Goal: Task Accomplishment & Management: Use online tool/utility

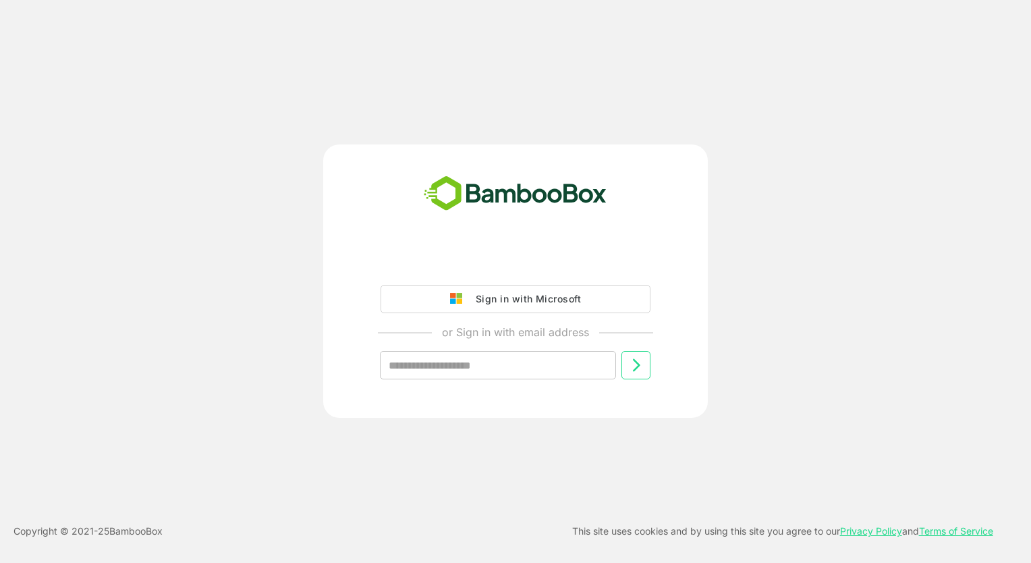
click at [488, 298] on div "Sign in with Microsoft" at bounding box center [525, 299] width 112 height 18
click at [510, 300] on div "Sign in with Microsoft" at bounding box center [525, 299] width 112 height 18
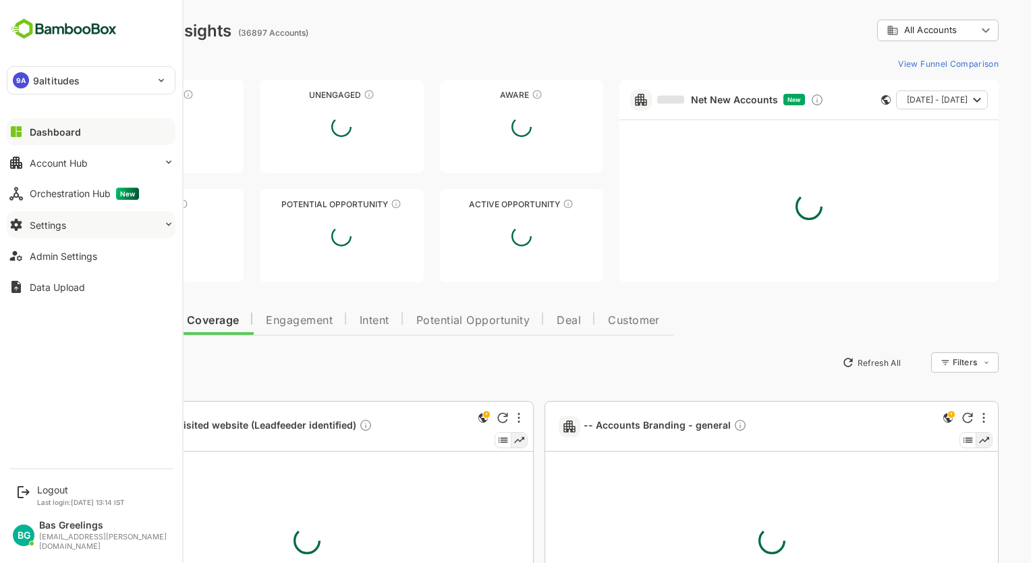
click at [45, 220] on div "Settings" at bounding box center [48, 224] width 36 height 11
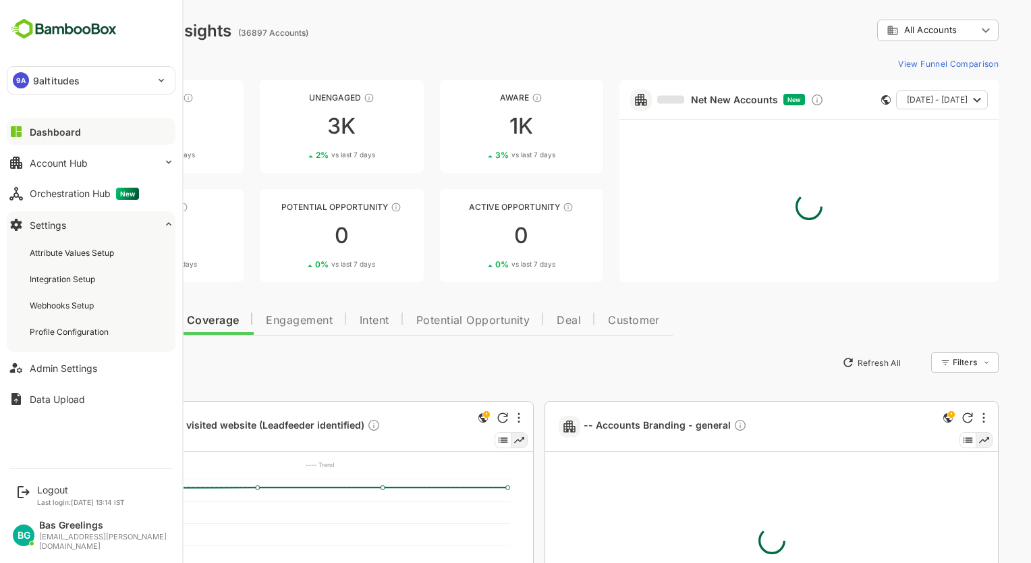
click at [55, 225] on div "Settings" at bounding box center [48, 224] width 36 height 11
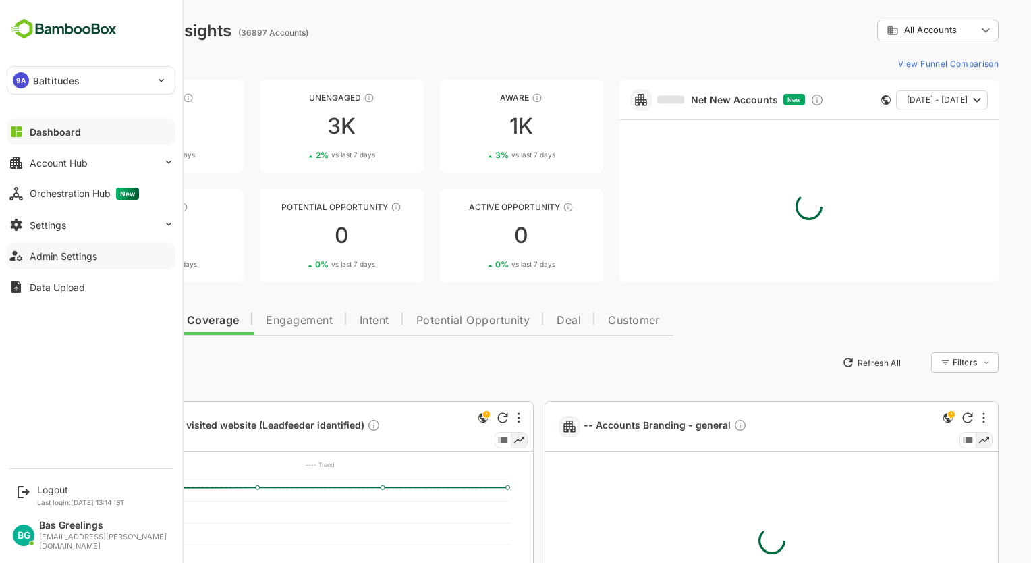
click at [54, 252] on div "Admin Settings" at bounding box center [63, 255] width 67 height 11
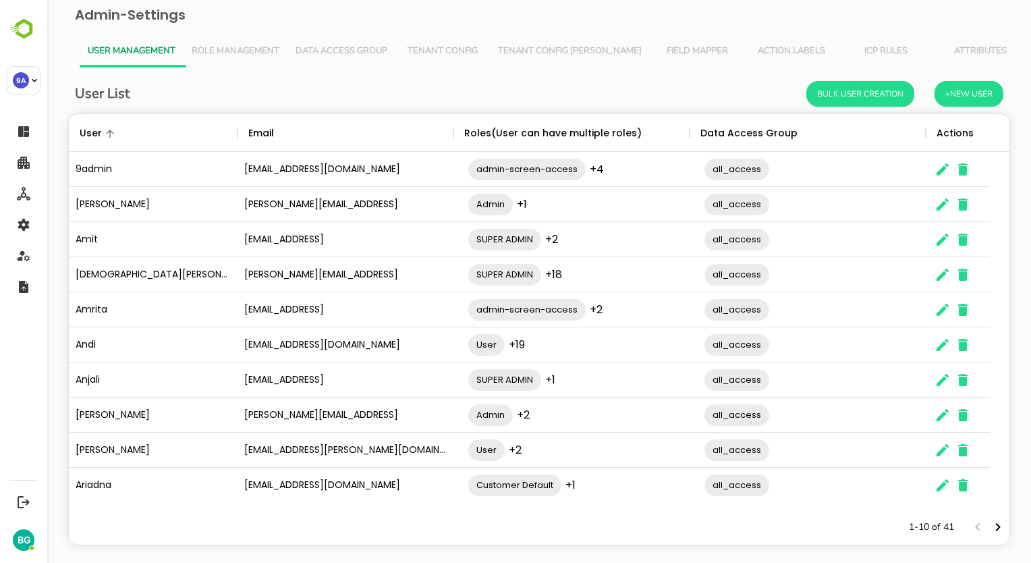
scroll to position [16, 0]
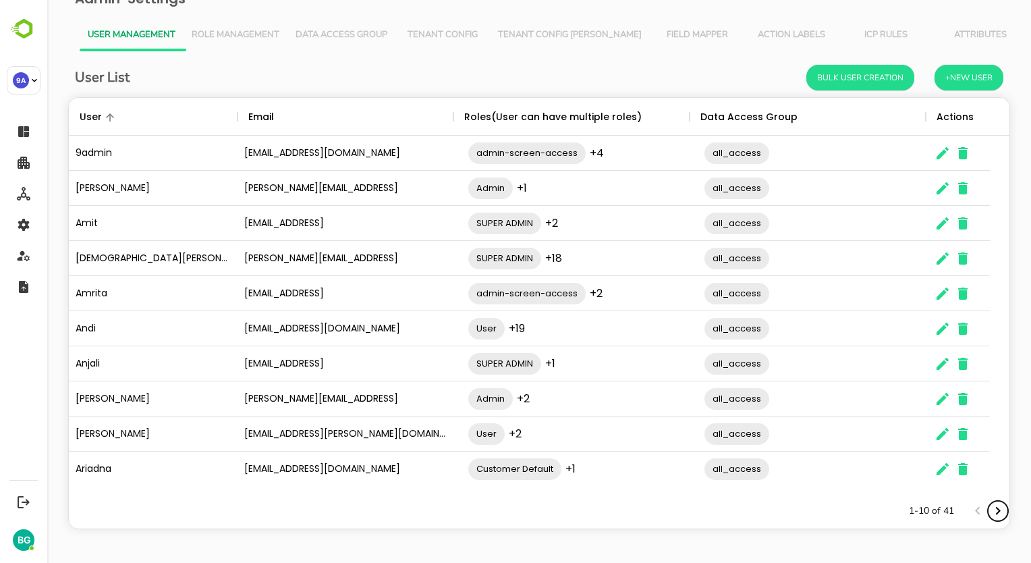
click at [996, 509] on icon "Next page" at bounding box center [998, 511] width 5 height 8
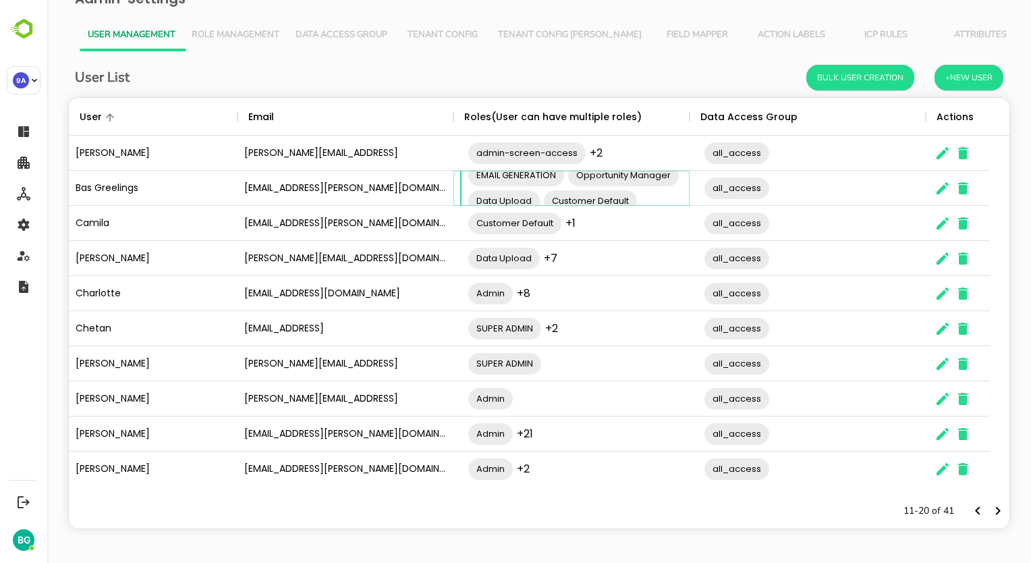
click at [624, 185] on div "admin-screen-access User Admin OUTREACH Role_DashboardInsights EMAIL GENERATION…" at bounding box center [578, 188] width 236 height 166
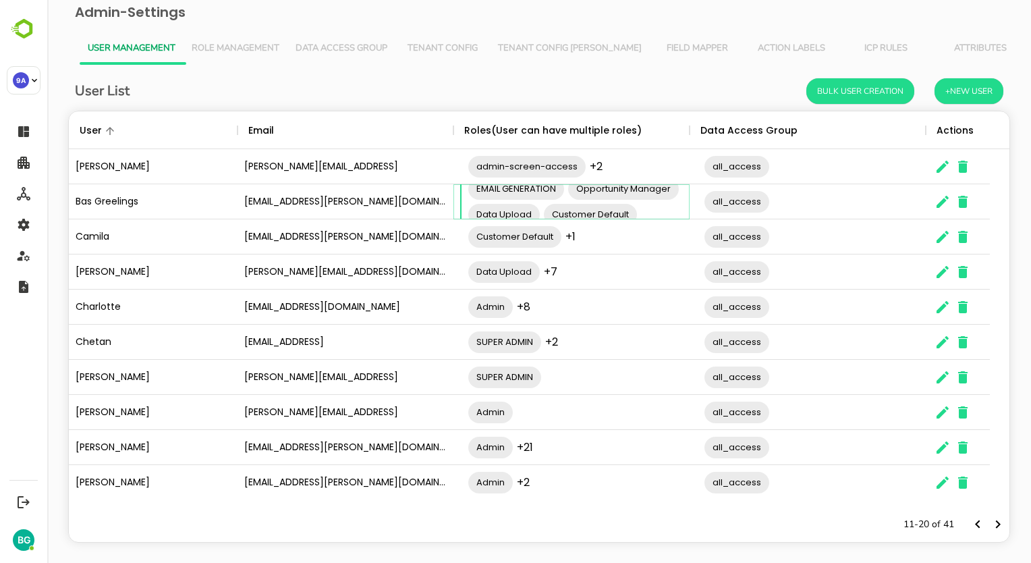
scroll to position [0, 0]
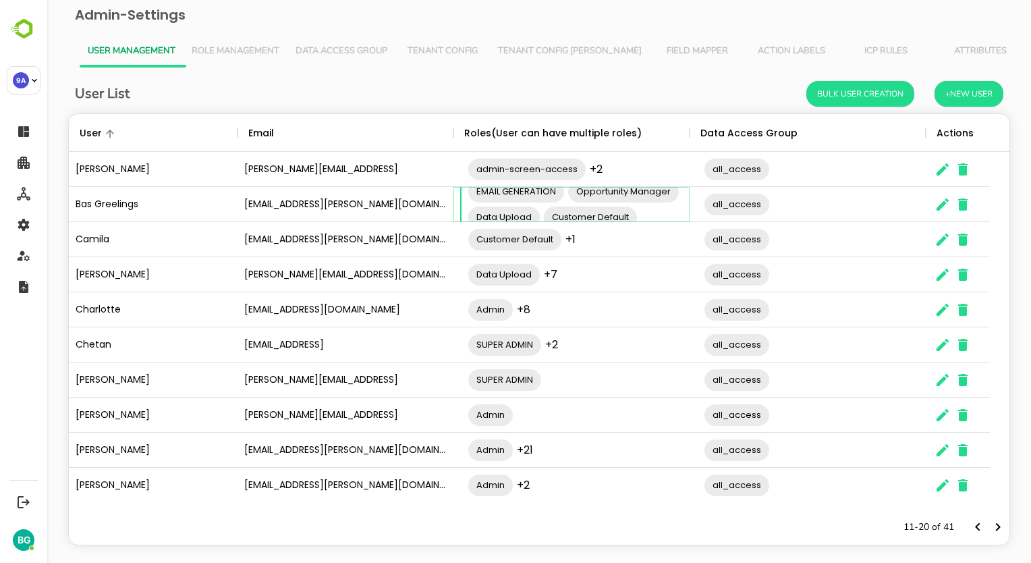
click at [657, 215] on div "admin-screen-access User Admin OUTREACH Role_DashboardInsights EMAIL GENERATION…" at bounding box center [578, 204] width 236 height 166
click at [942, 209] on icon "The User Data" at bounding box center [943, 204] width 16 height 16
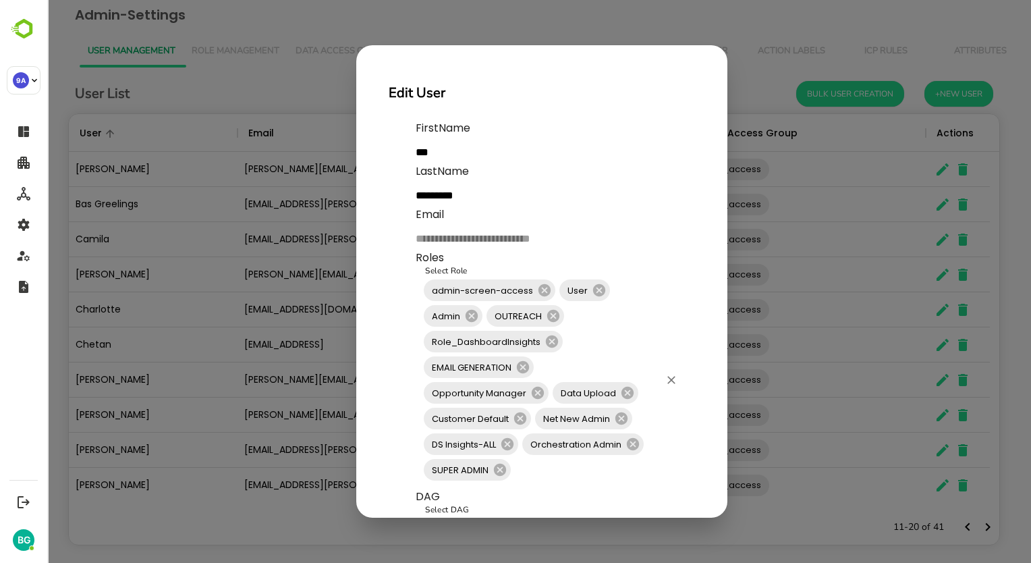
click at [524, 472] on input "Select Role" at bounding box center [586, 470] width 146 height 26
click at [788, 512] on div "**********" at bounding box center [539, 281] width 984 height 563
click at [778, 522] on div "**********" at bounding box center [539, 281] width 984 height 563
click at [830, 291] on div "**********" at bounding box center [539, 281] width 984 height 563
click at [721, 40] on div "**********" at bounding box center [539, 281] width 984 height 563
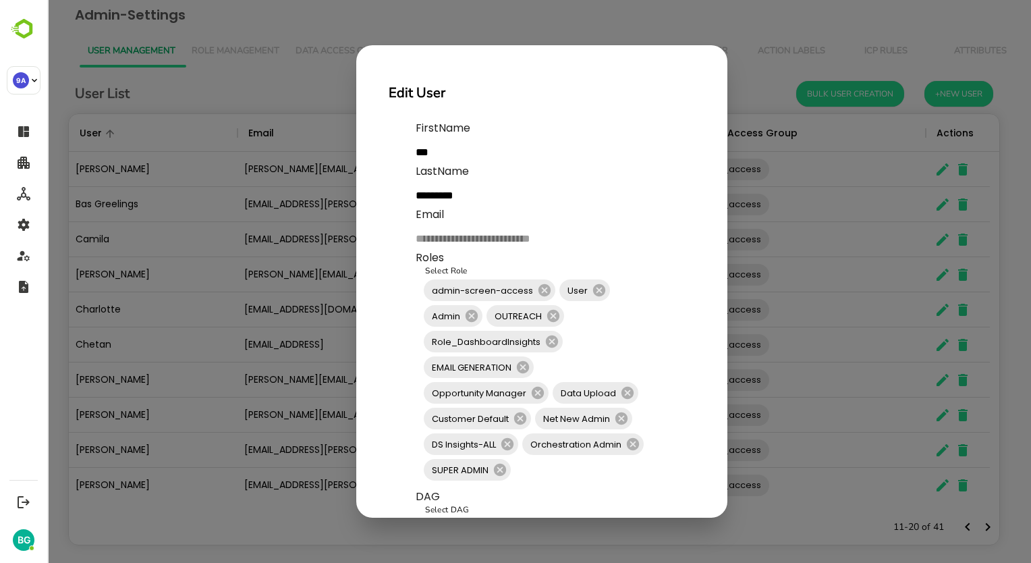
click at [813, 33] on div "**********" at bounding box center [539, 281] width 984 height 563
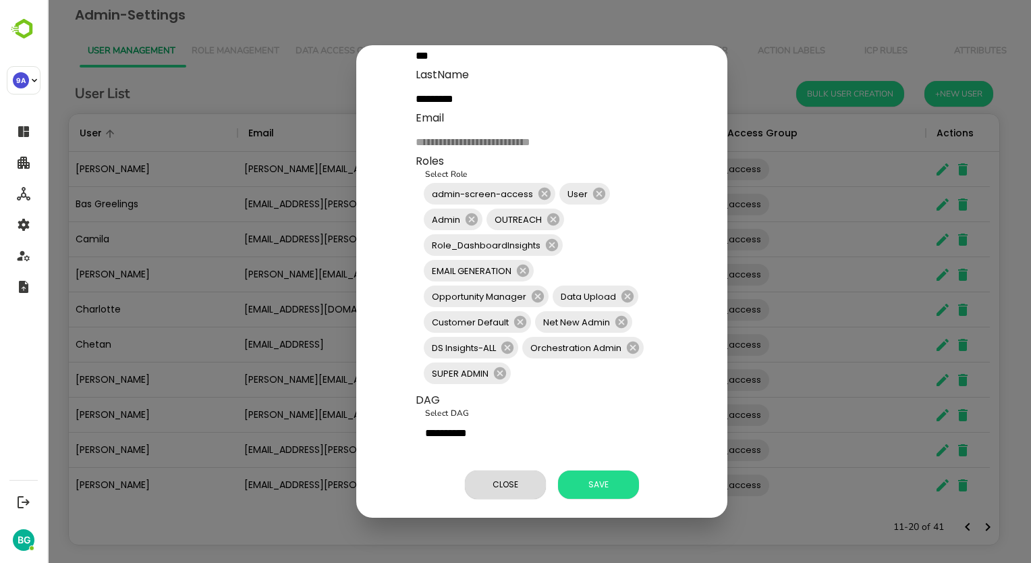
scroll to position [107, 0]
click at [502, 476] on span "Close" at bounding box center [505, 485] width 67 height 18
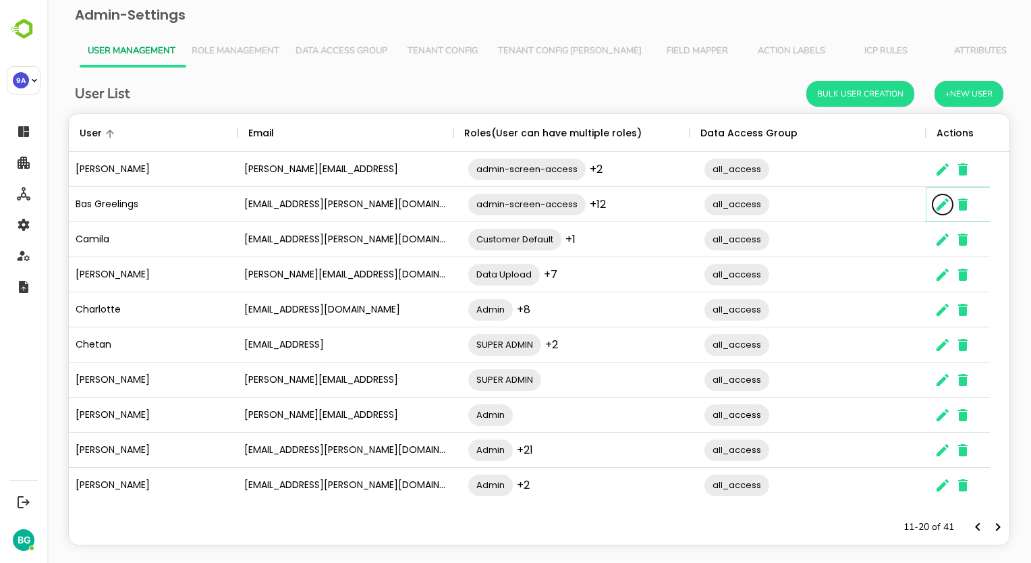
scroll to position [11, 11]
click at [502, 525] on div "11-20 of 41" at bounding box center [539, 527] width 941 height 35
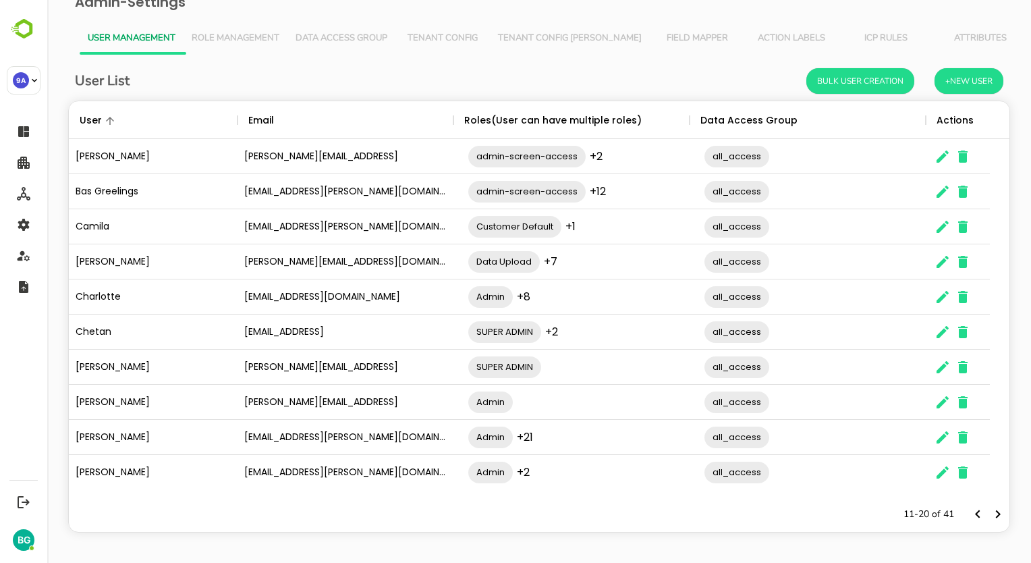
scroll to position [16, 0]
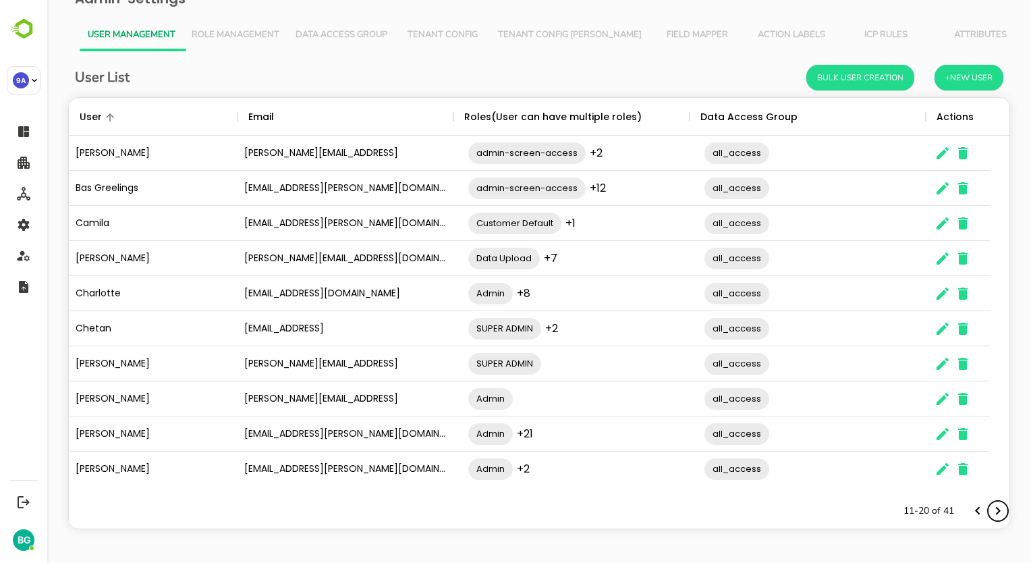
click at [990, 512] on icon "Next page" at bounding box center [998, 511] width 16 height 16
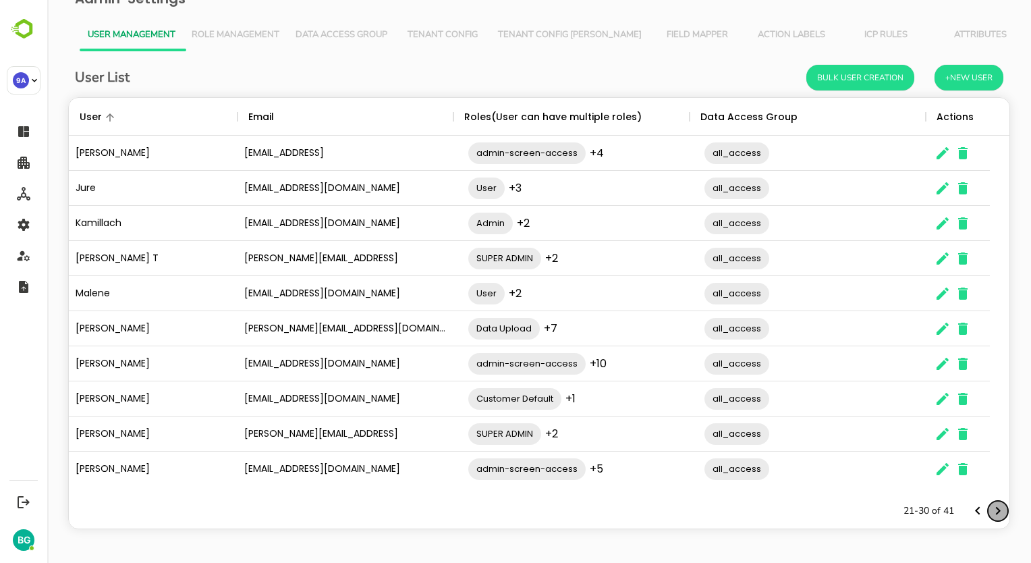
click at [990, 512] on icon "Next page" at bounding box center [998, 511] width 16 height 16
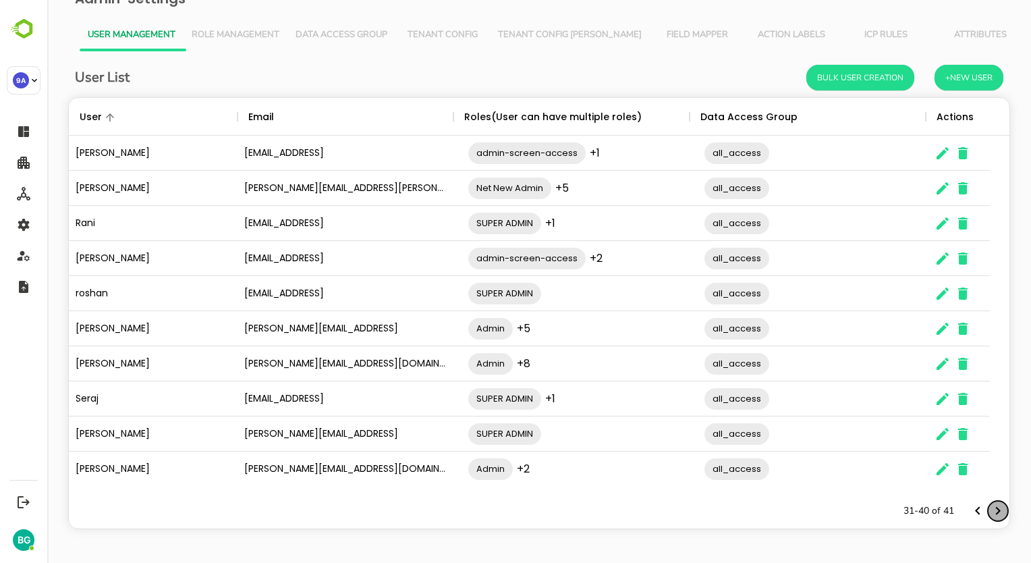
click at [990, 512] on icon "Next page" at bounding box center [998, 511] width 16 height 16
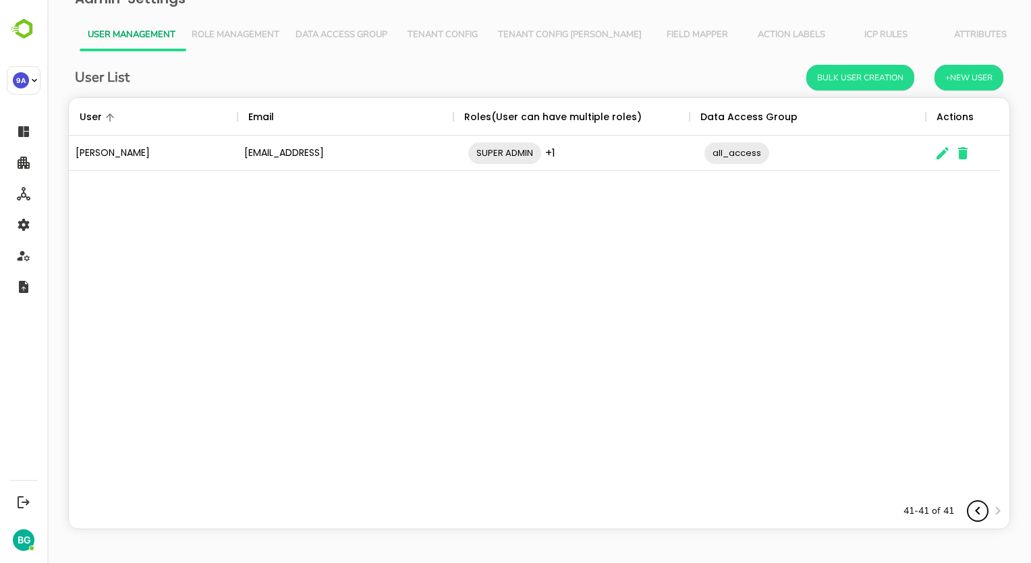
click at [972, 512] on icon "Previous page" at bounding box center [978, 511] width 16 height 16
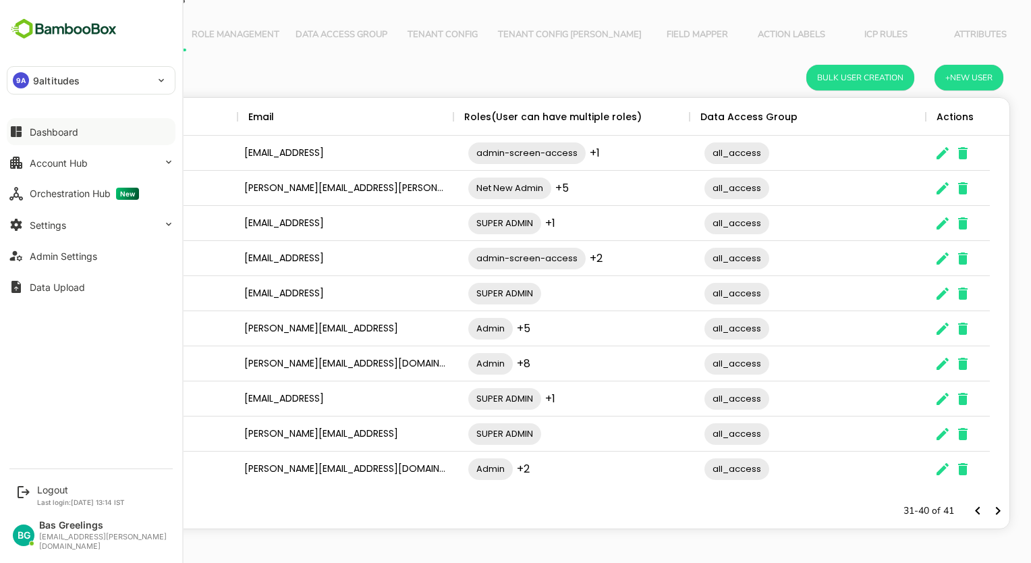
click at [58, 132] on div "Dashboard" at bounding box center [54, 131] width 49 height 11
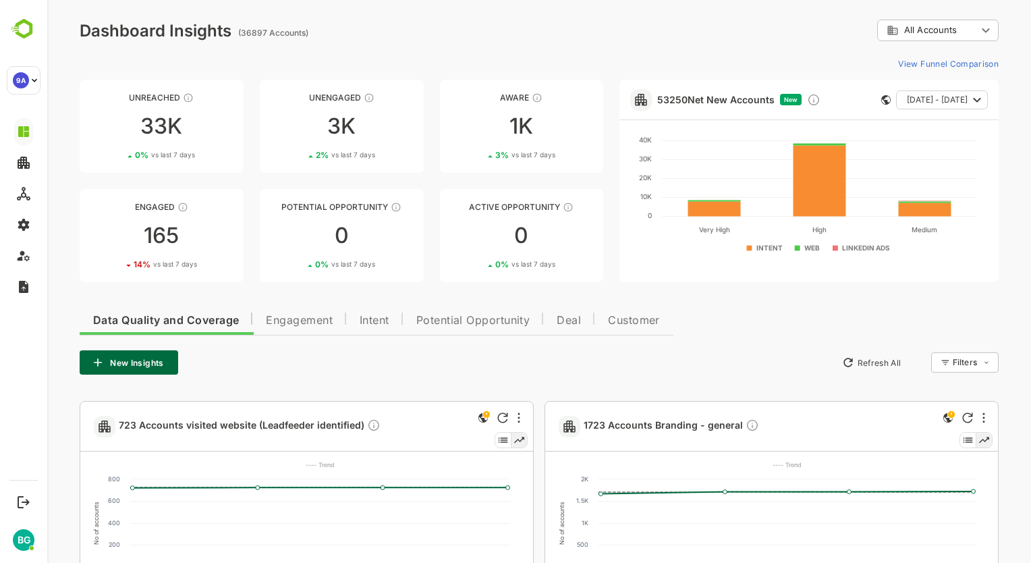
click at [644, 363] on div "New Insights Refresh All Filters ​" at bounding box center [539, 362] width 919 height 24
click at [385, 371] on div "New Insights Refresh All Filters ​" at bounding box center [539, 362] width 919 height 24
click at [384, 325] on span "Intent" at bounding box center [375, 320] width 30 height 11
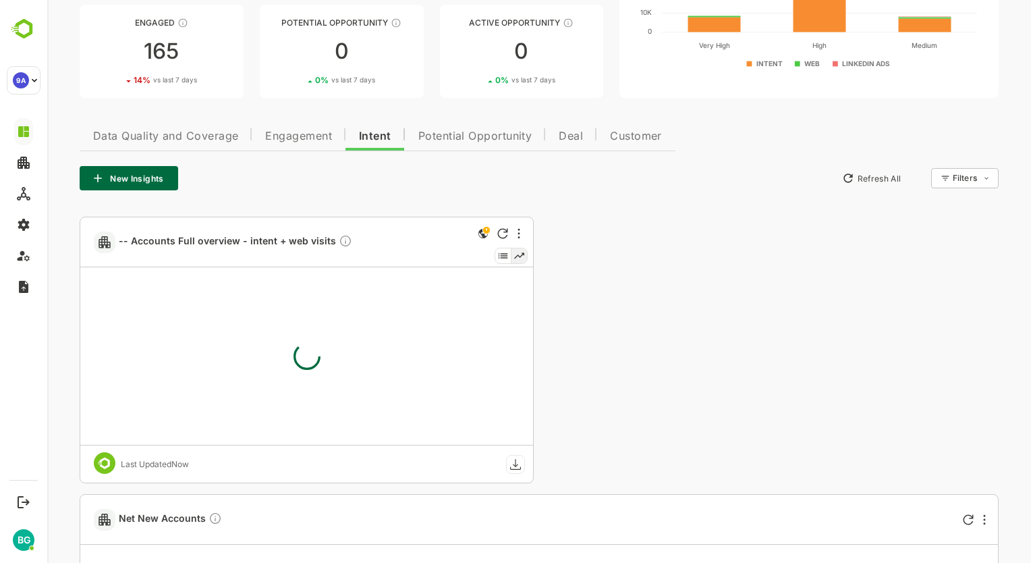
scroll to position [202, 0]
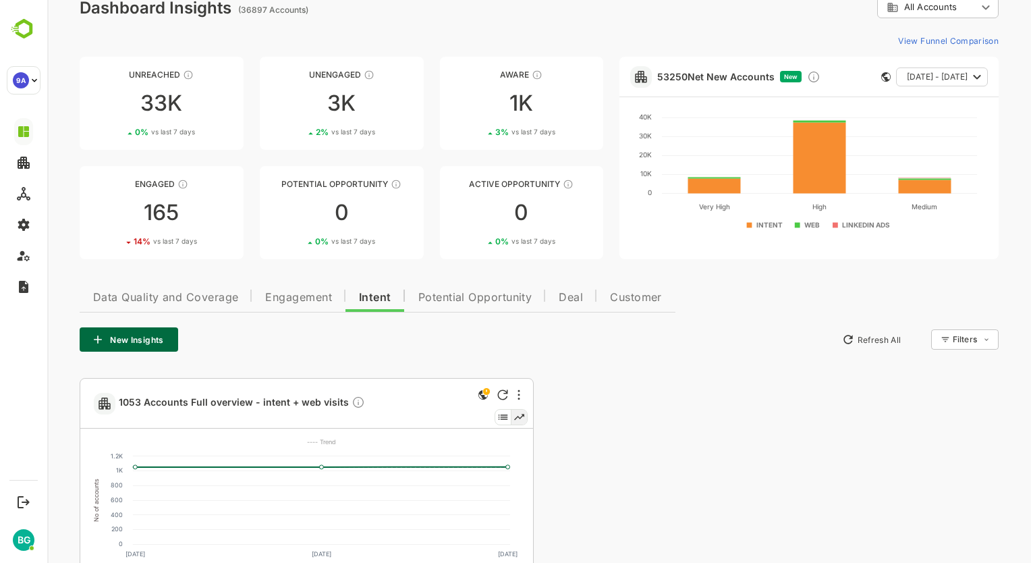
scroll to position [0, 0]
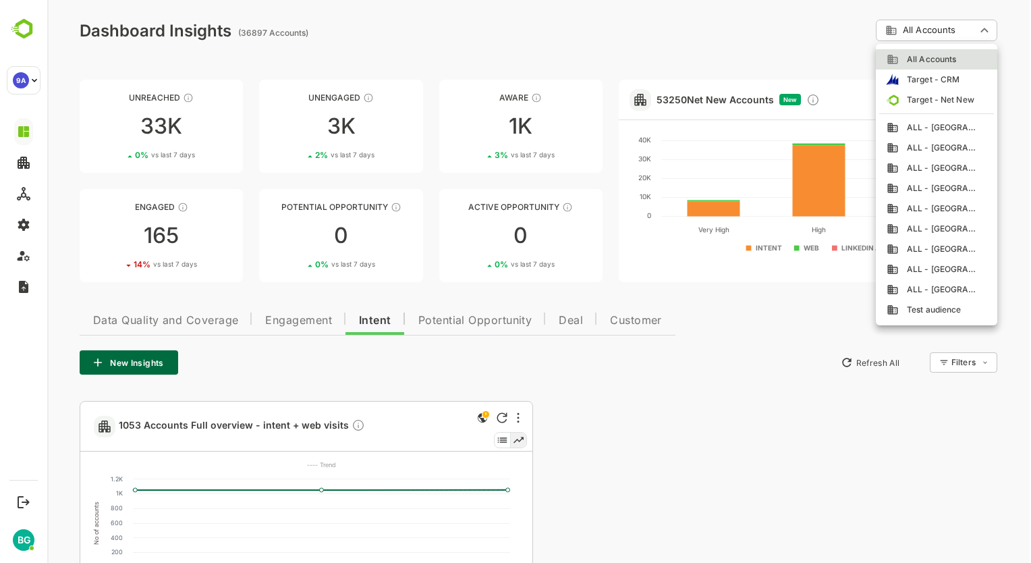
click at [957, 128] on span "ALL - [GEOGRAPHIC_DATA]" at bounding box center [939, 127] width 80 height 12
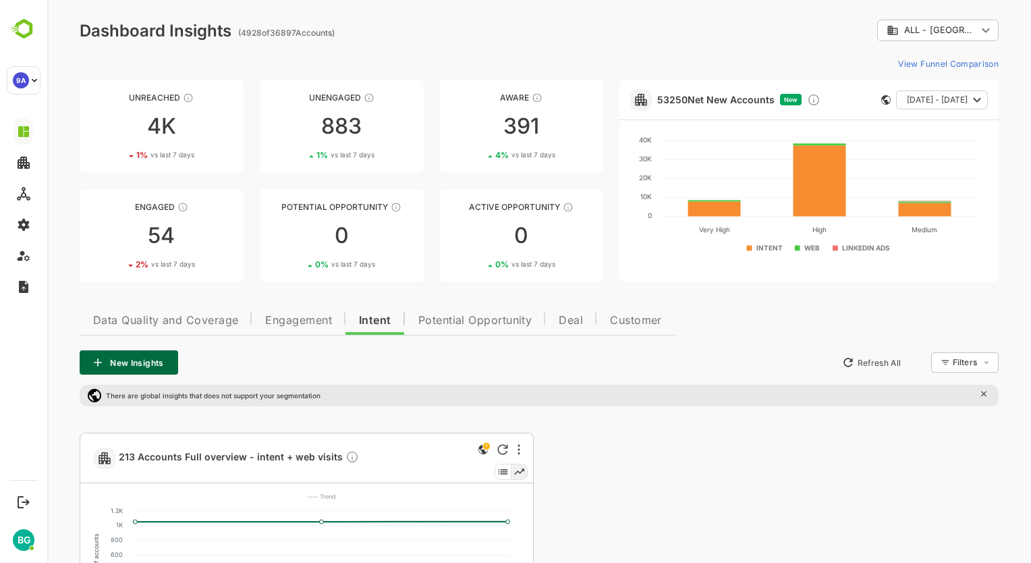
click at [210, 327] on button "Data Quality and Coverage" at bounding box center [166, 318] width 172 height 32
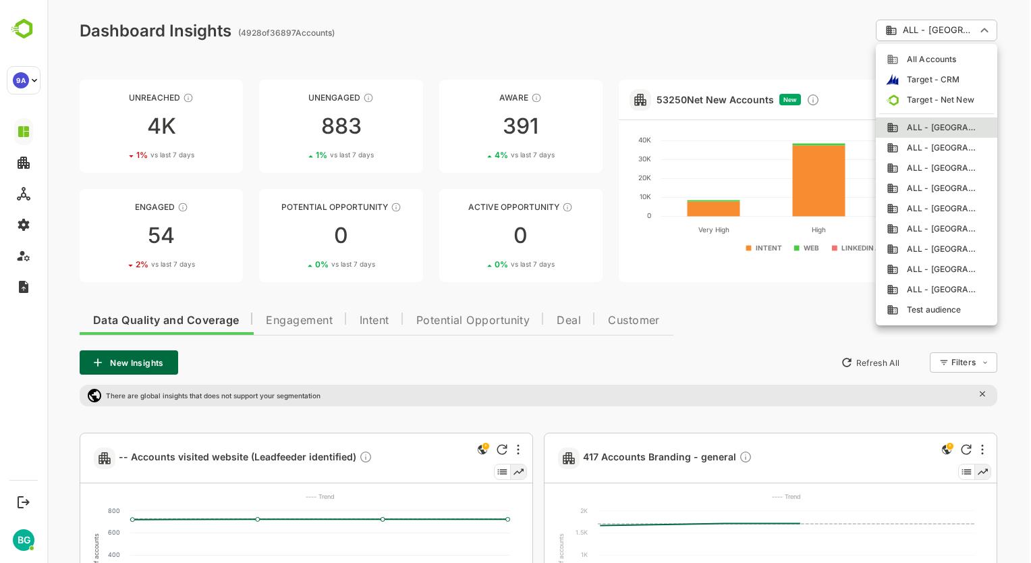
click at [969, 30] on div at bounding box center [539, 281] width 984 height 563
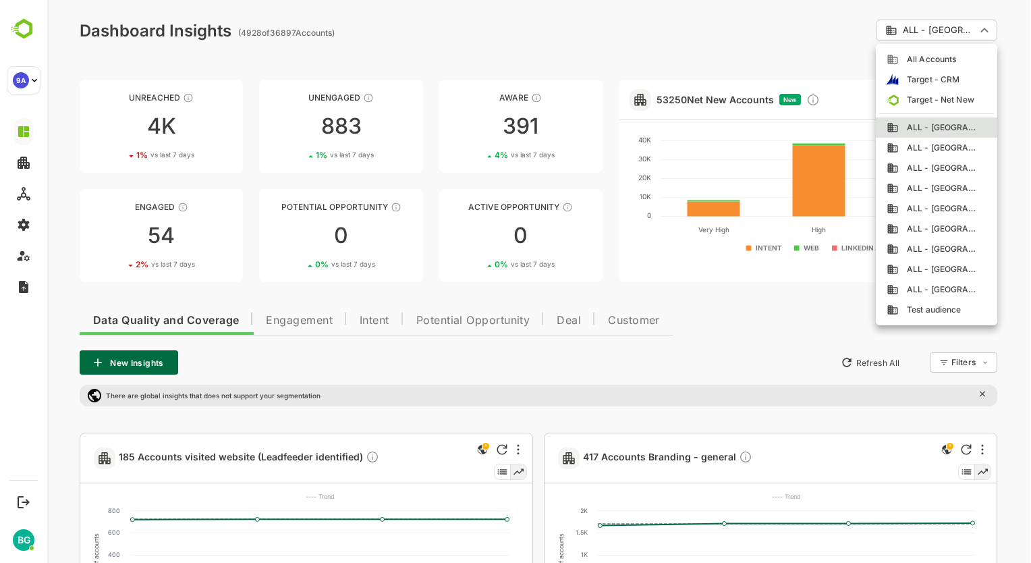
click at [925, 32] on div at bounding box center [539, 281] width 984 height 563
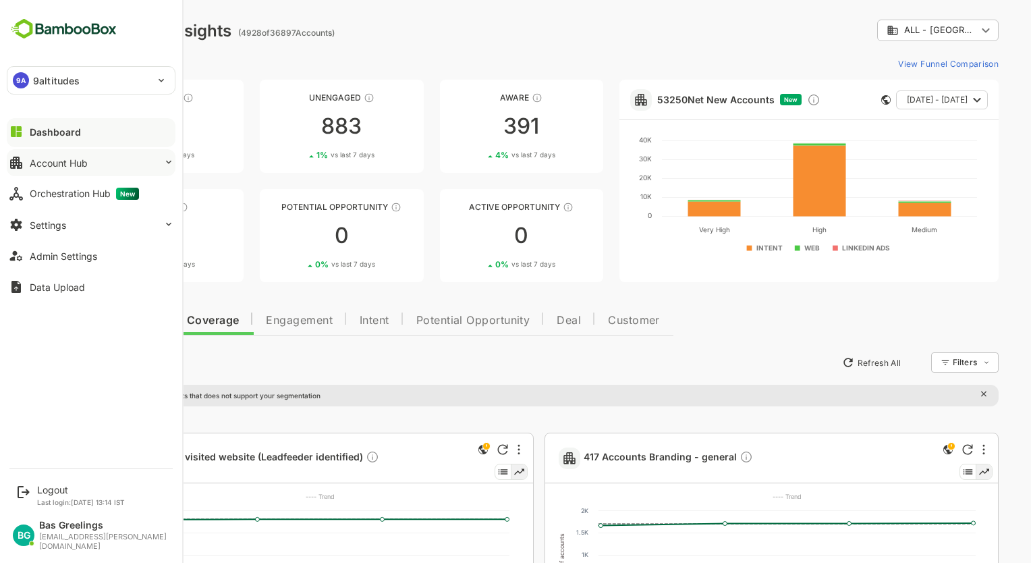
click at [64, 161] on div "Account Hub" at bounding box center [59, 162] width 58 height 11
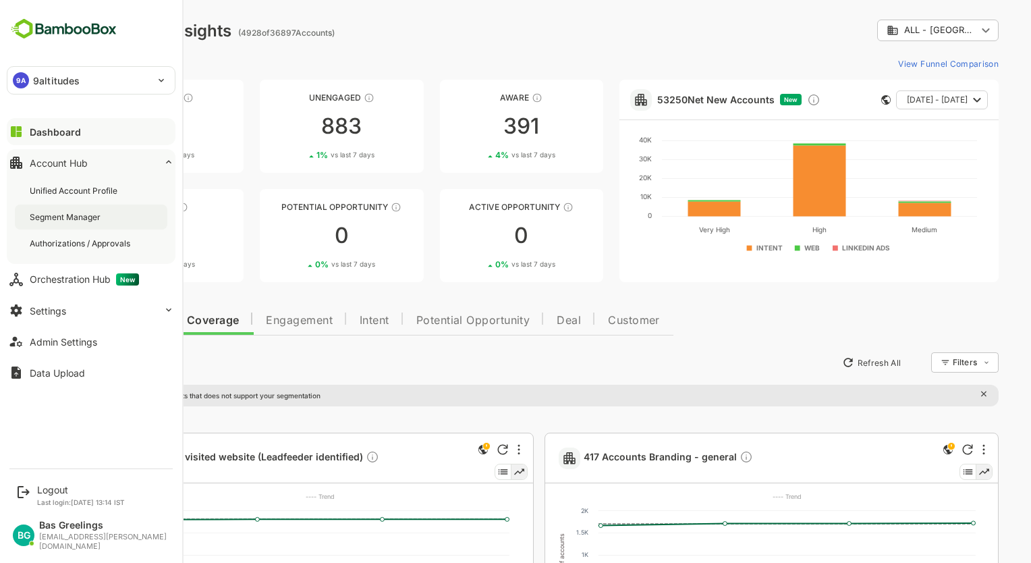
click at [78, 215] on div "Segment Manager" at bounding box center [67, 216] width 74 height 11
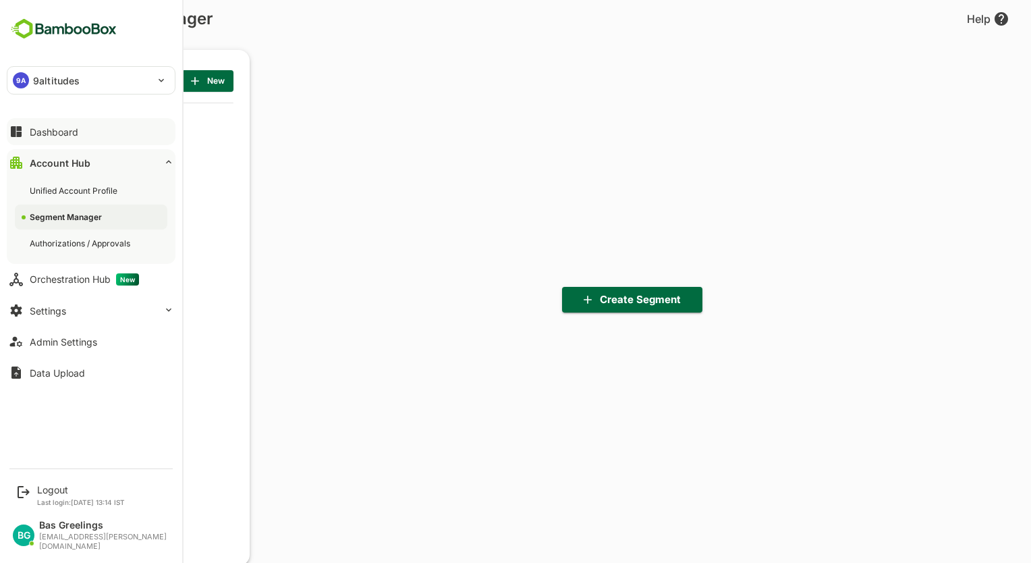
scroll to position [391, 167]
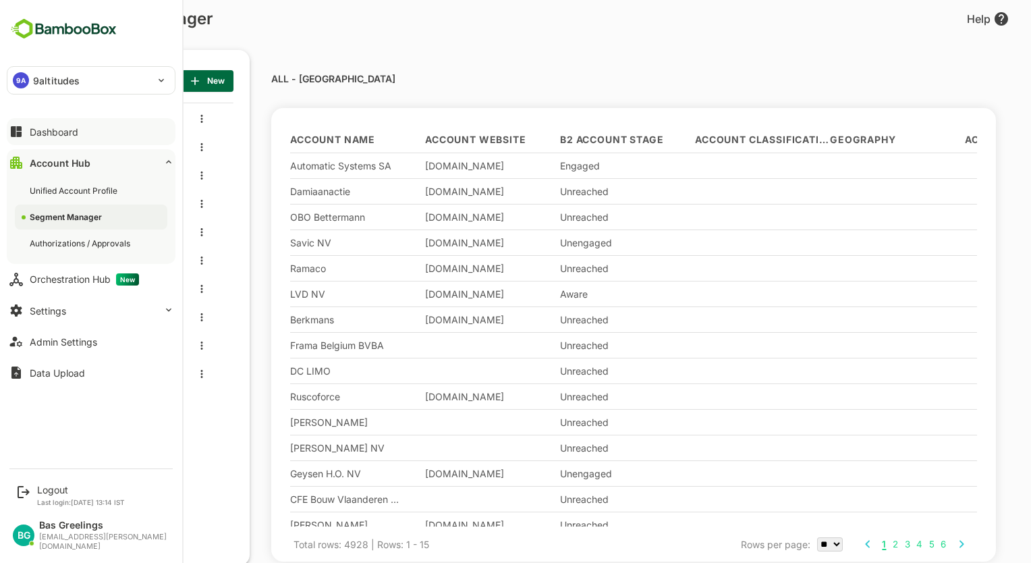
click at [52, 130] on div "Dashboard" at bounding box center [54, 131] width 49 height 11
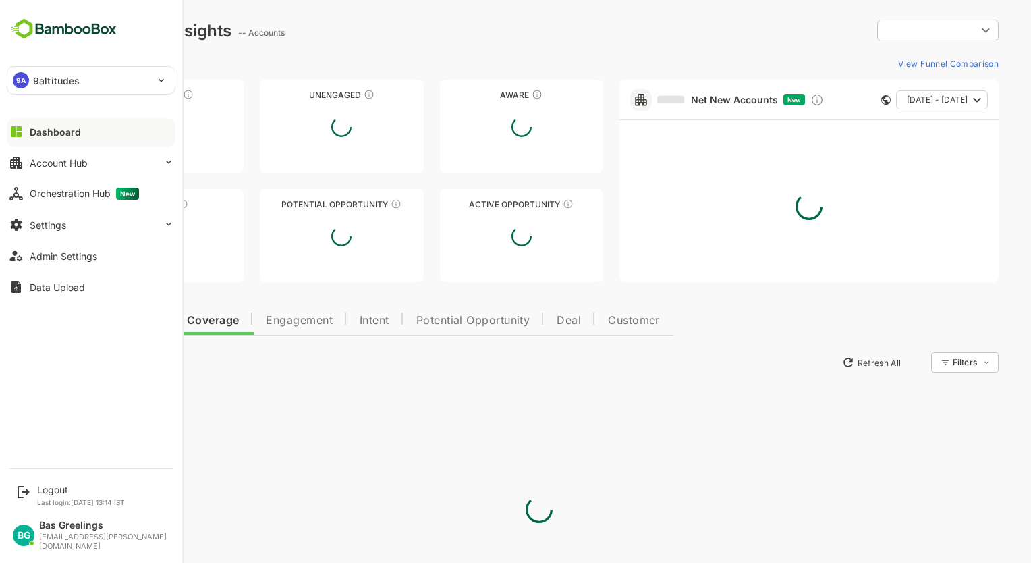
type input "**********"
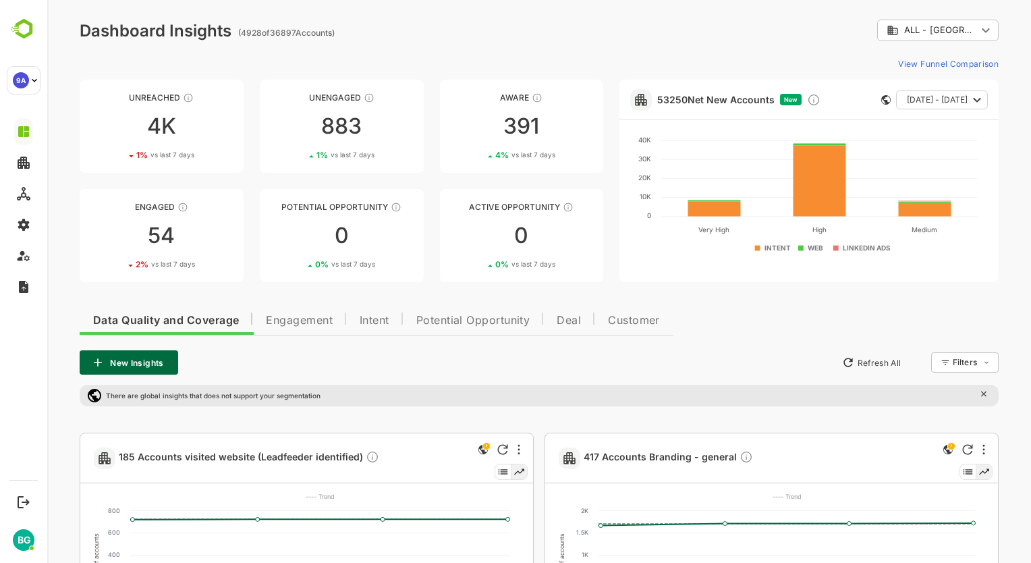
click at [586, 53] on div "View Funnel Comparison" at bounding box center [539, 64] width 919 height 22
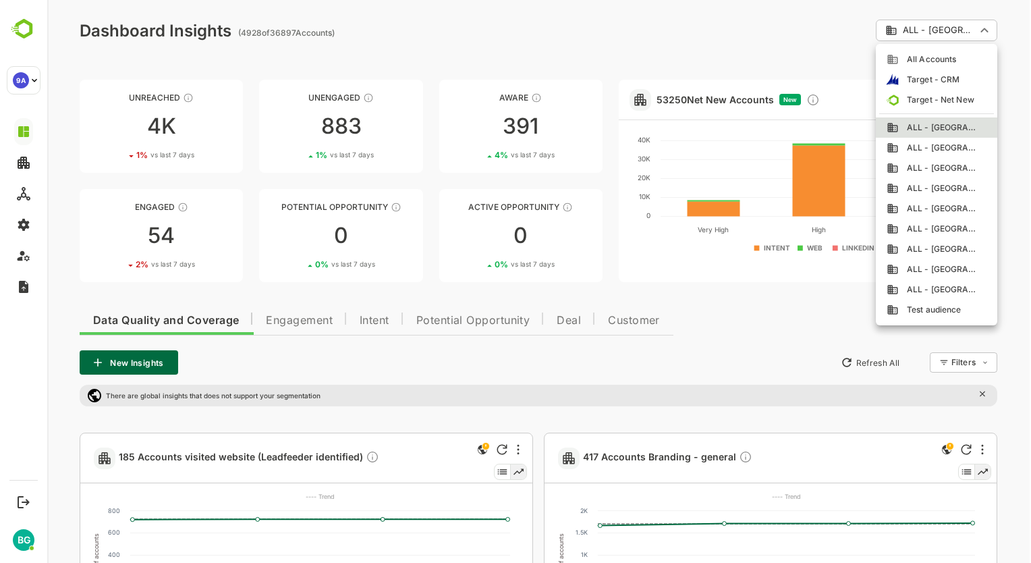
click at [726, 49] on div at bounding box center [539, 281] width 984 height 563
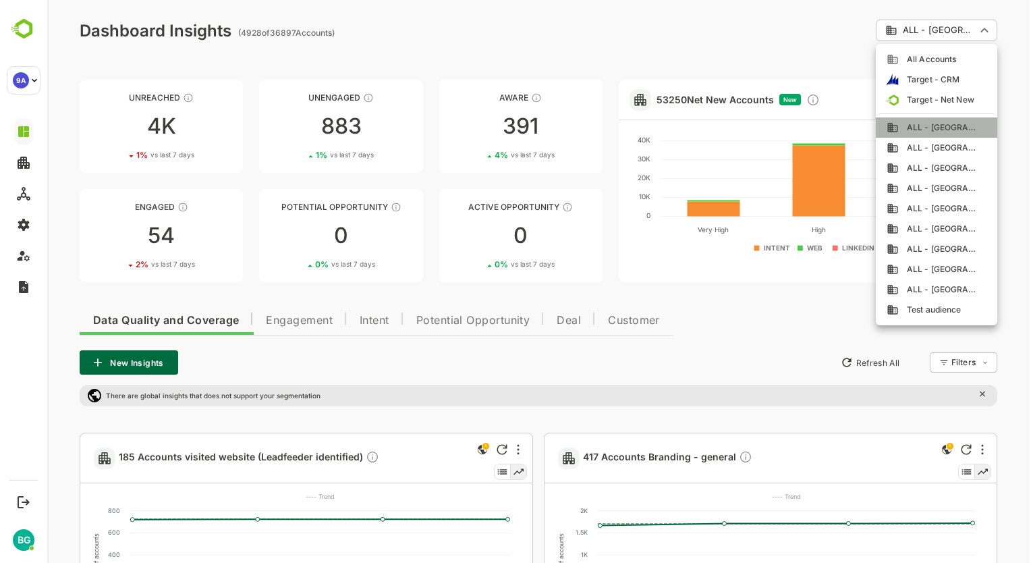
click at [944, 123] on span "ALL - [GEOGRAPHIC_DATA]" at bounding box center [939, 127] width 80 height 12
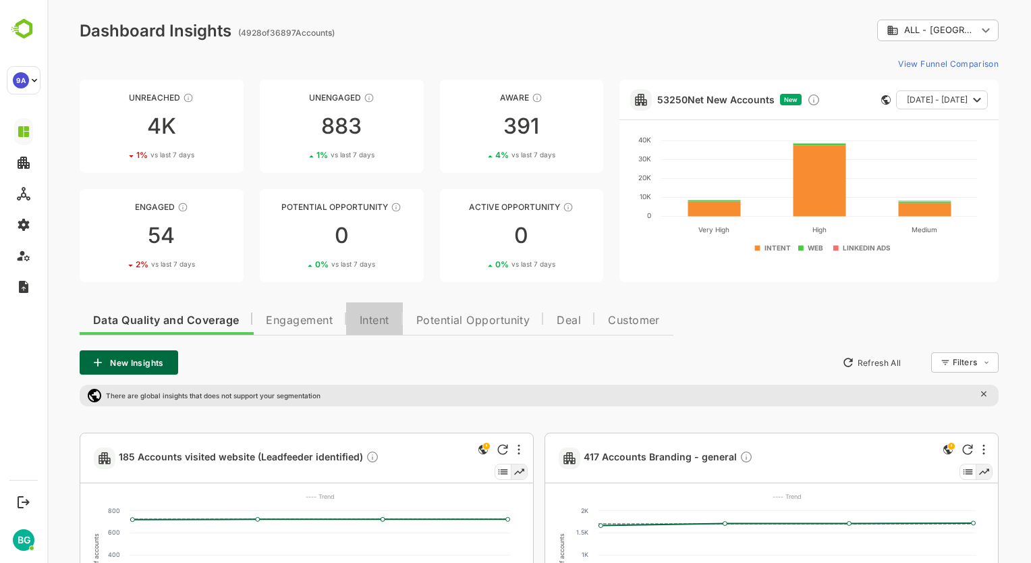
click at [391, 327] on button "Intent" at bounding box center [374, 318] width 57 height 32
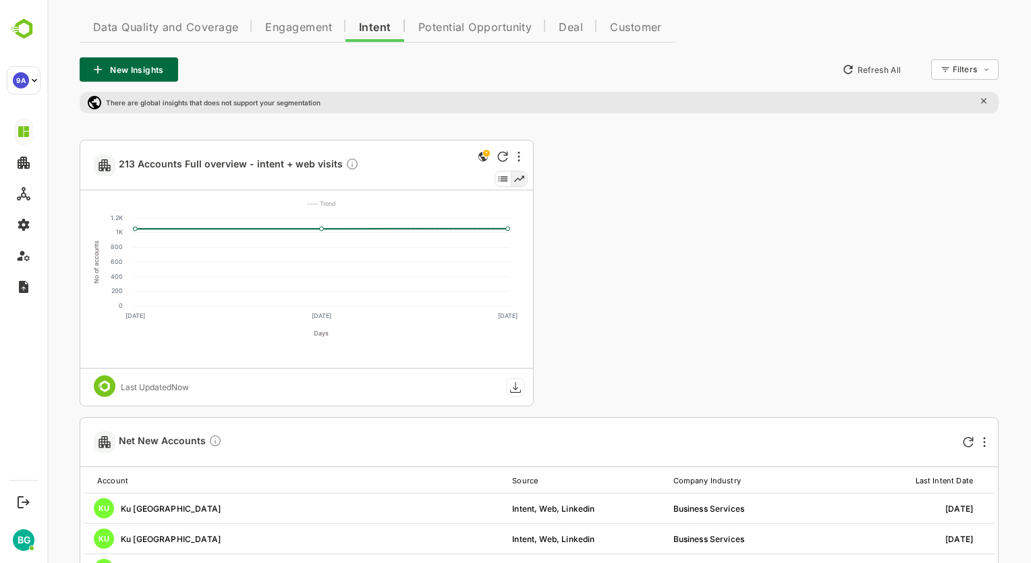
scroll to position [270, 0]
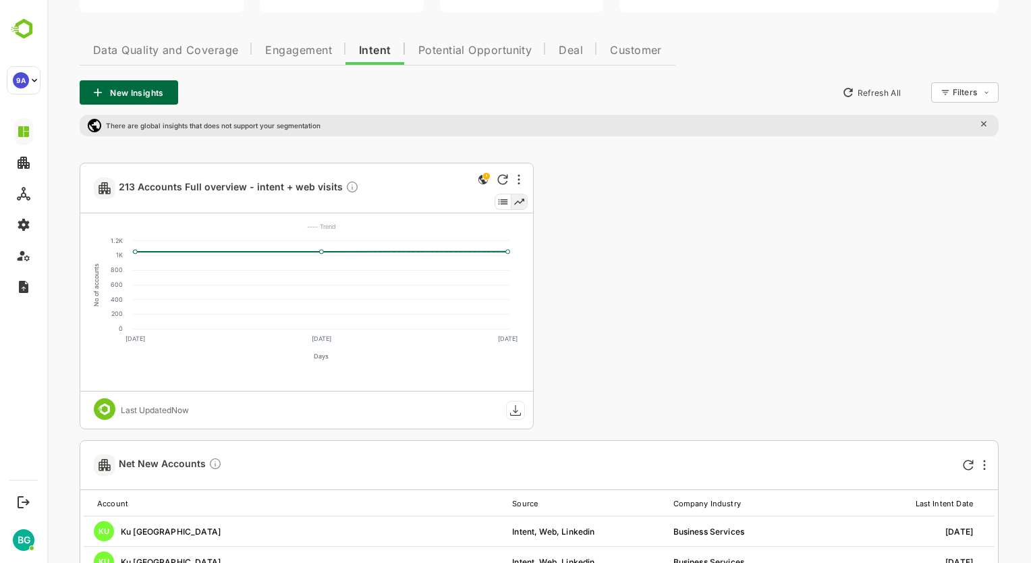
click at [502, 200] on icon at bounding box center [503, 201] width 16 height 15
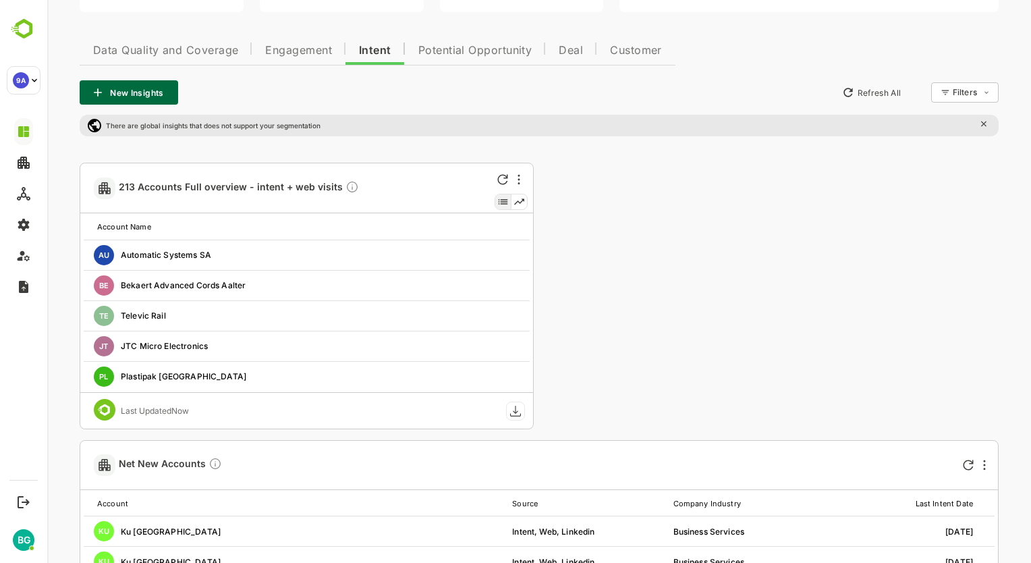
click at [518, 202] on icon at bounding box center [520, 201] width 16 height 15
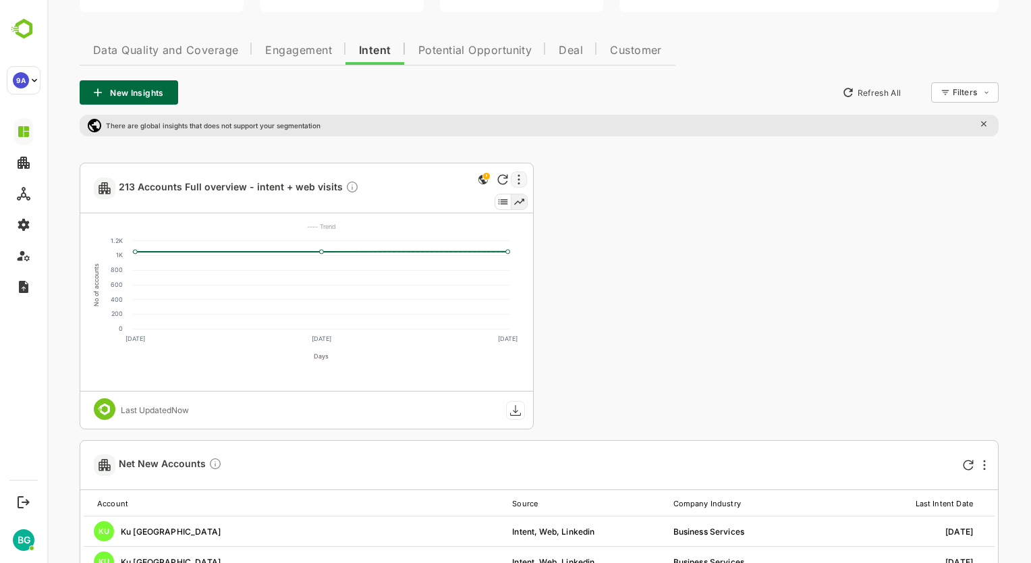
click at [516, 181] on div at bounding box center [519, 179] width 16 height 16
click at [516, 180] on div at bounding box center [539, 281] width 984 height 563
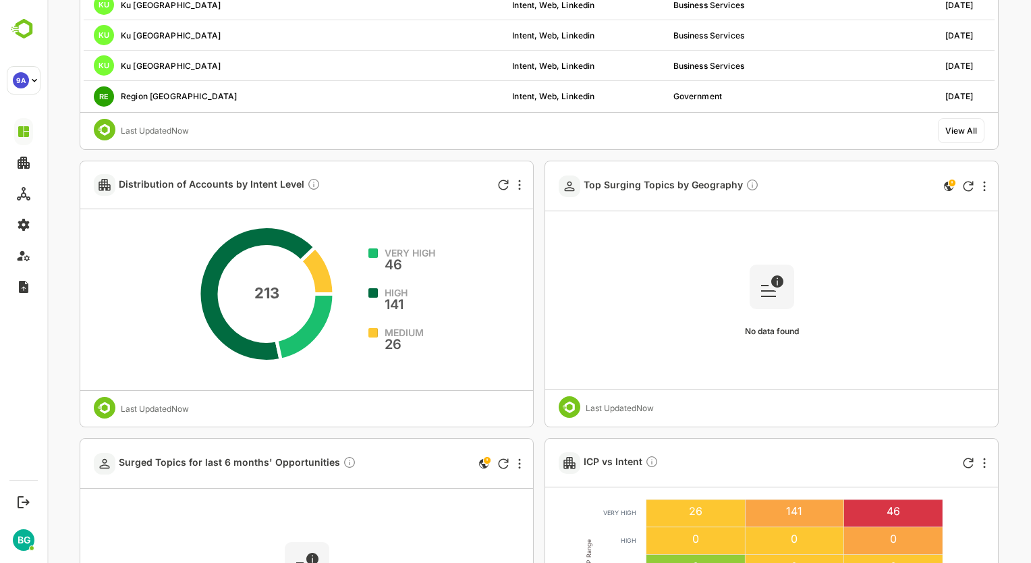
scroll to position [877, 0]
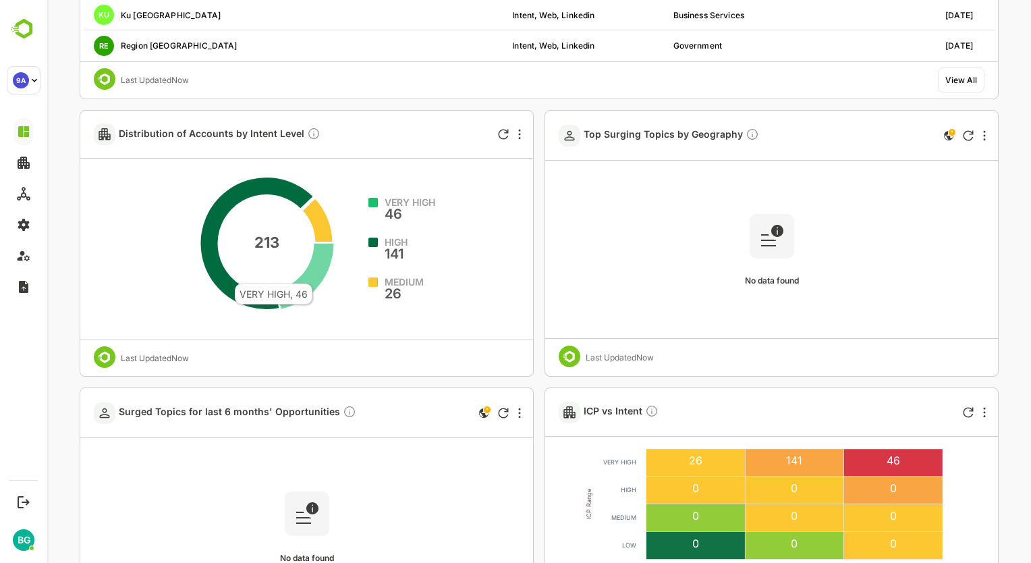
click at [313, 276] on icon at bounding box center [305, 276] width 57 height 66
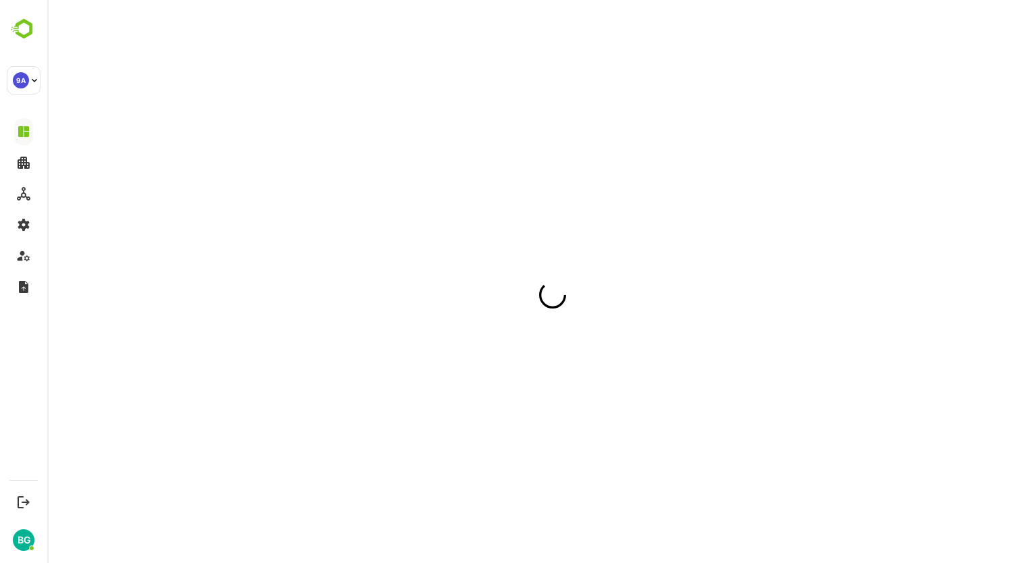
scroll to position [0, 0]
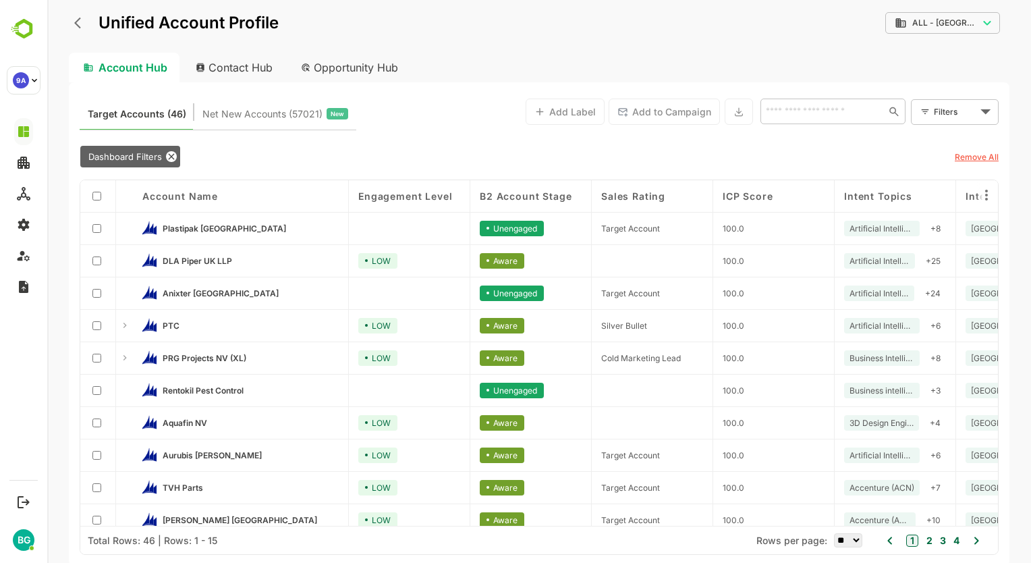
click at [408, 196] on span "Engagement Level" at bounding box center [405, 195] width 94 height 11
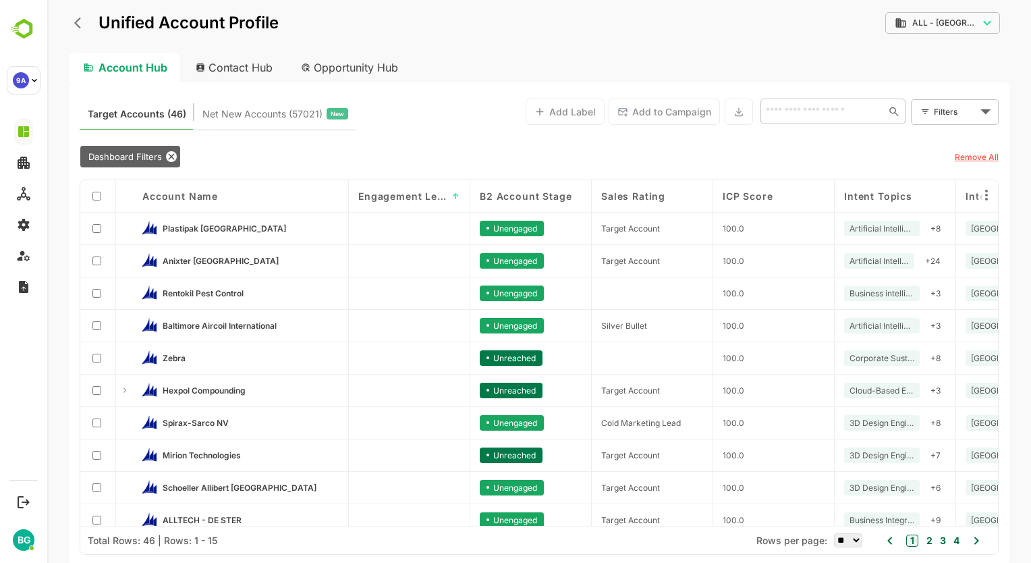
click at [408, 194] on span "Engagement Level" at bounding box center [402, 195] width 89 height 11
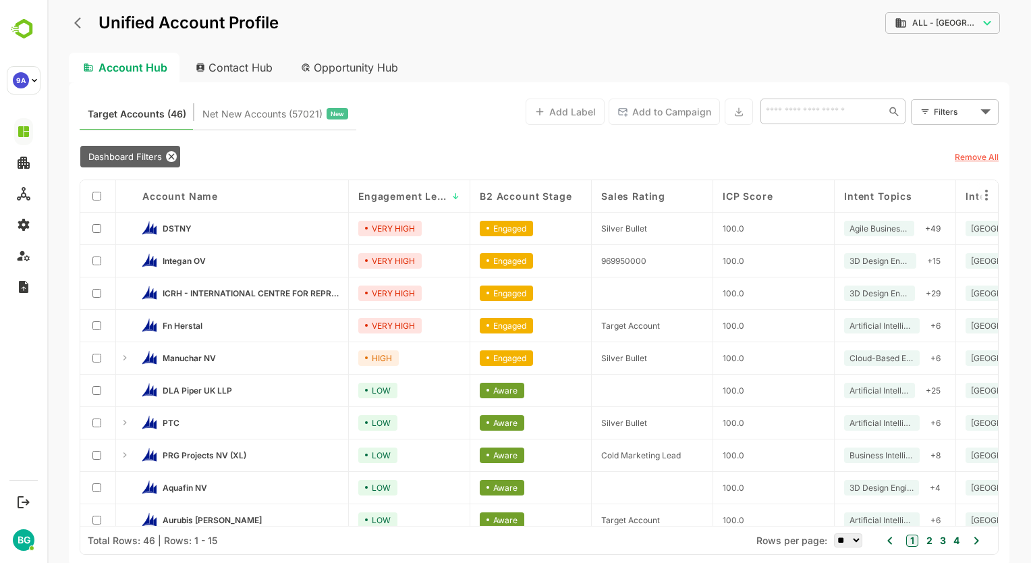
click at [510, 323] on div "Engaged" at bounding box center [506, 326] width 53 height 16
click at [512, 286] on div "Engaged" at bounding box center [506, 294] width 53 height 16
click at [530, 255] on div "Engaged" at bounding box center [506, 261] width 53 height 16
click at [516, 228] on div "Engaged" at bounding box center [506, 229] width 53 height 16
drag, startPoint x: 481, startPoint y: 228, endPoint x: 543, endPoint y: 228, distance: 61.4
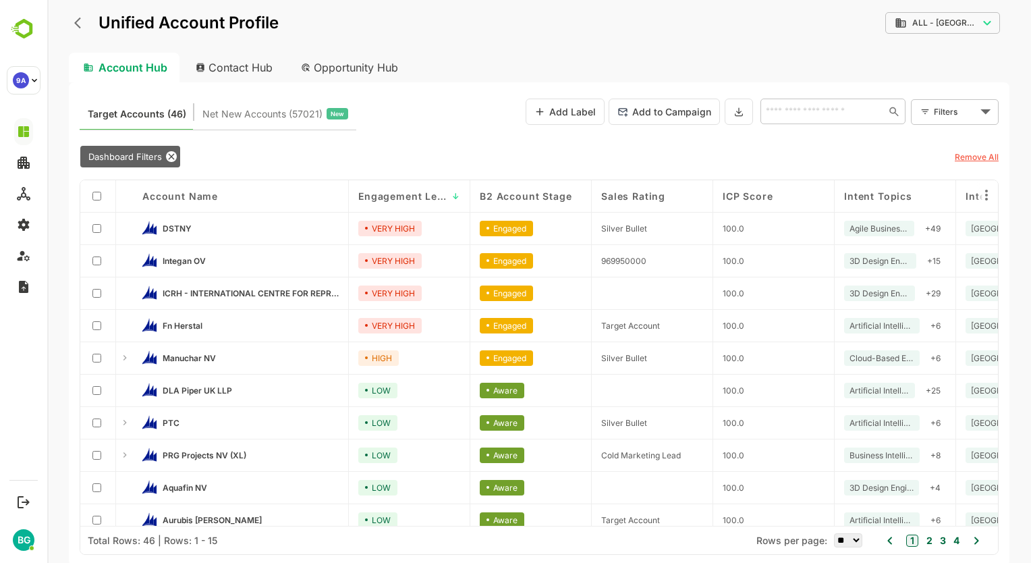
click at [531, 226] on div "Engaged" at bounding box center [506, 229] width 53 height 16
click at [543, 228] on div "Engaged" at bounding box center [530, 229] width 121 height 32
click at [180, 226] on span "DSTNY" at bounding box center [177, 228] width 29 height 10
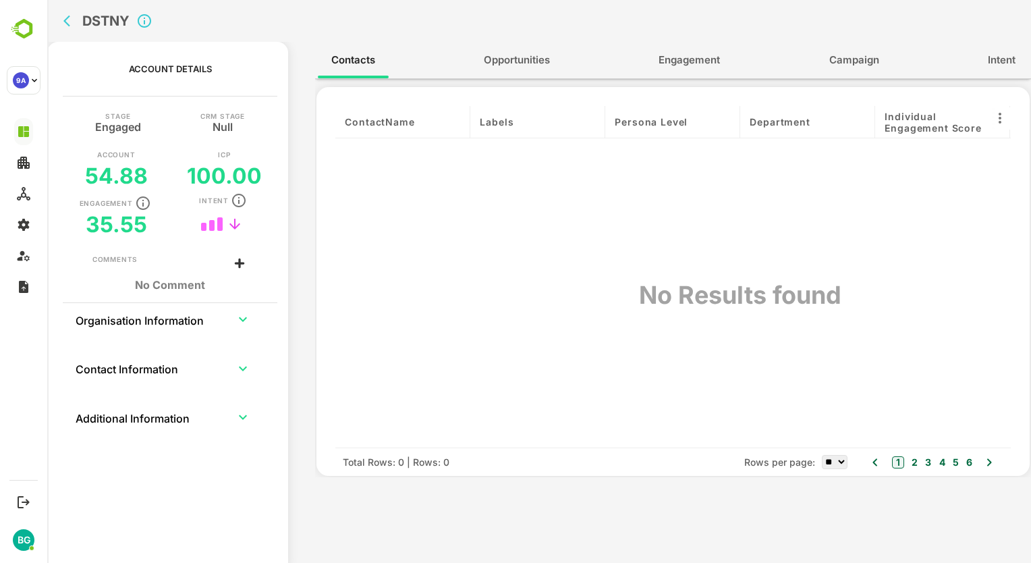
click at [540, 63] on span "Opportunities" at bounding box center [517, 60] width 66 height 18
click at [726, 61] on button "Engagement" at bounding box center [689, 60] width 88 height 32
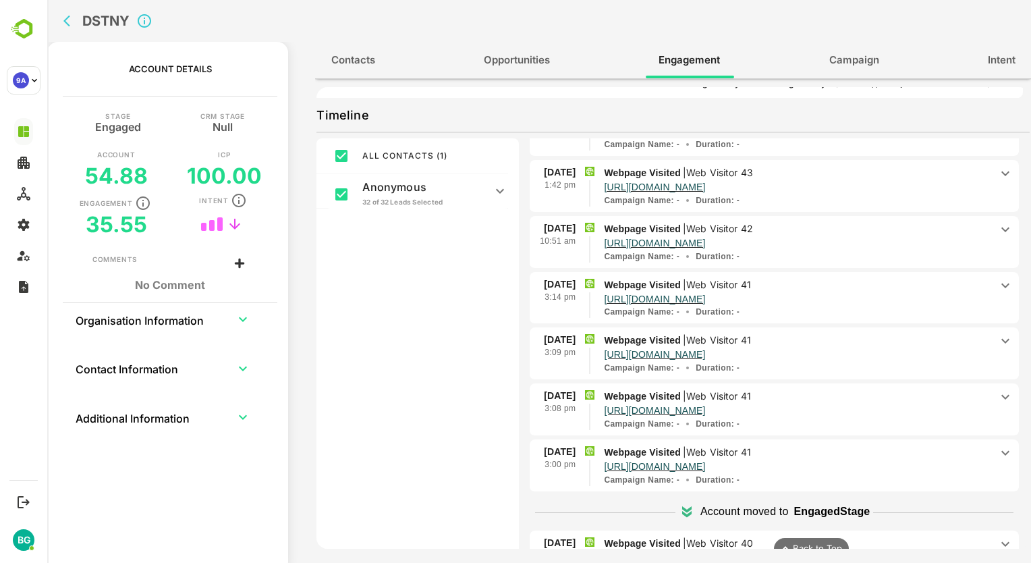
scroll to position [472, 0]
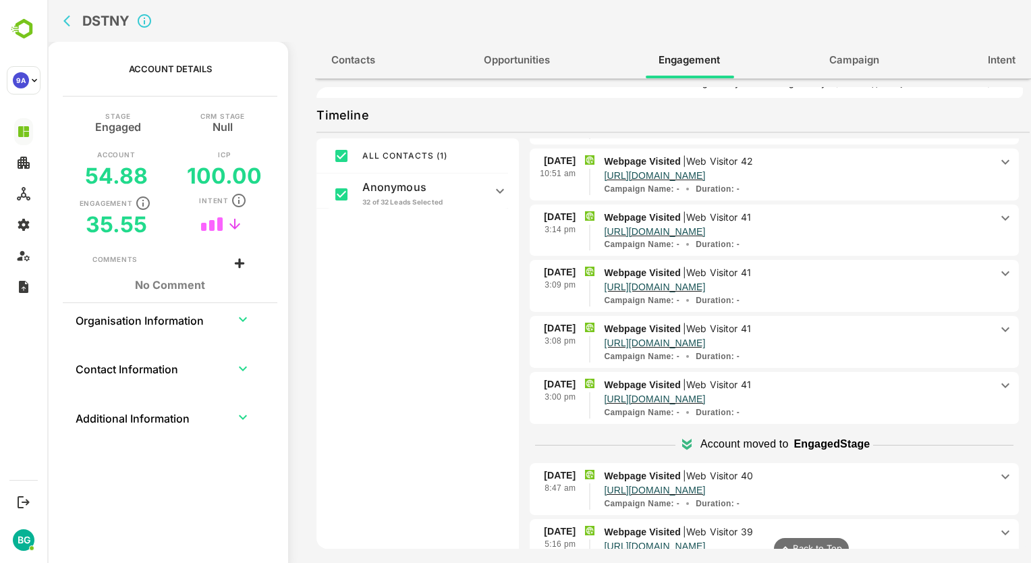
click at [502, 190] on icon at bounding box center [500, 191] width 16 height 16
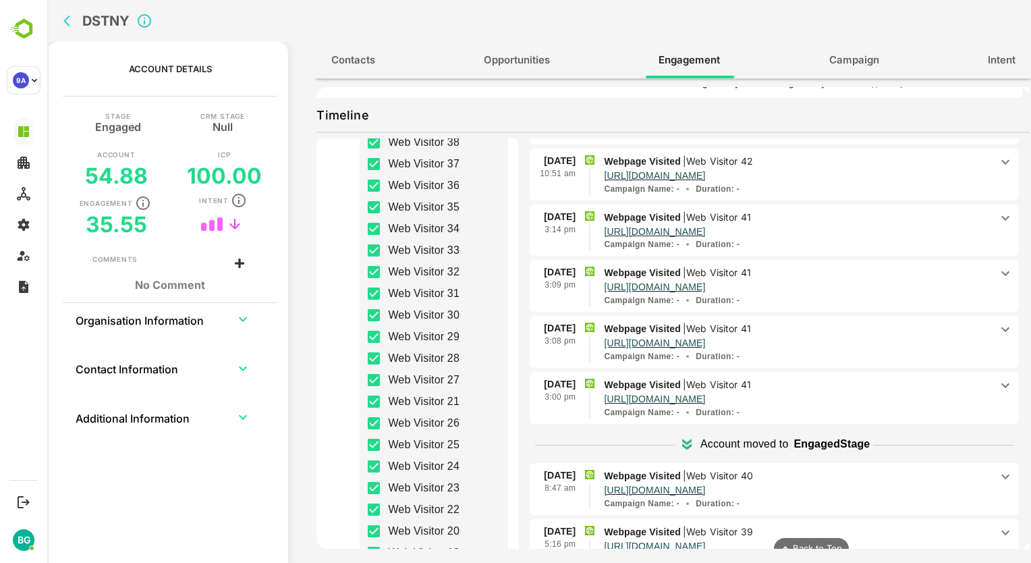
scroll to position [0, 0]
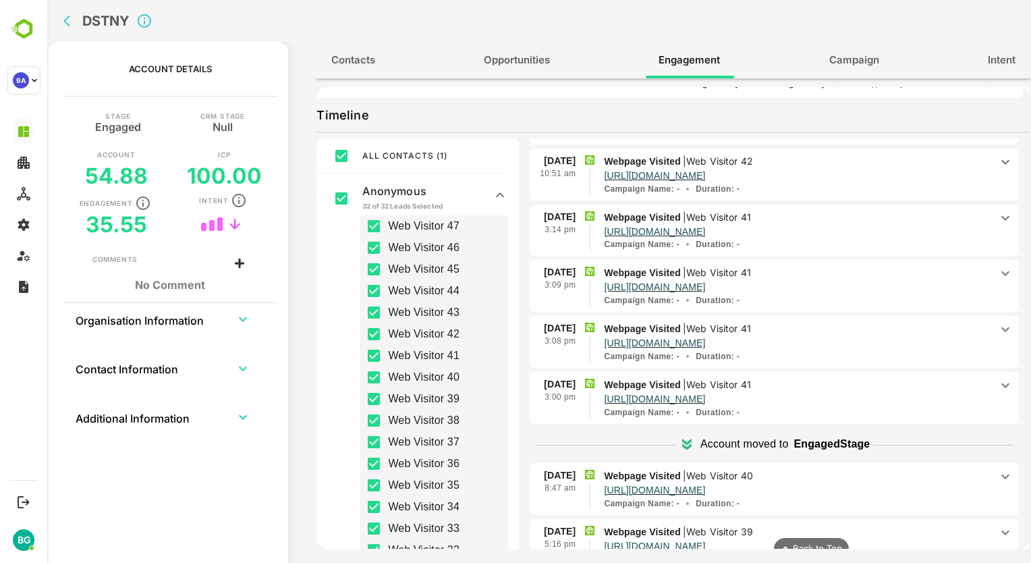
click at [499, 196] on icon at bounding box center [500, 195] width 16 height 16
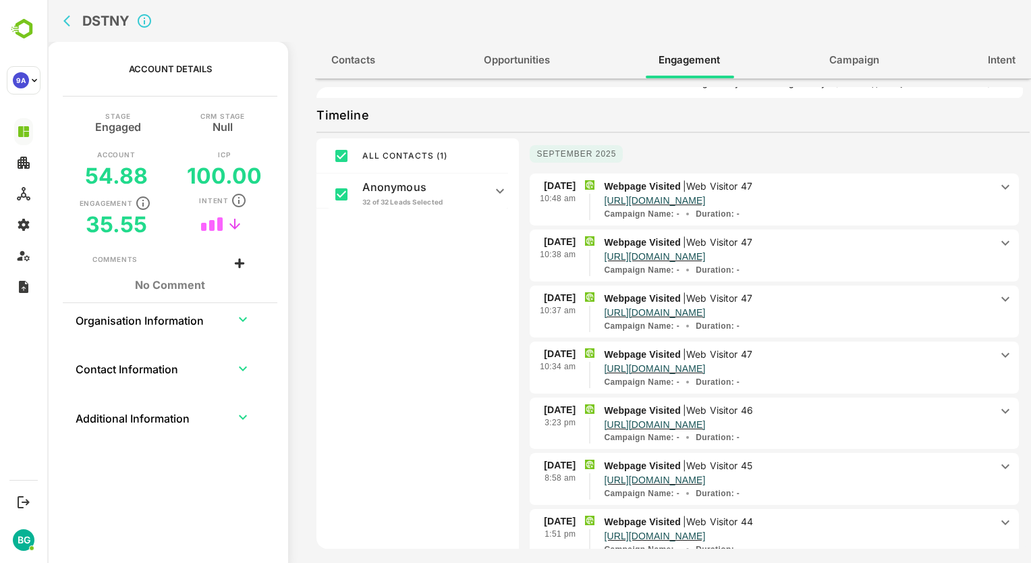
click at [393, 290] on div "ALL CONTACTS ( 1 ) Anonymous 32 of 32 Leads Selected Web Visitor 47 Web Visitor…" at bounding box center [418, 352] width 202 height 428
click at [549, 67] on span "Opportunities" at bounding box center [517, 60] width 66 height 18
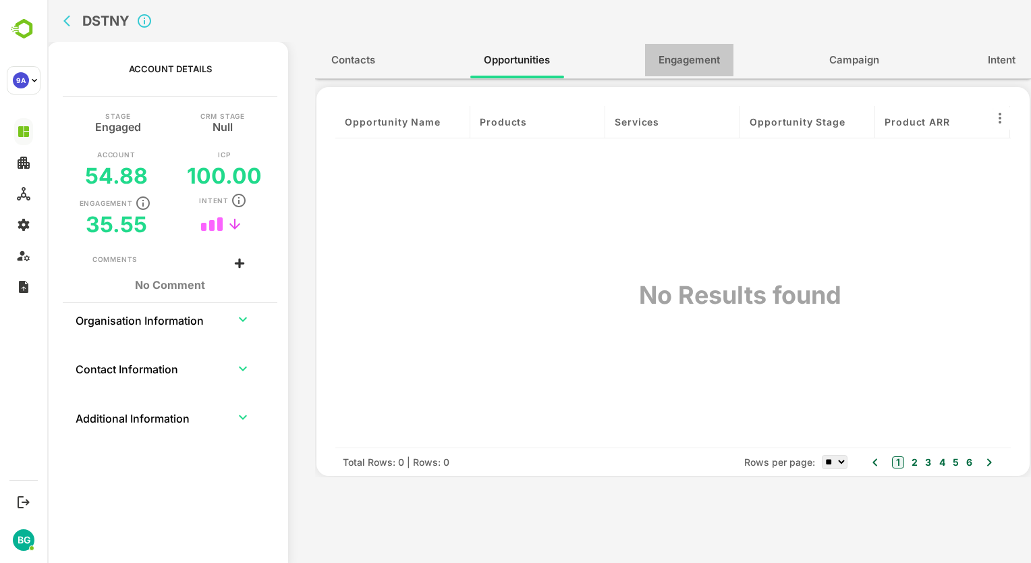
click at [695, 63] on span "Engagement" at bounding box center [689, 60] width 61 height 18
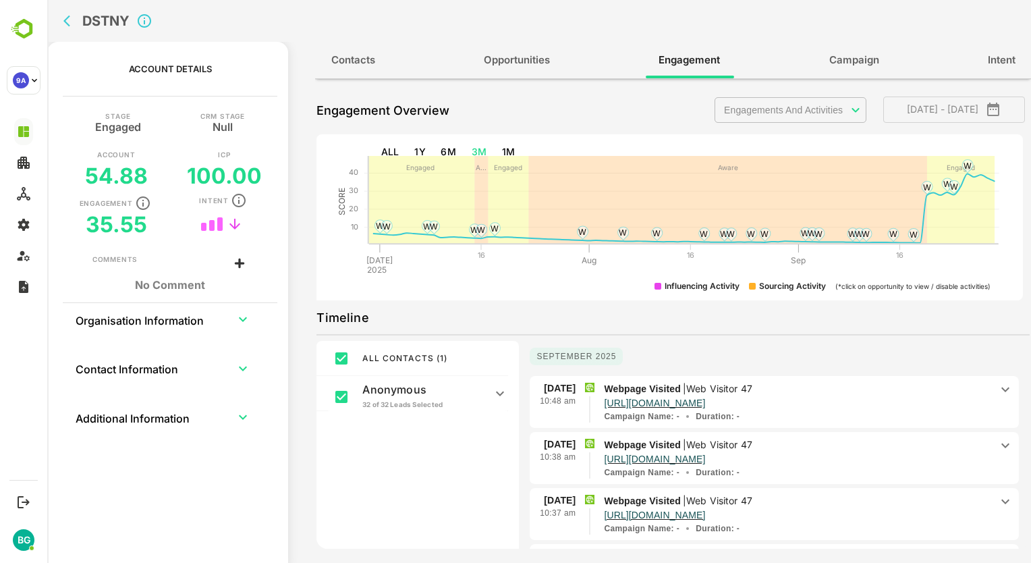
click at [236, 319] on icon "expand row" at bounding box center [243, 319] width 16 height 16
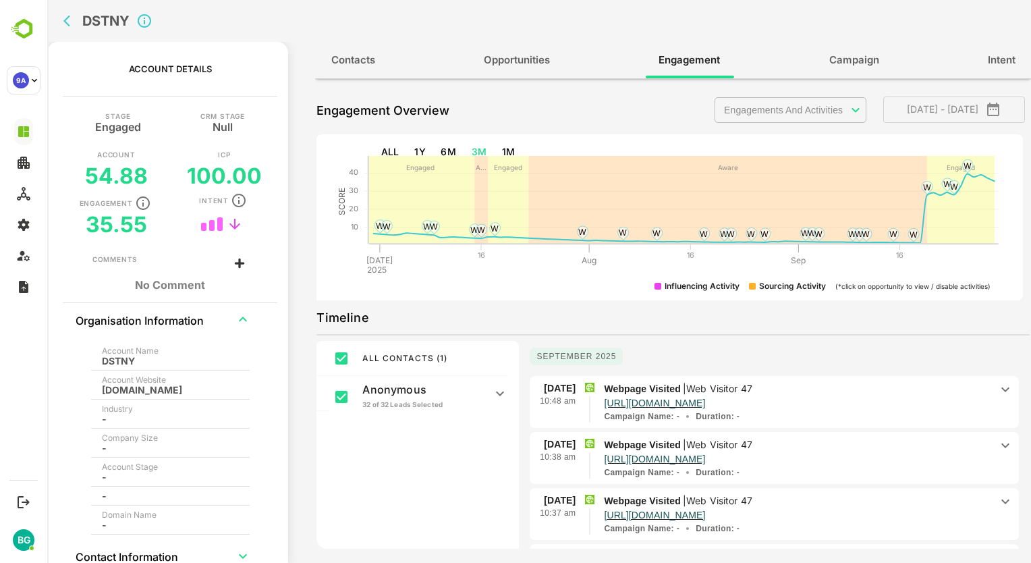
scroll to position [46, 0]
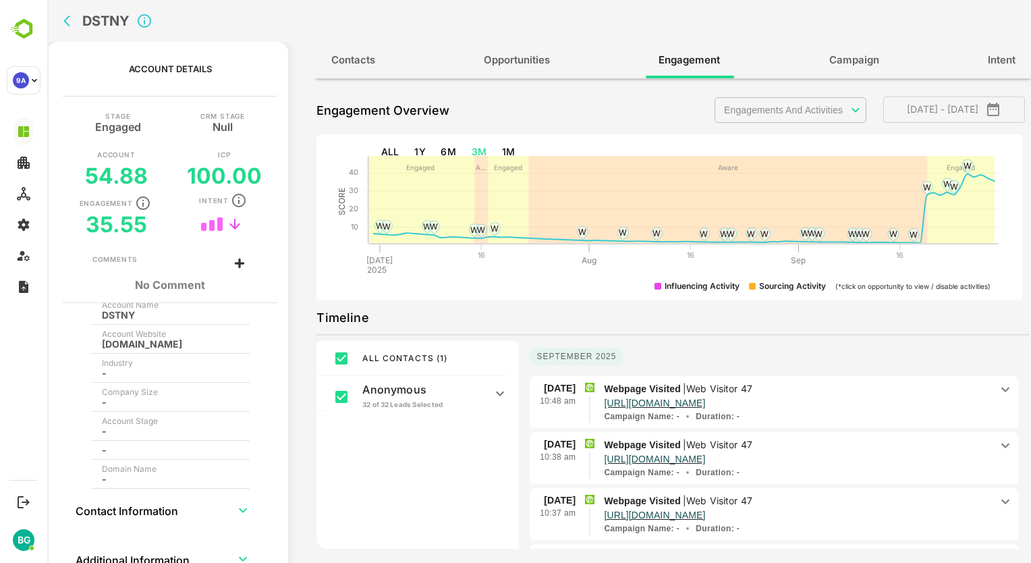
click at [166, 508] on th "Contact Information" at bounding box center [147, 510] width 145 height 32
click at [242, 509] on icon "expand row" at bounding box center [243, 510] width 16 height 16
click at [240, 509] on icon "expand row" at bounding box center [243, 510] width 16 height 16
click at [236, 552] on icon "expand row" at bounding box center [243, 559] width 16 height 16
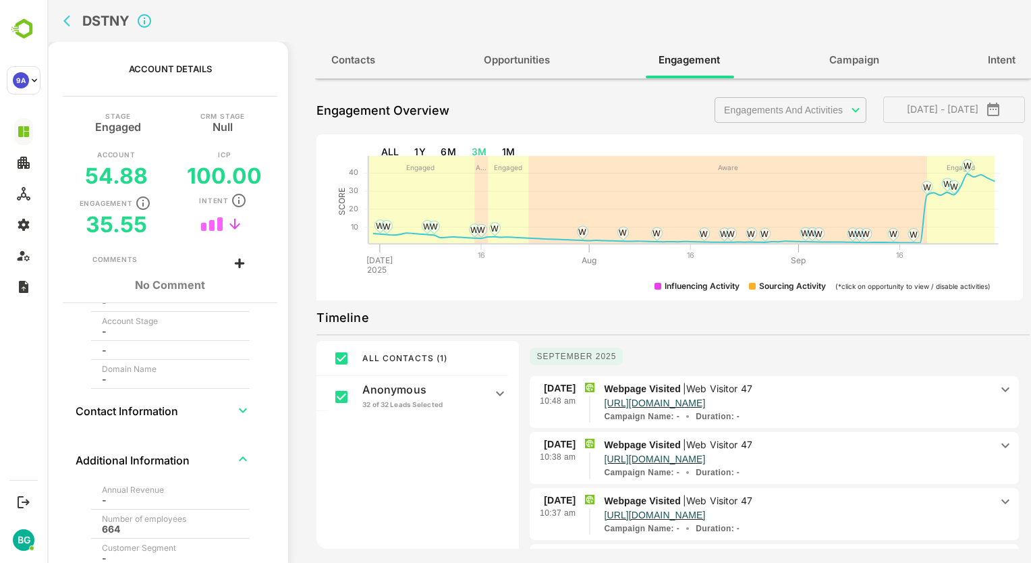
scroll to position [222, 0]
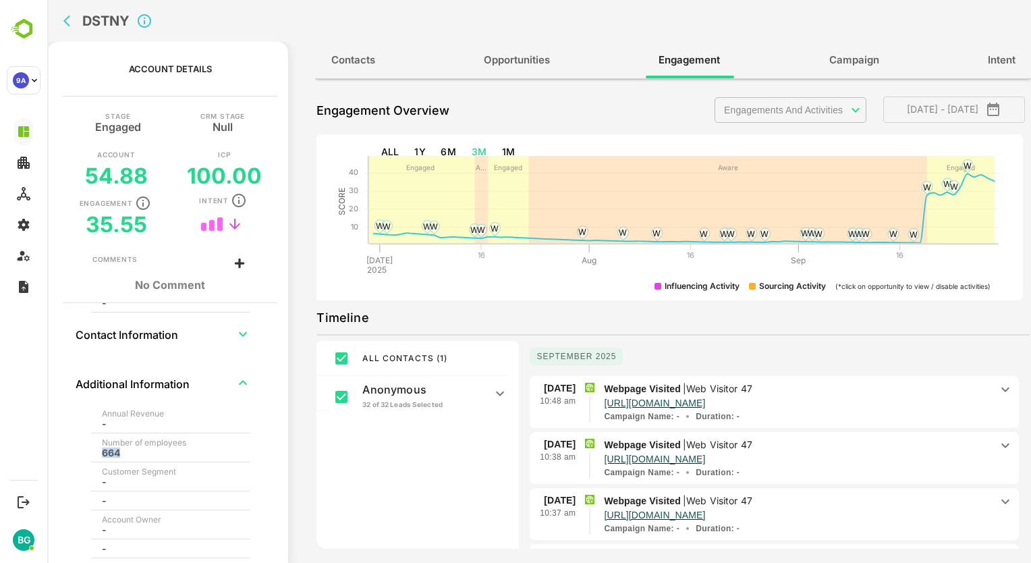
drag, startPoint x: 115, startPoint y: 450, endPoint x: 97, endPoint y: 452, distance: 18.3
click at [97, 452] on th "Number of employees 664" at bounding box center [170, 447] width 159 height 29
drag, startPoint x: 97, startPoint y: 452, endPoint x: 174, endPoint y: 444, distance: 77.3
click at [159, 450] on div "664" at bounding box center [166, 453] width 128 height 10
click at [239, 379] on icon "expand row" at bounding box center [243, 383] width 16 height 16
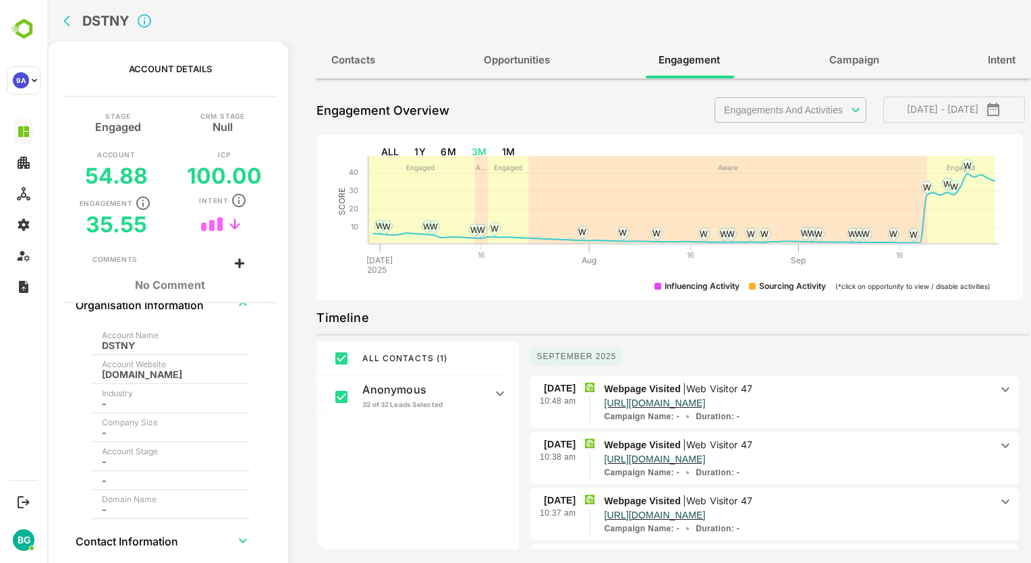
scroll to position [0, 0]
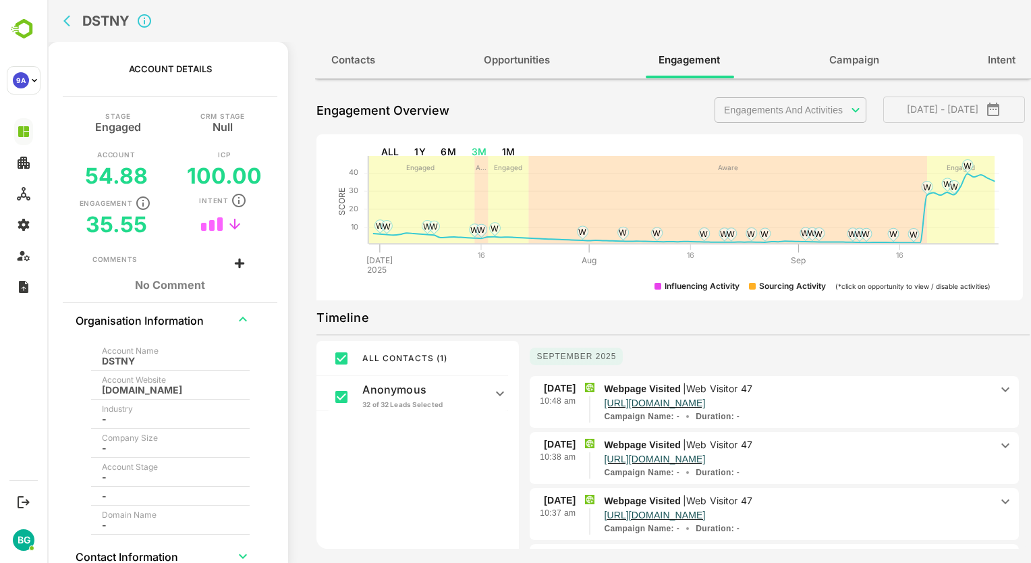
click at [243, 317] on icon "expand row" at bounding box center [243, 319] width 16 height 16
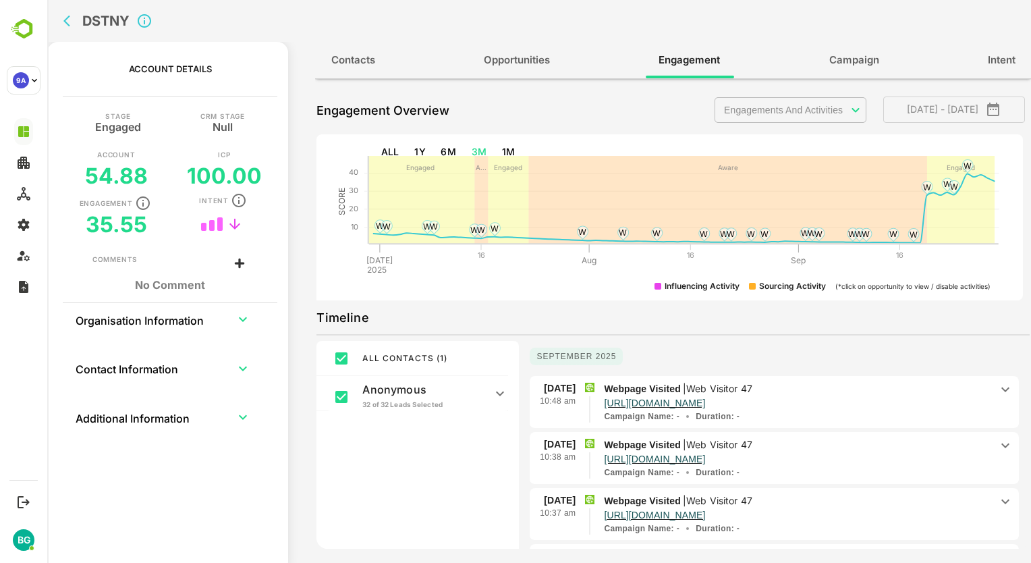
click at [359, 62] on span "Contacts" at bounding box center [353, 60] width 44 height 18
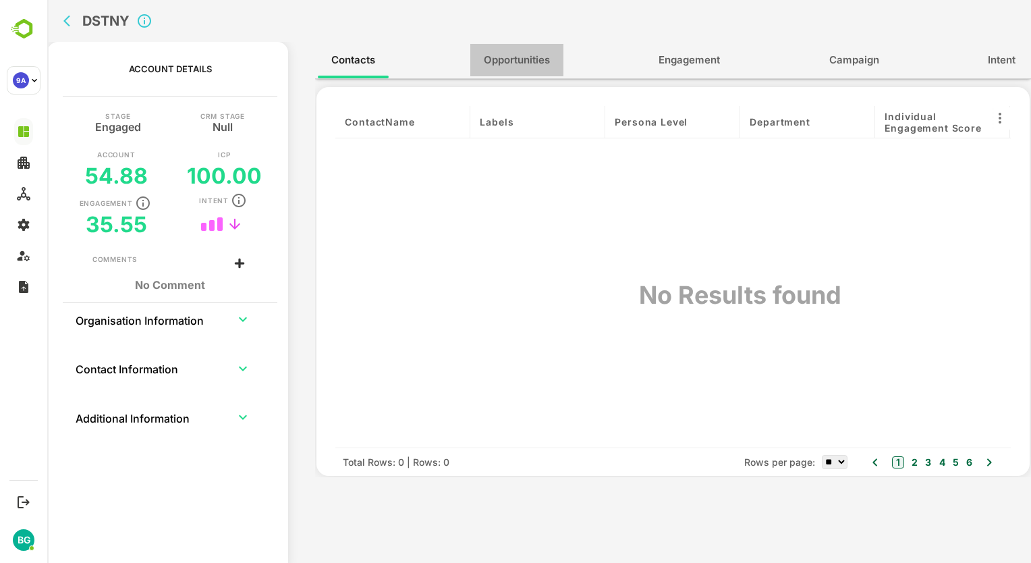
click at [507, 55] on span "Opportunities" at bounding box center [517, 60] width 66 height 18
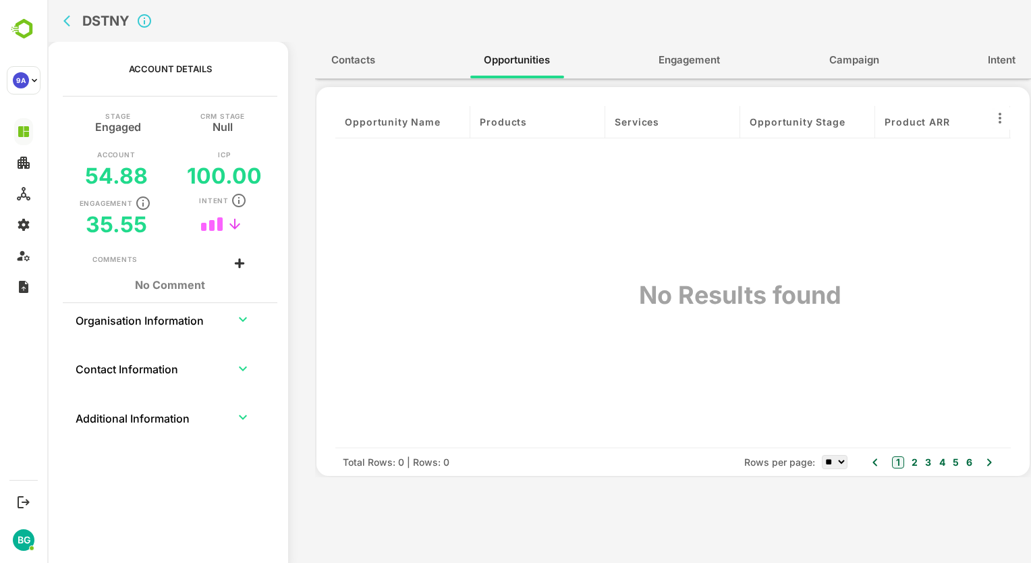
click at [849, 57] on span "Campaign" at bounding box center [855, 60] width 50 height 18
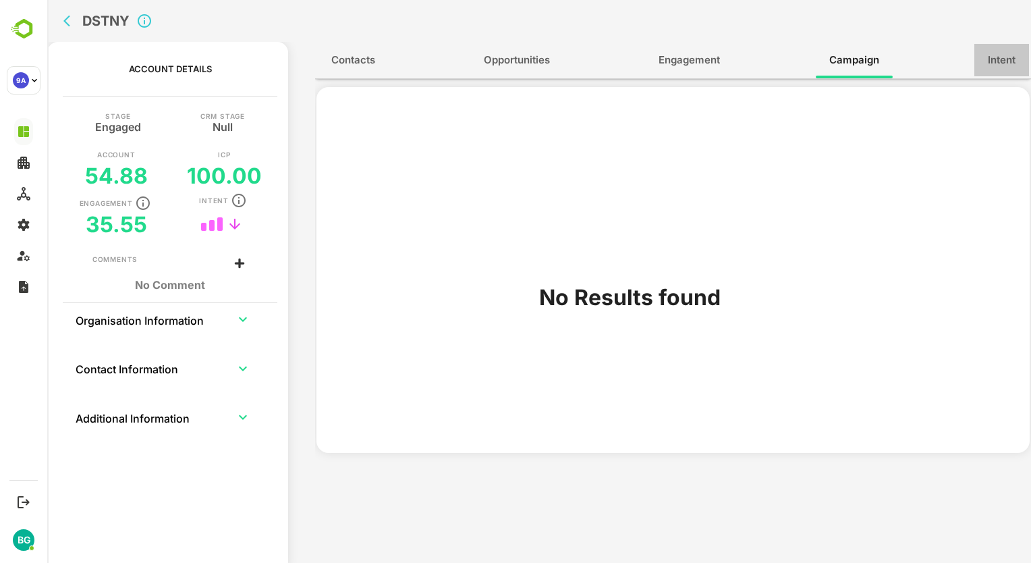
click at [1004, 60] on span "Intent" at bounding box center [1002, 60] width 28 height 18
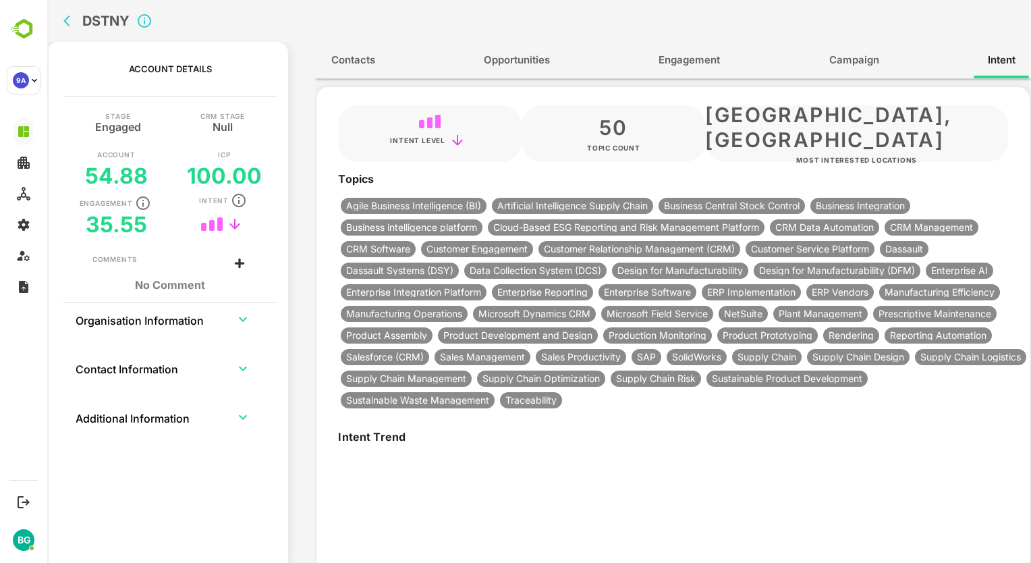
type input "**********"
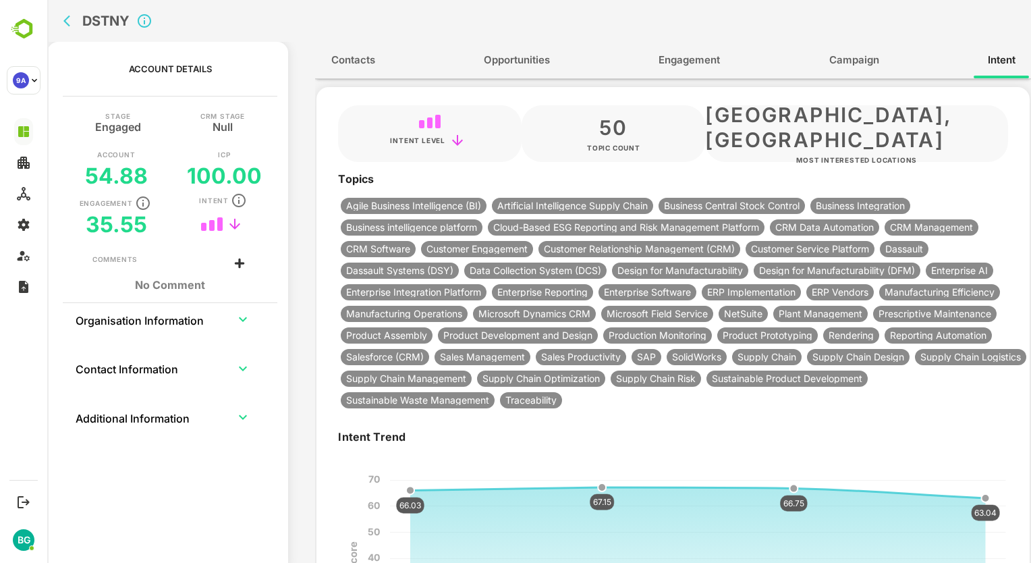
click at [861, 52] on span "Campaign" at bounding box center [855, 60] width 50 height 18
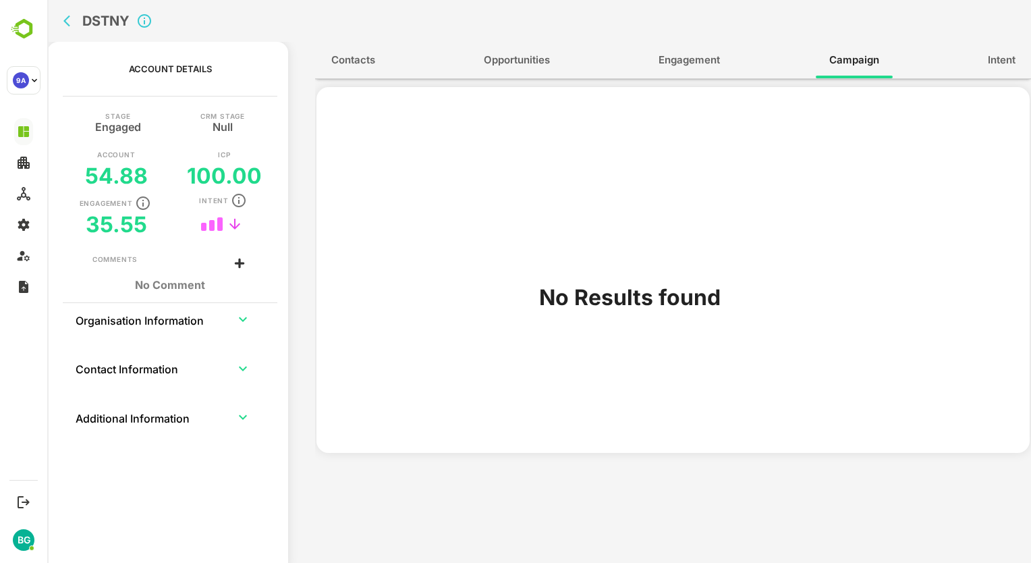
click at [689, 65] on span "Engagement" at bounding box center [689, 60] width 61 height 18
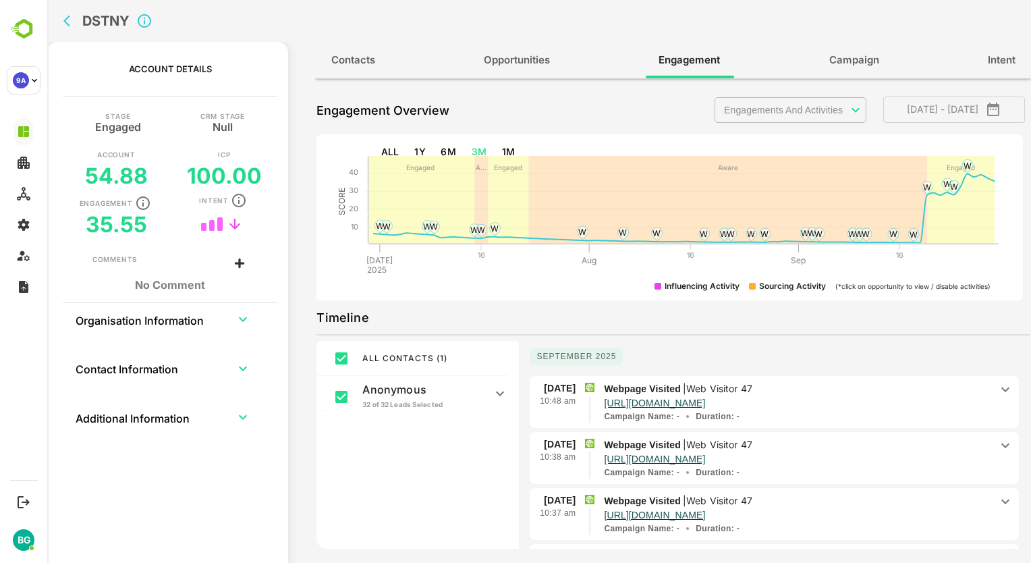
click at [501, 388] on icon at bounding box center [500, 393] width 16 height 16
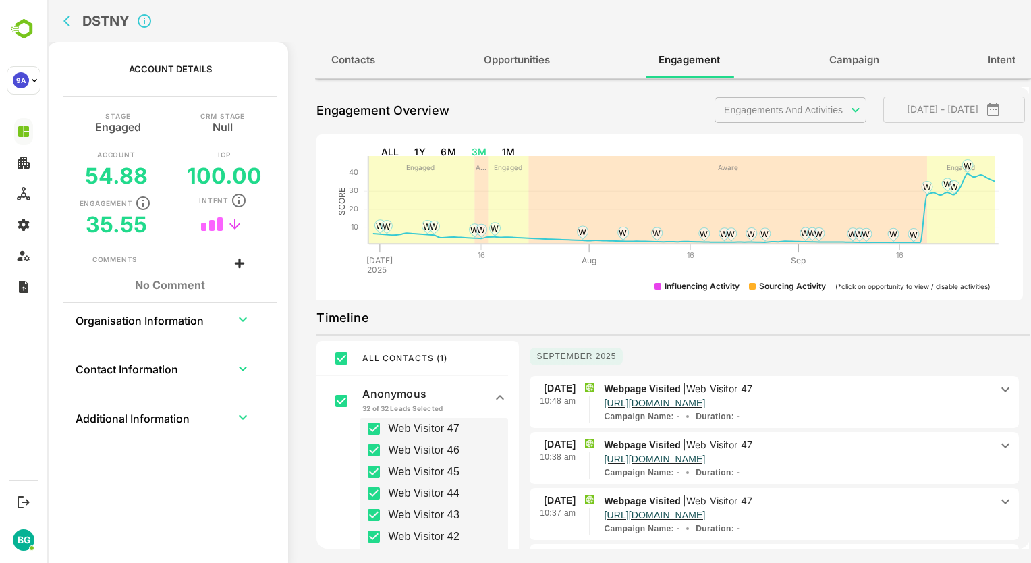
click at [504, 393] on icon at bounding box center [500, 397] width 16 height 16
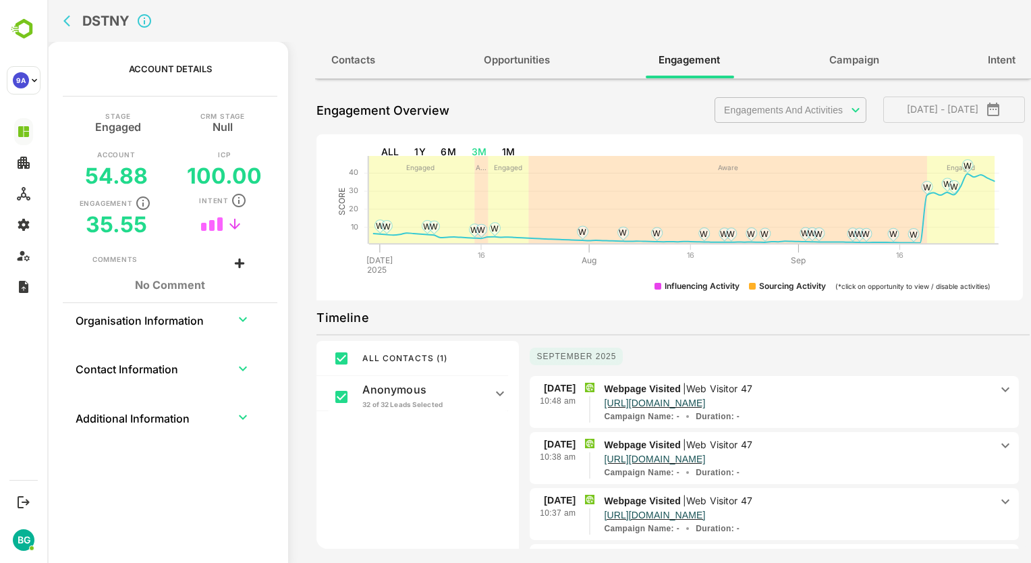
click at [399, 356] on span "ALL CONTACTS ( 1 )" at bounding box center [404, 358] width 85 height 10
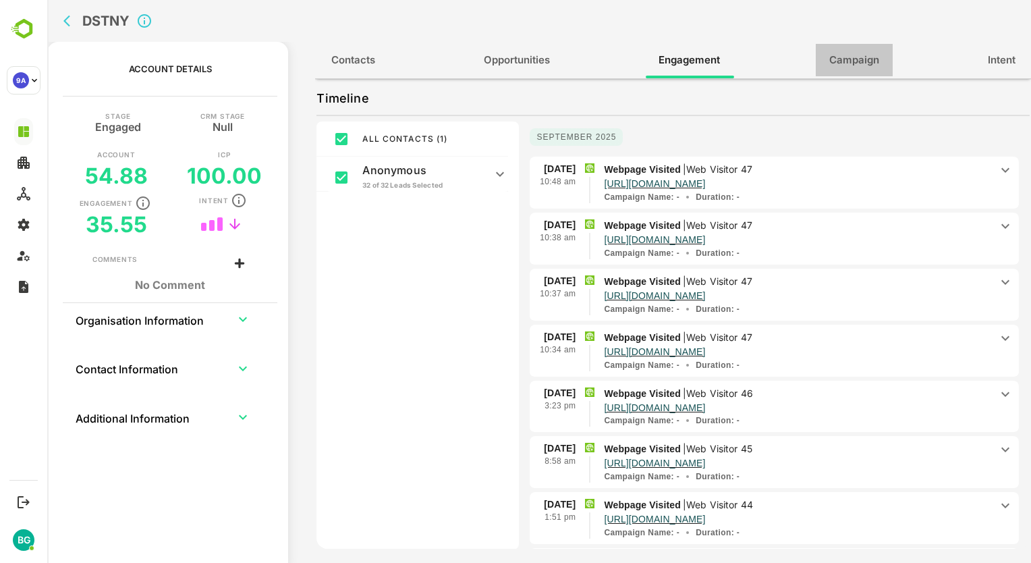
click at [871, 58] on span "Campaign" at bounding box center [855, 60] width 50 height 18
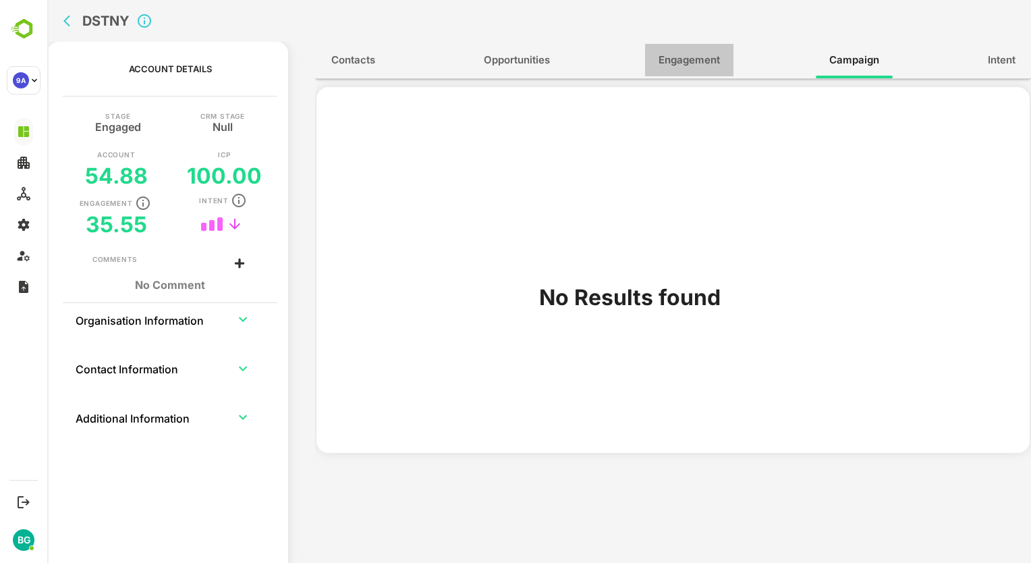
click at [702, 58] on span "Engagement" at bounding box center [689, 60] width 61 height 18
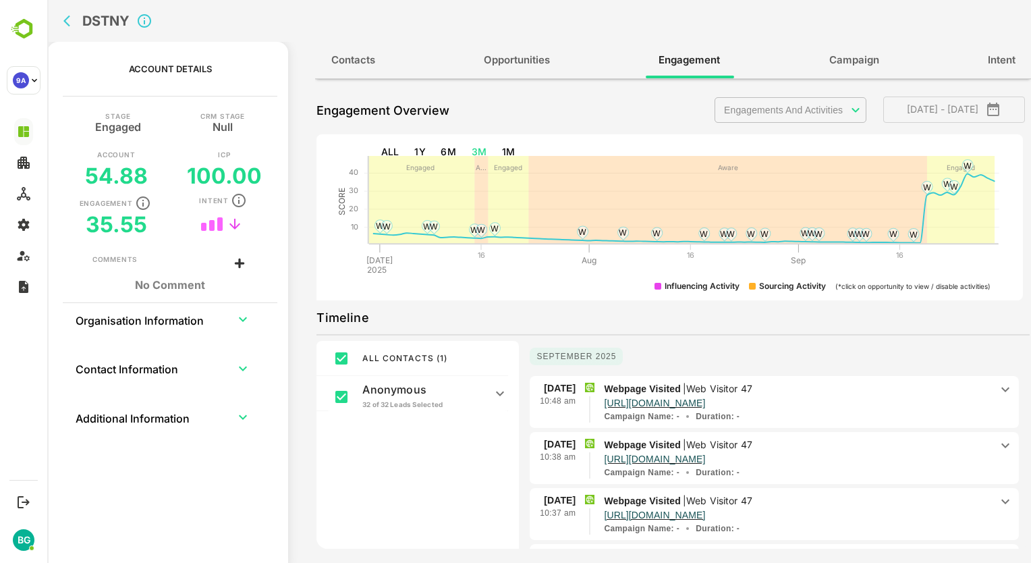
scroll to position [219, 0]
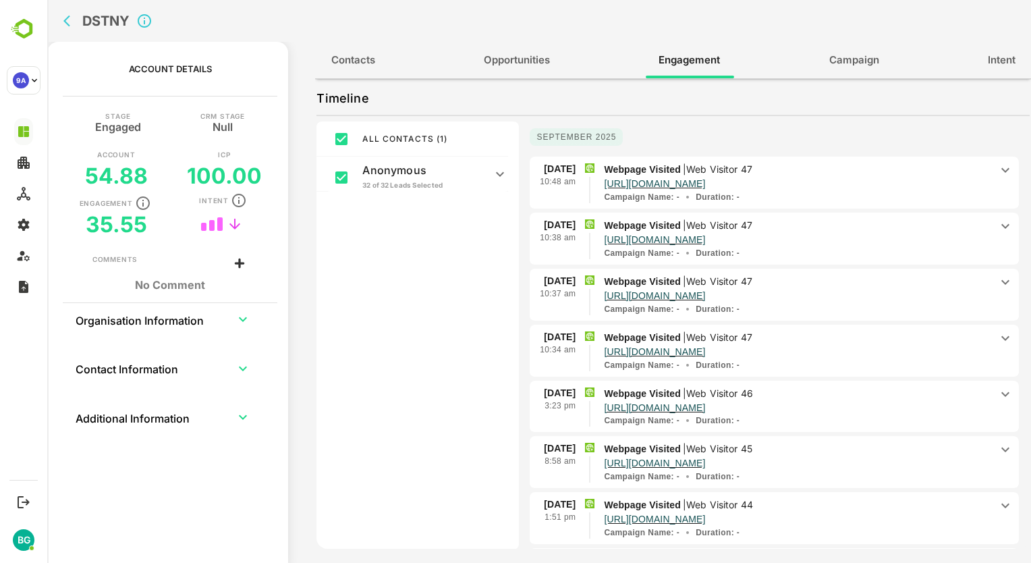
click at [462, 381] on div "ALL CONTACTS ( 1 ) Anonymous 32 of 32 Leads Selected Web Visitor 47 Web Visitor…" at bounding box center [418, 335] width 202 height 428
click at [67, 24] on icon "back" at bounding box center [66, 21] width 7 height 11
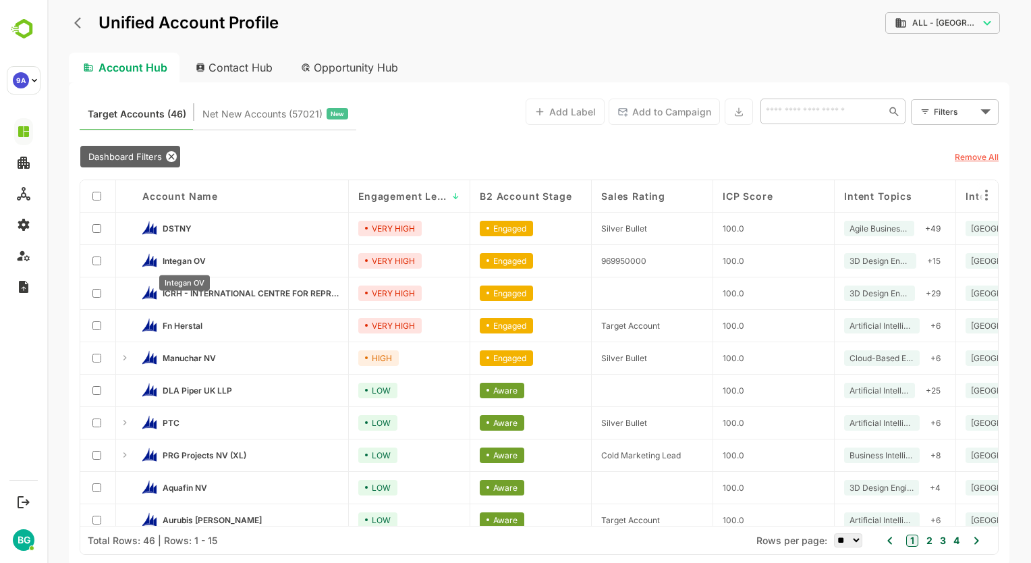
click at [178, 261] on span "Integan OV" at bounding box center [184, 261] width 43 height 10
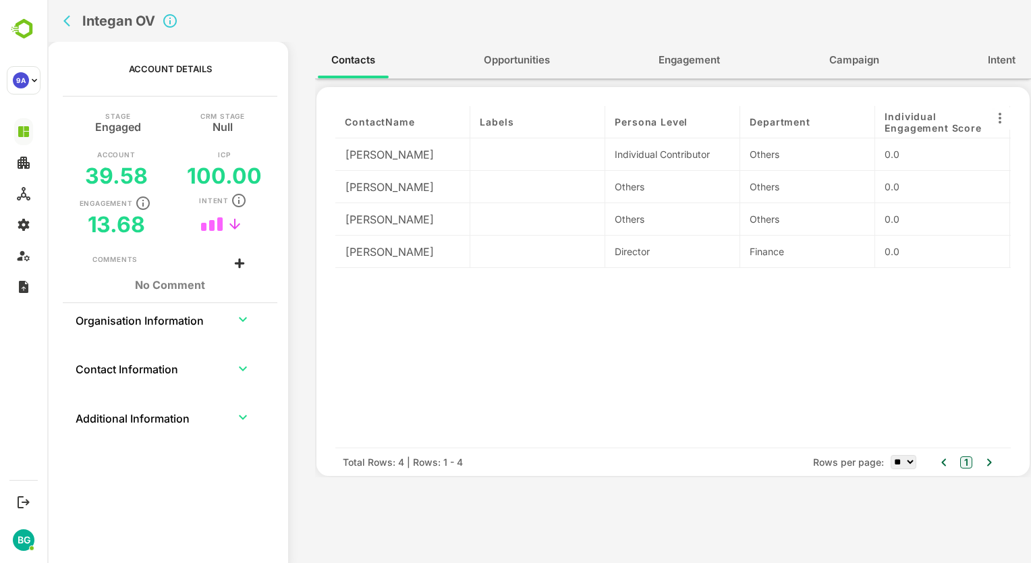
click at [243, 323] on icon "expand row" at bounding box center [243, 319] width 16 height 16
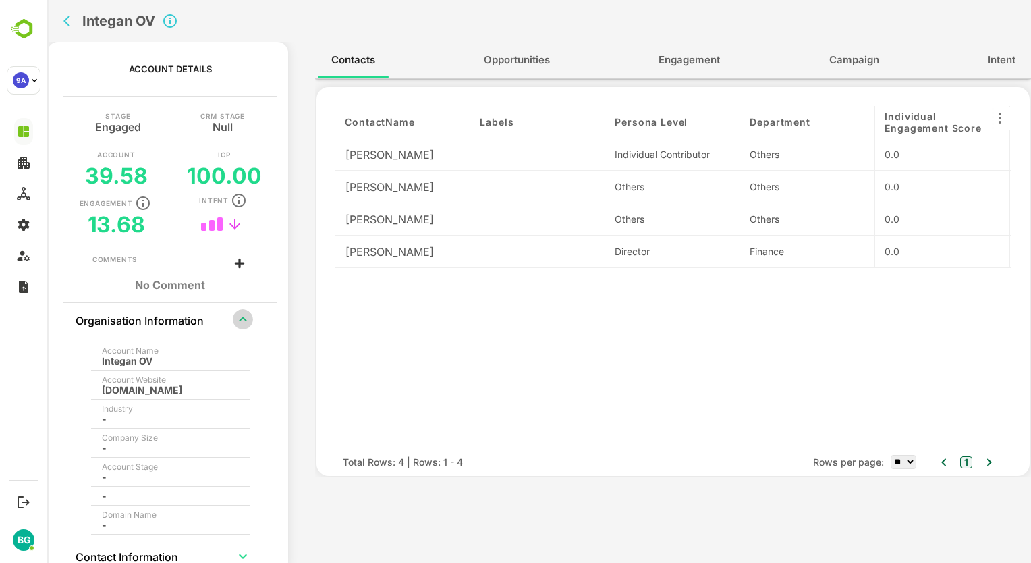
click at [243, 323] on icon "expand row" at bounding box center [243, 319] width 16 height 16
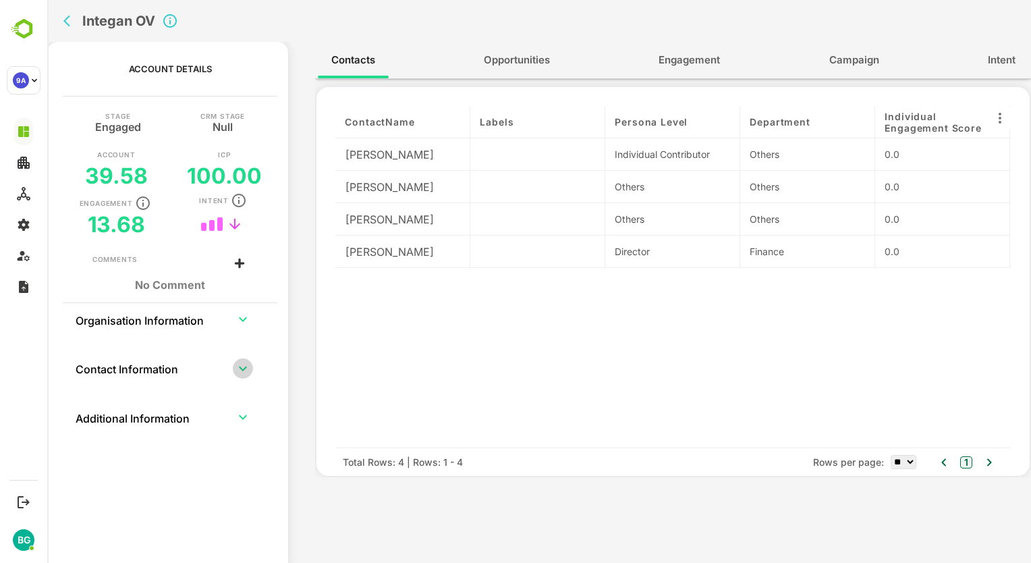
click at [242, 369] on icon "expand row" at bounding box center [243, 368] width 8 height 5
click at [240, 369] on icon "expand row" at bounding box center [243, 368] width 8 height 5
click at [244, 414] on icon "expand row" at bounding box center [243, 417] width 16 height 16
click at [240, 421] on icon "expand row" at bounding box center [243, 417] width 16 height 16
click at [244, 317] on icon "expand row" at bounding box center [243, 319] width 16 height 16
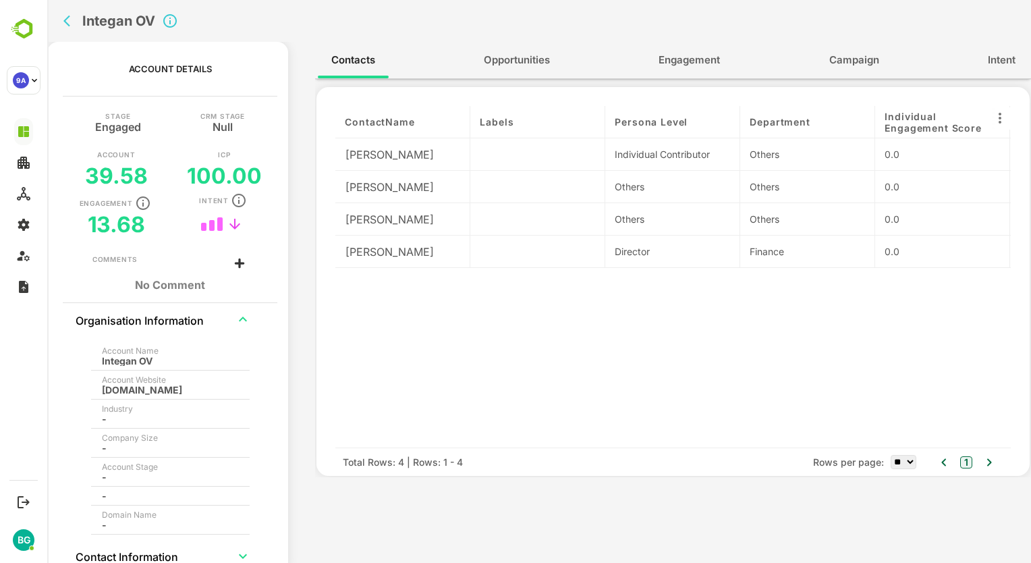
click at [244, 317] on icon "expand row" at bounding box center [243, 319] width 16 height 16
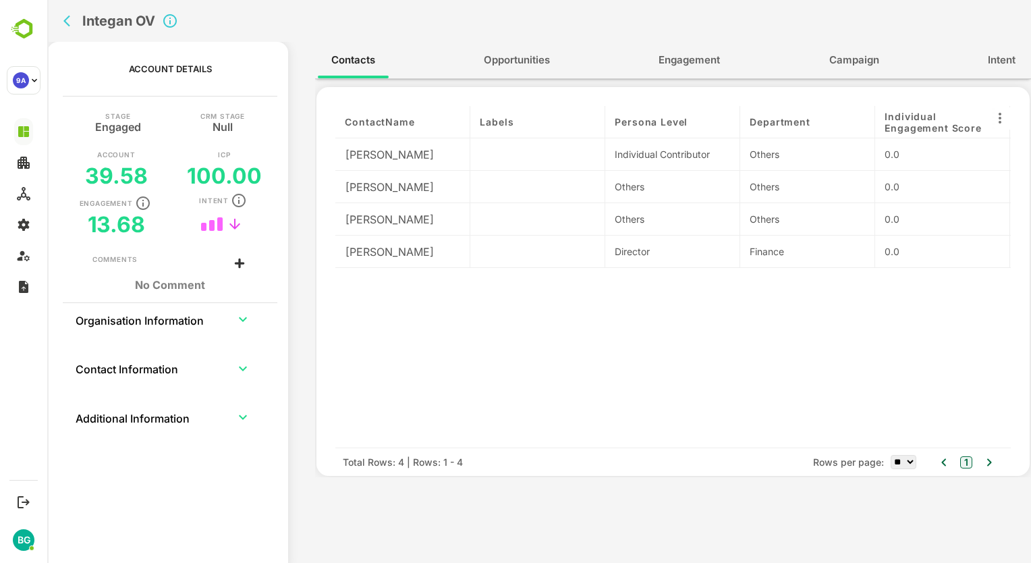
click at [683, 60] on span "Engagement" at bounding box center [689, 60] width 61 height 18
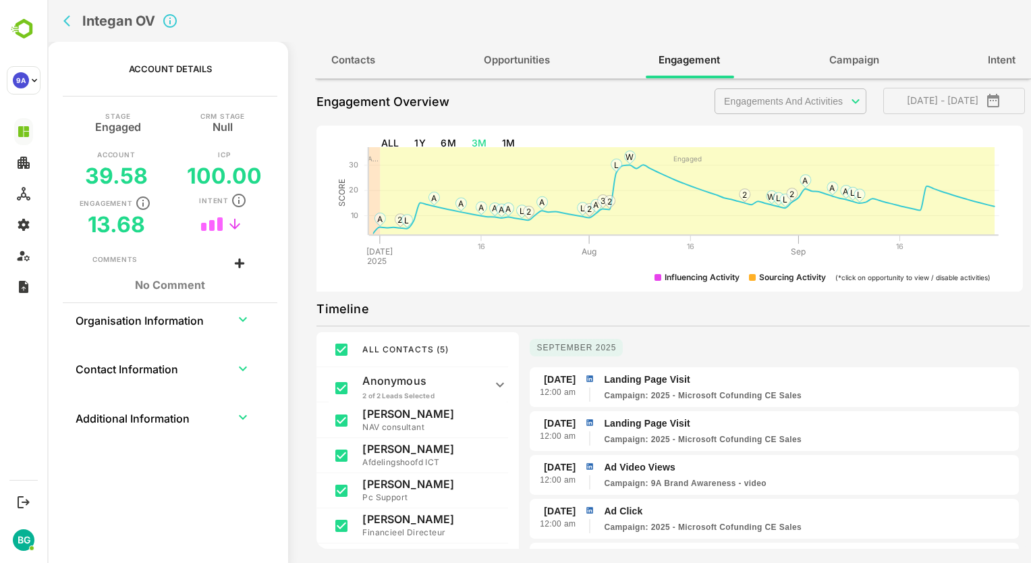
scroll to position [0, 0]
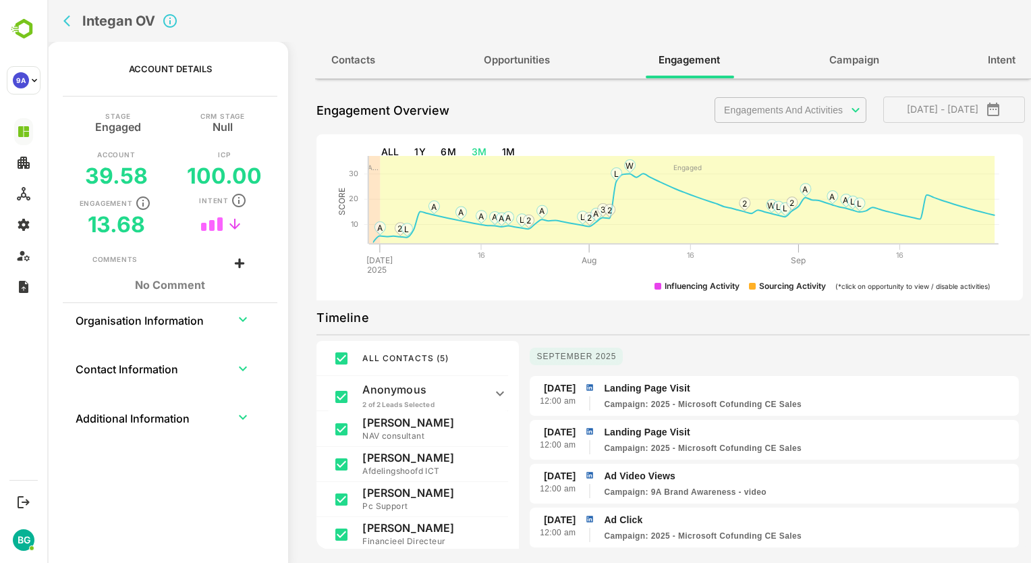
click at [848, 66] on span "Campaign" at bounding box center [855, 60] width 50 height 18
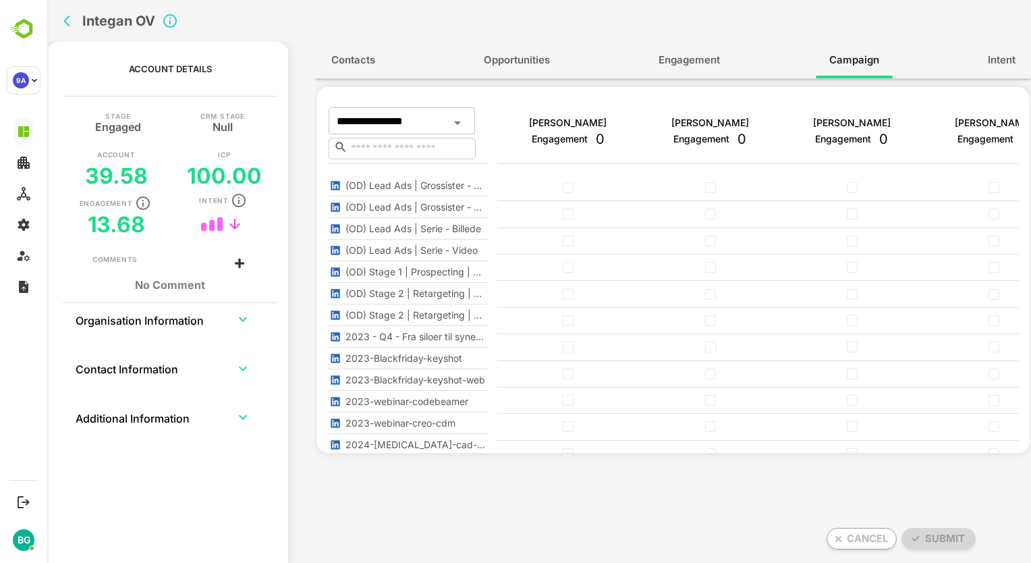
click at [701, 53] on span "Engagement" at bounding box center [689, 60] width 61 height 18
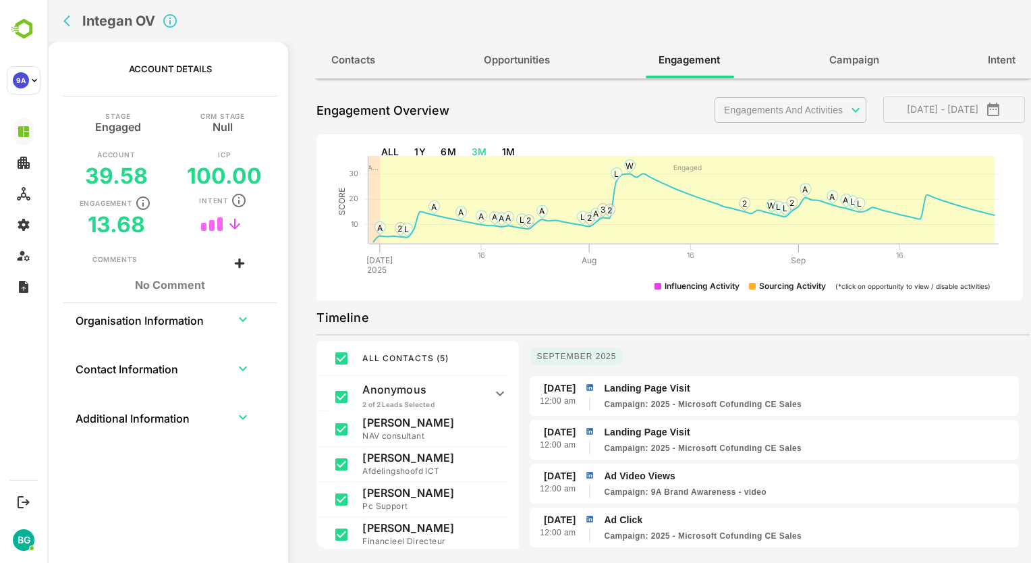
click at [67, 16] on icon "back" at bounding box center [69, 20] width 13 height 13
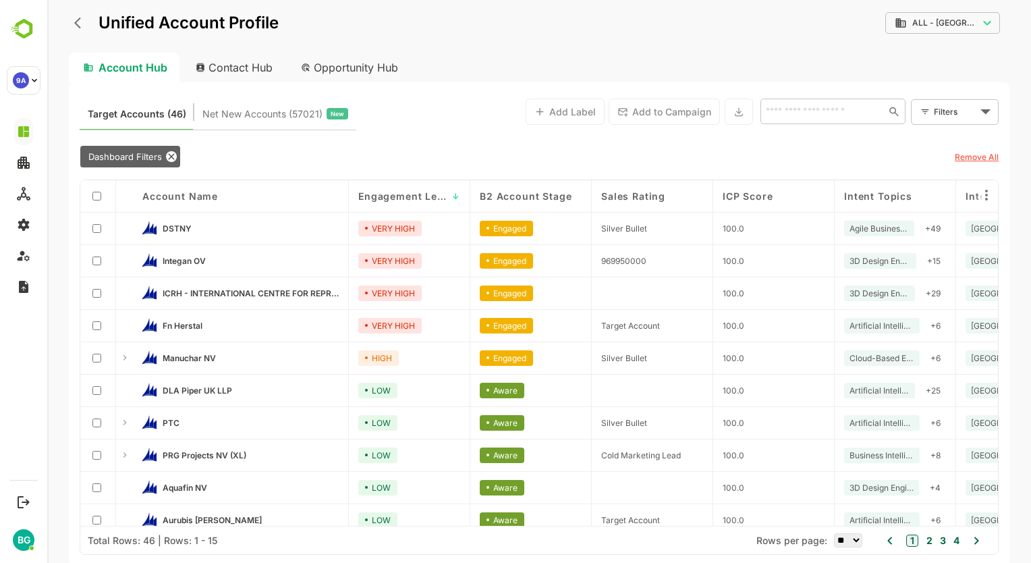
click at [972, 24] on body "**********" at bounding box center [539, 281] width 984 height 563
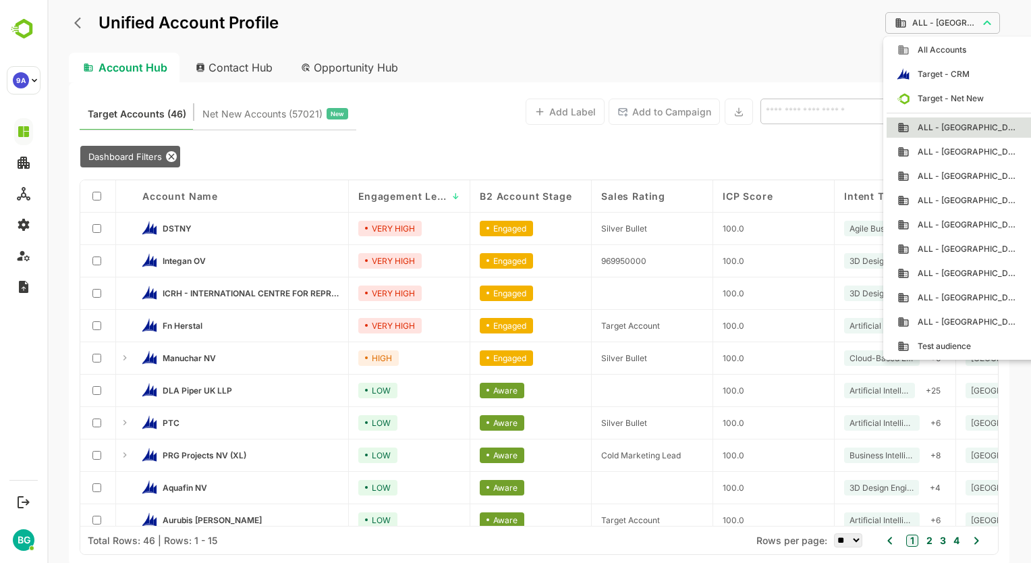
click at [950, 231] on li "ALL - [GEOGRAPHIC_DATA]" at bounding box center [962, 225] width 151 height 20
type input "**********"
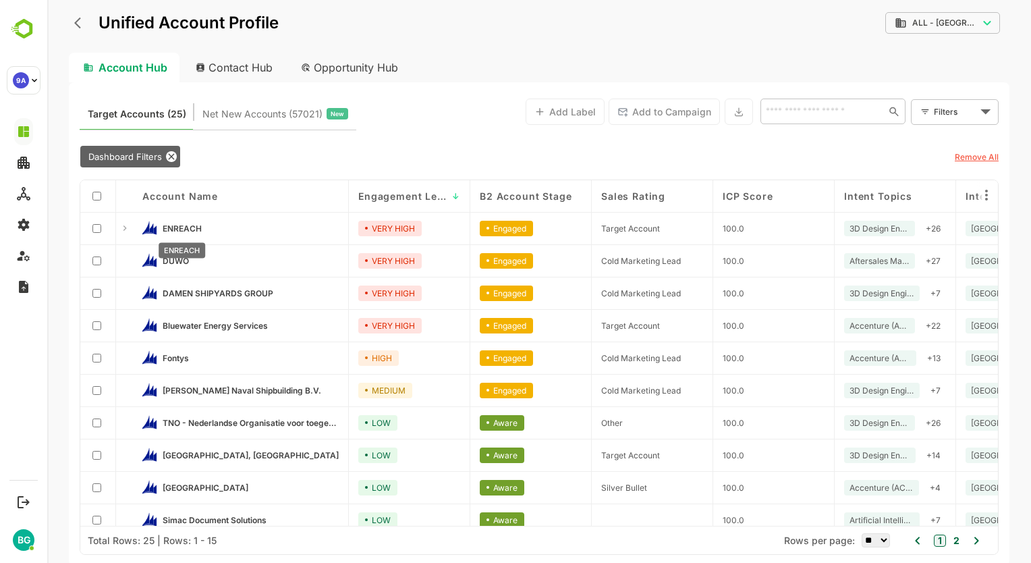
click at [188, 227] on span "ENREACH" at bounding box center [182, 228] width 39 height 10
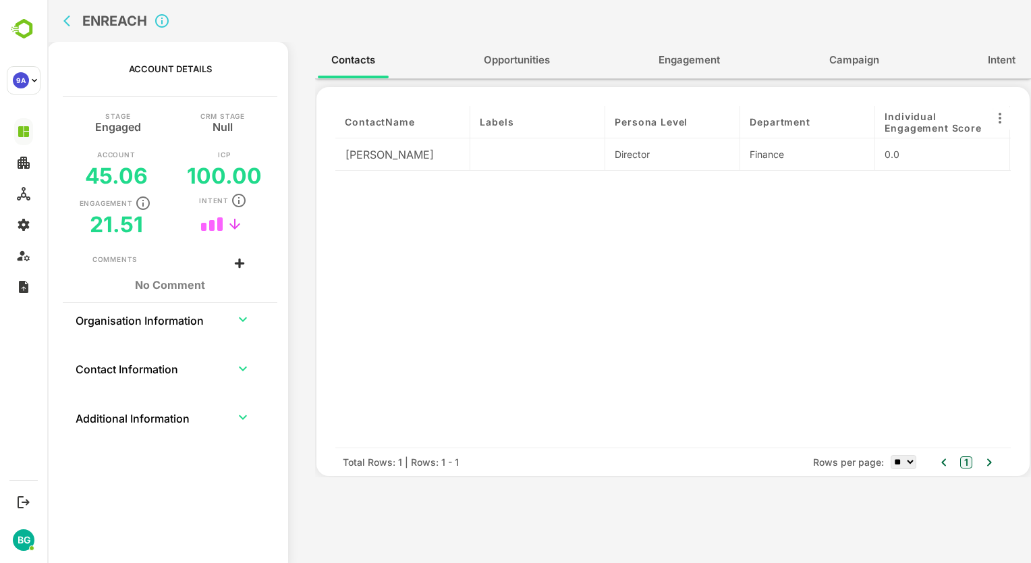
click at [707, 66] on span "Engagement" at bounding box center [689, 60] width 61 height 18
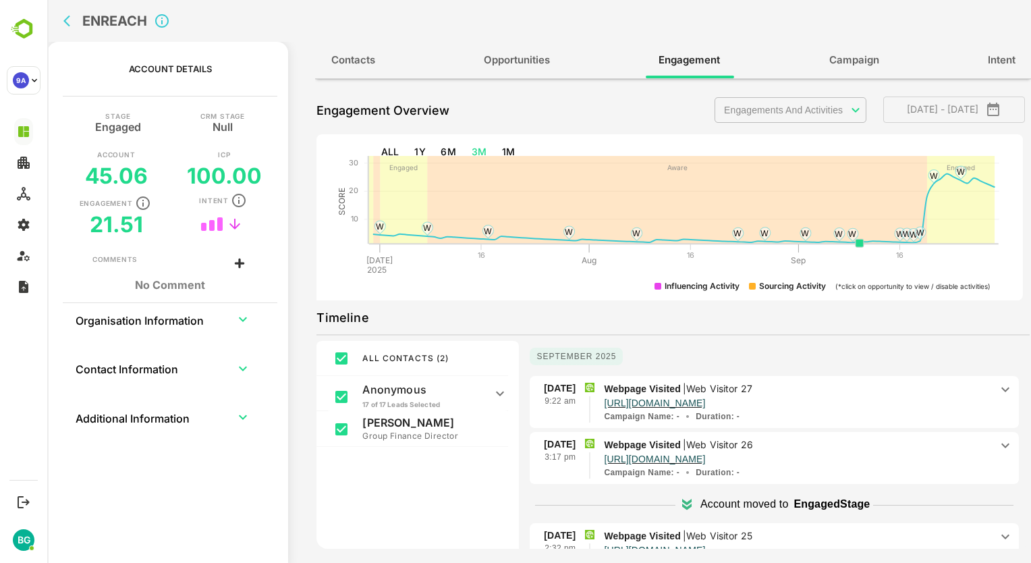
click at [70, 19] on icon "back" at bounding box center [69, 20] width 13 height 13
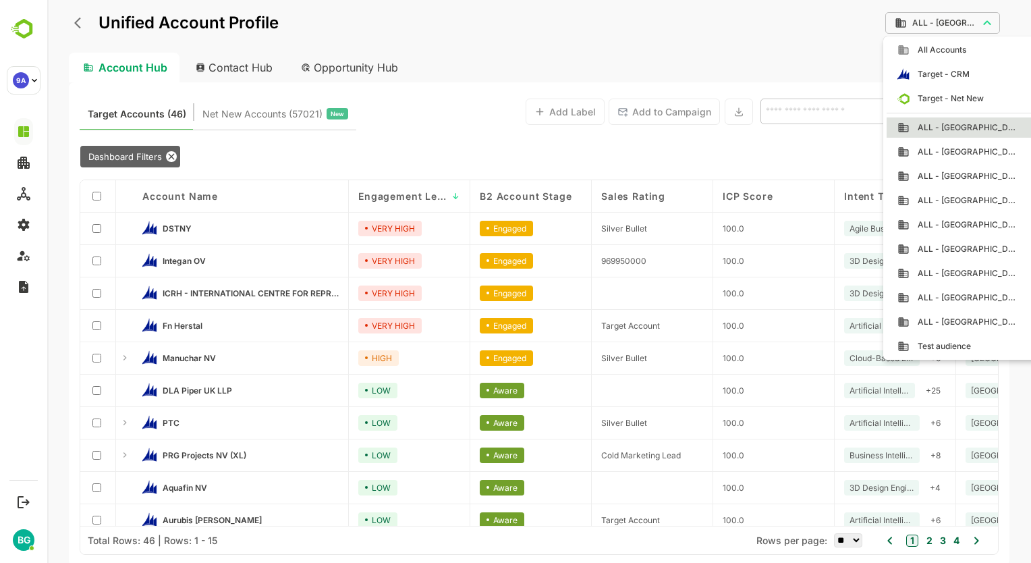
click at [956, 30] on body "**********" at bounding box center [539, 281] width 984 height 563
click at [915, 226] on span "ALL - [GEOGRAPHIC_DATA]" at bounding box center [964, 225] width 109 height 12
type input "**********"
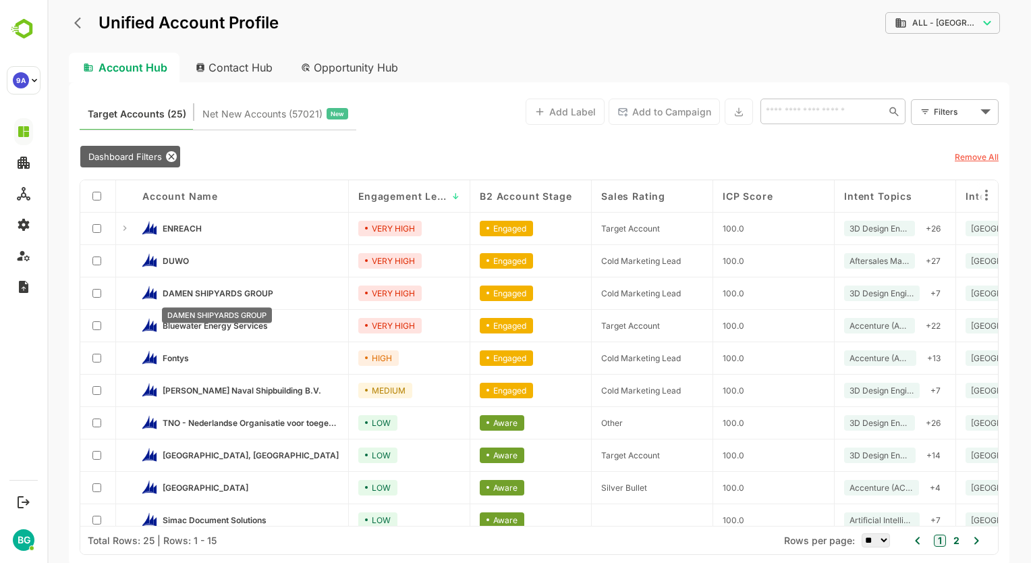
click at [202, 294] on span "DAMEN SHIPYARDS GROUP" at bounding box center [218, 293] width 111 height 10
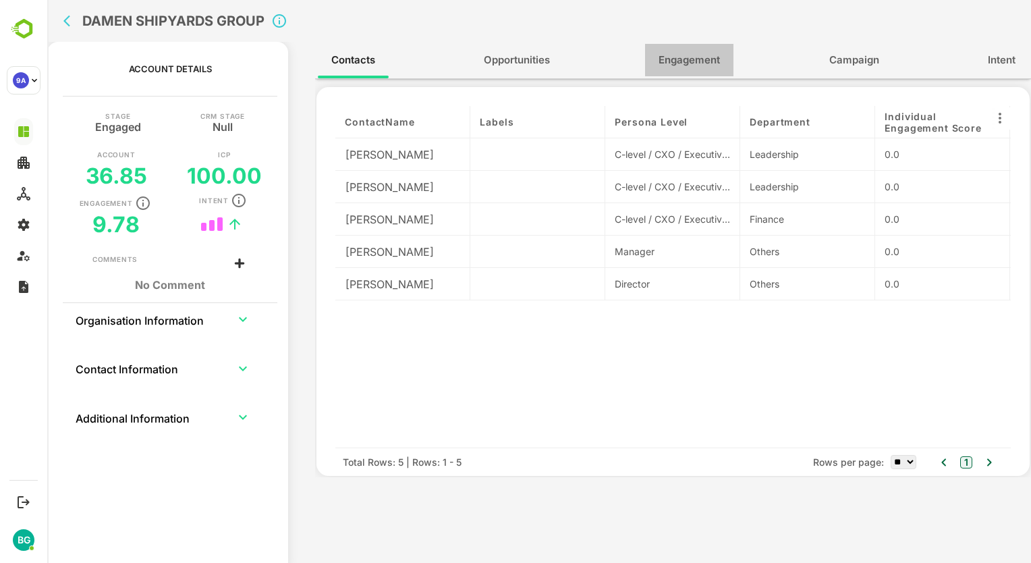
click at [676, 53] on span "Engagement" at bounding box center [689, 60] width 61 height 18
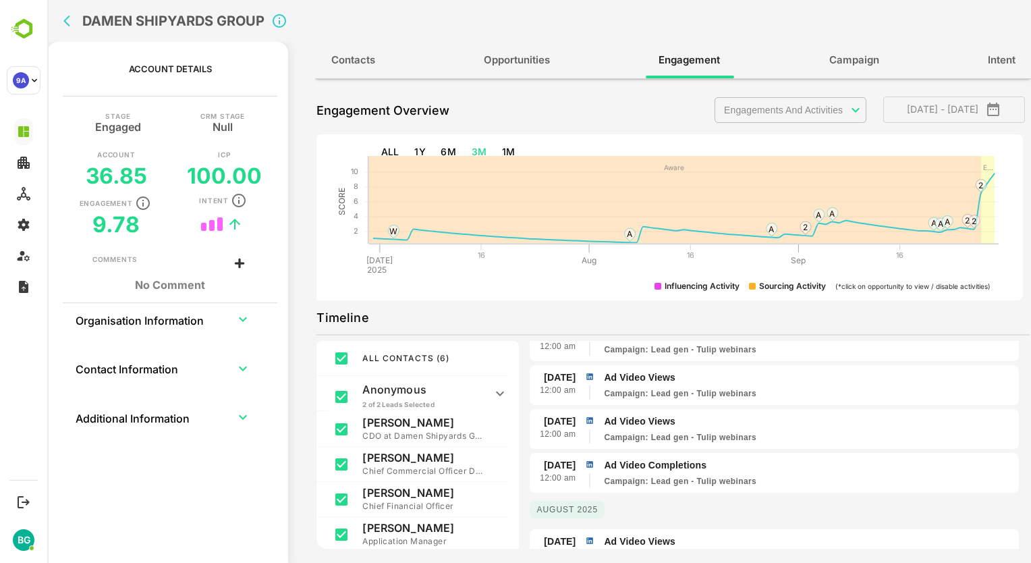
scroll to position [796, 0]
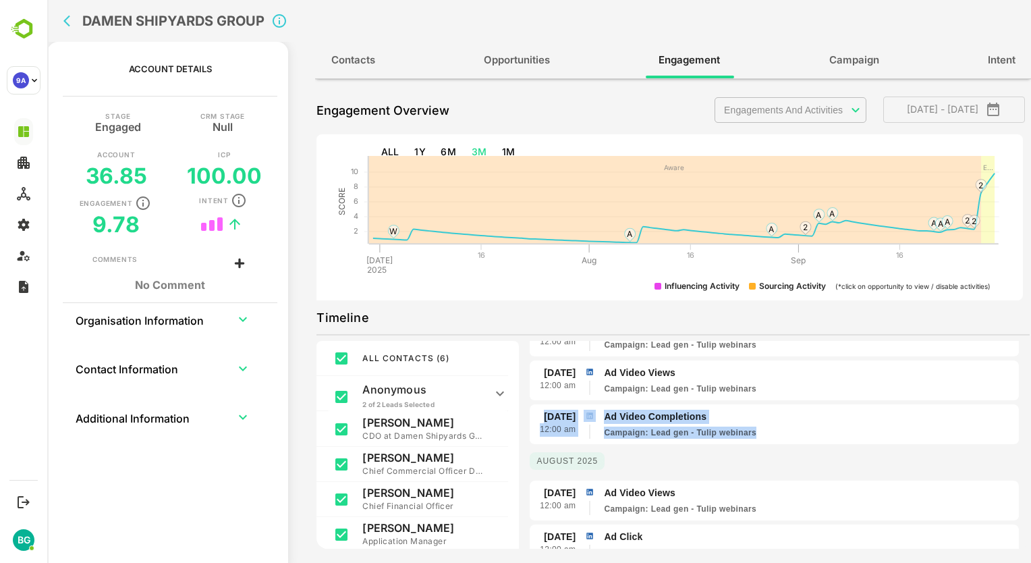
drag, startPoint x: 1033, startPoint y: 393, endPoint x: 1034, endPoint y: 423, distance: 30.4
click at [1031, 423] on html "**********" at bounding box center [539, 281] width 984 height 563
drag, startPoint x: 1034, startPoint y: 423, endPoint x: 900, endPoint y: 383, distance: 140.1
click at [900, 383] on div "Campaign : Lead gen - Tulip webinars" at bounding box center [809, 389] width 410 height 12
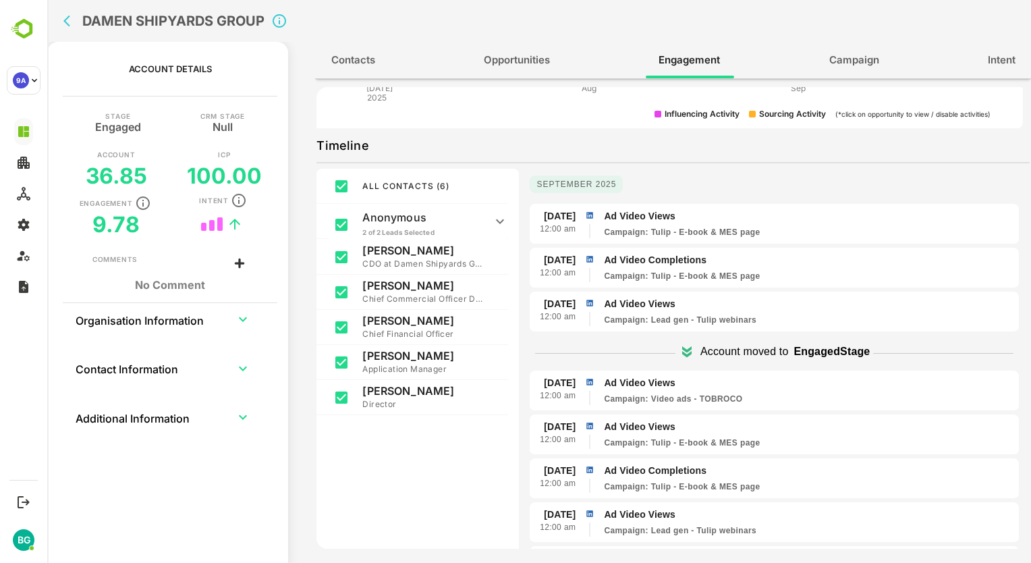
scroll to position [84, 0]
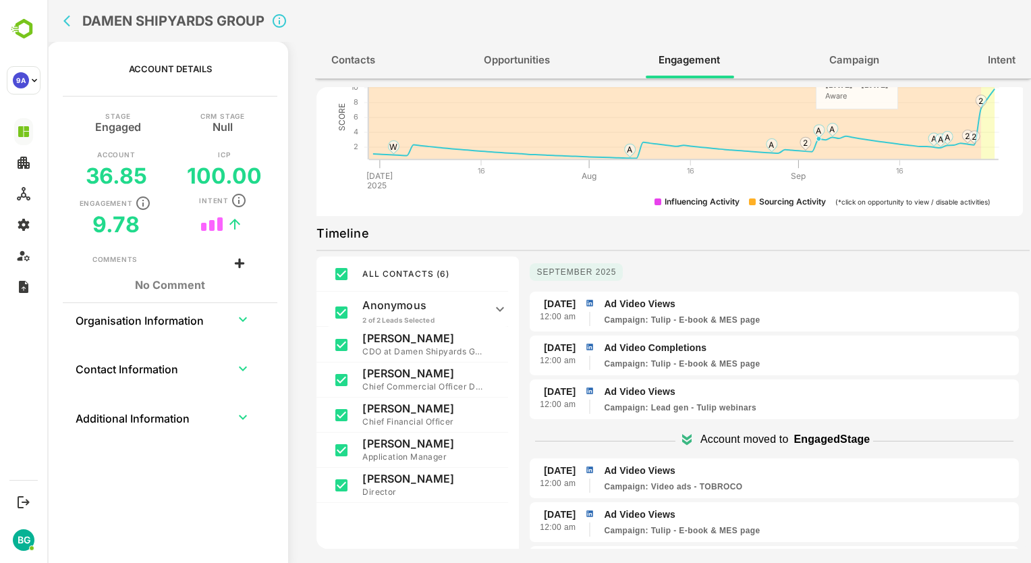
click at [855, 58] on span "Campaign" at bounding box center [855, 60] width 50 height 18
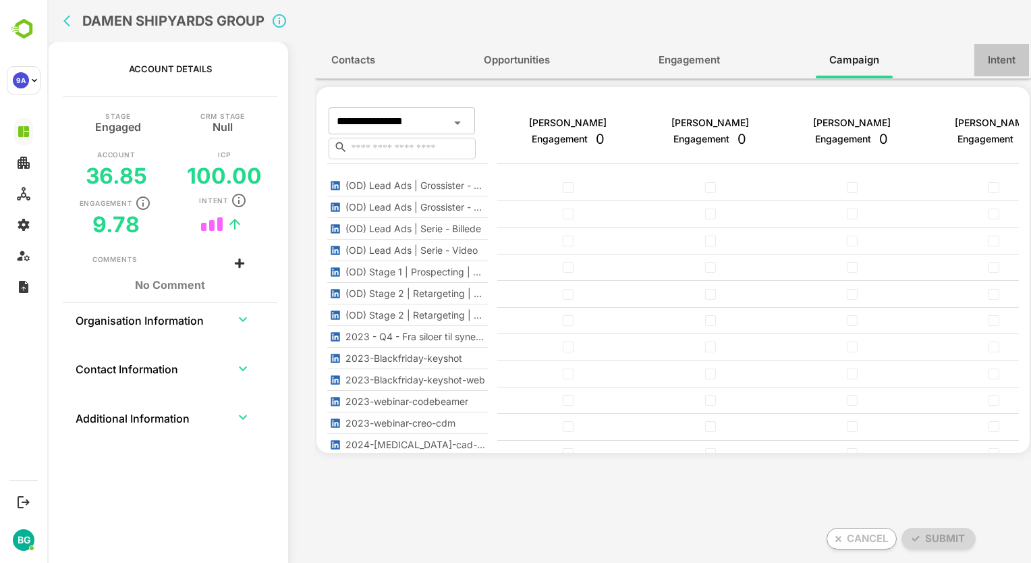
click at [998, 63] on span "Intent" at bounding box center [1002, 60] width 28 height 18
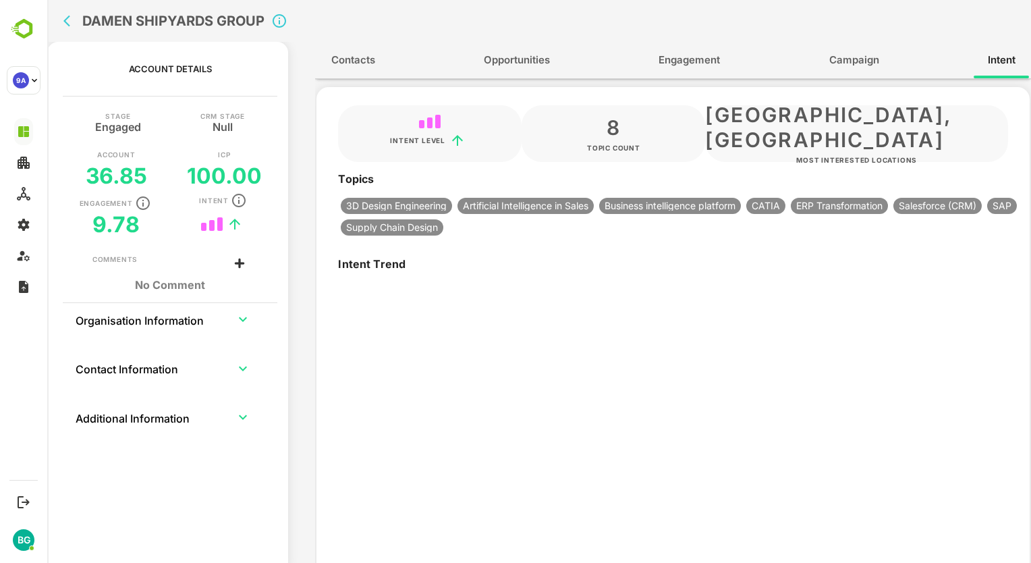
type input "**********"
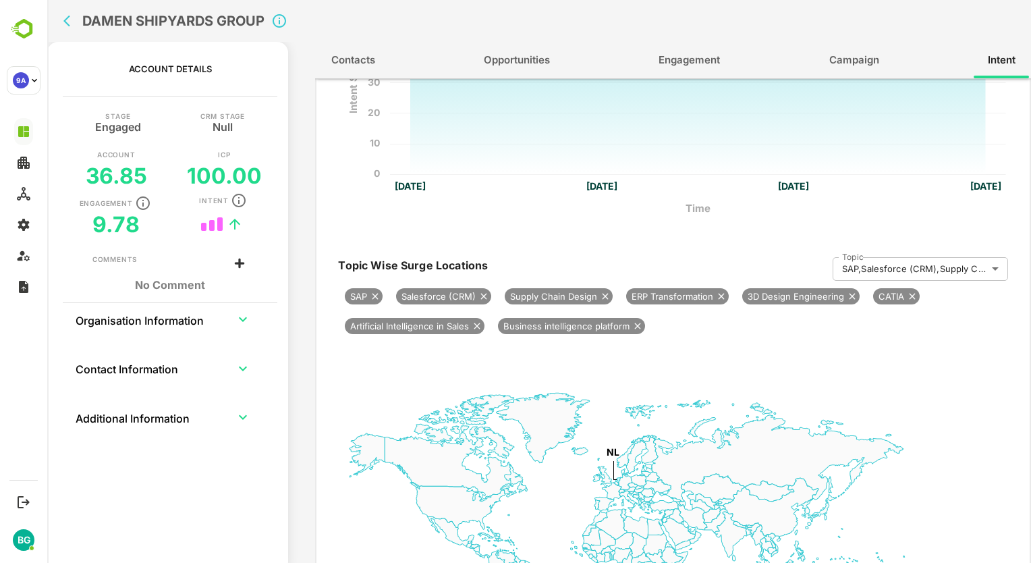
scroll to position [102, 0]
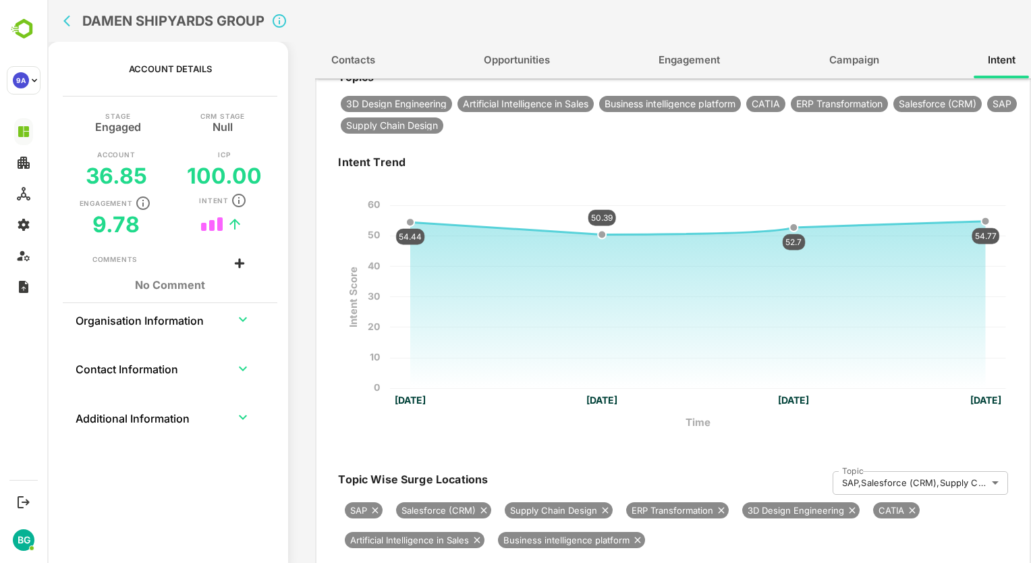
click at [342, 67] on span "Contacts" at bounding box center [353, 60] width 44 height 18
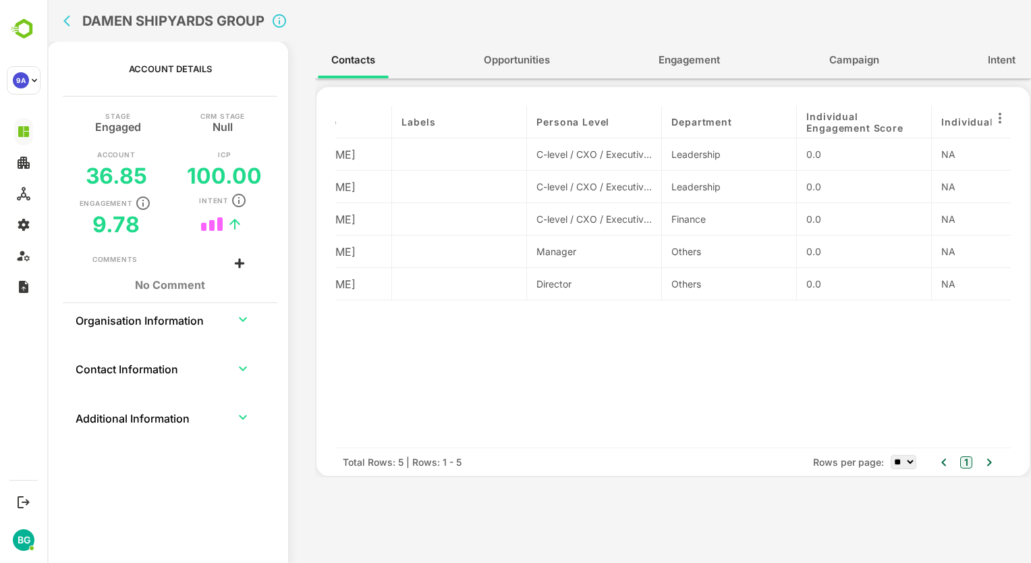
scroll to position [0, 0]
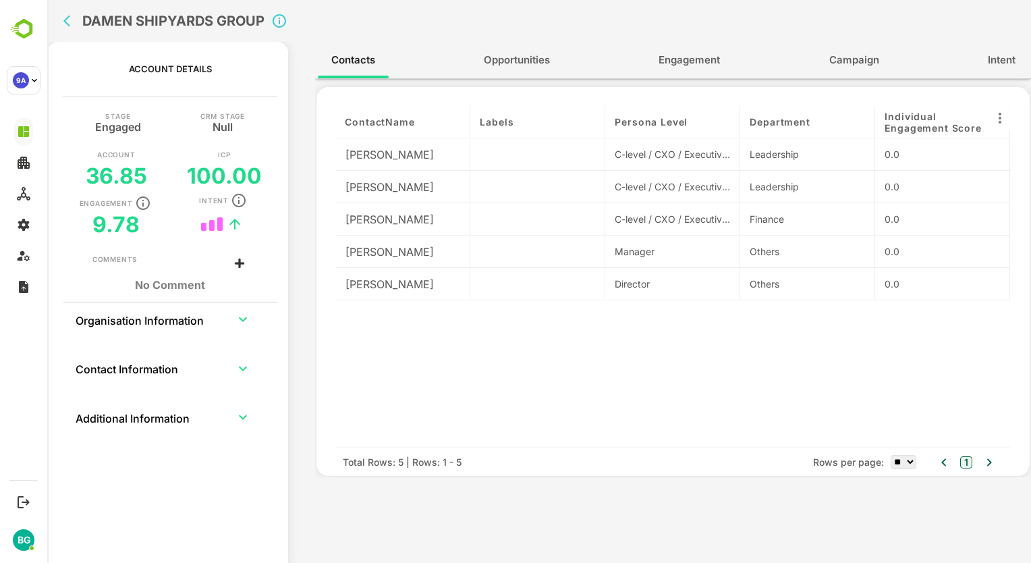
click at [513, 53] on span "Opportunities" at bounding box center [517, 60] width 66 height 18
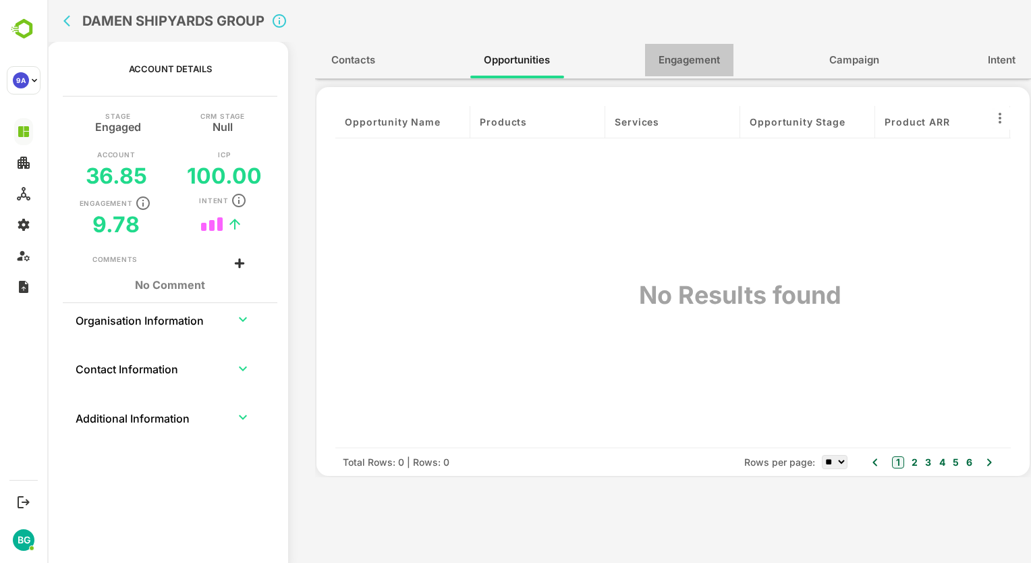
click at [686, 57] on span "Engagement" at bounding box center [689, 60] width 61 height 18
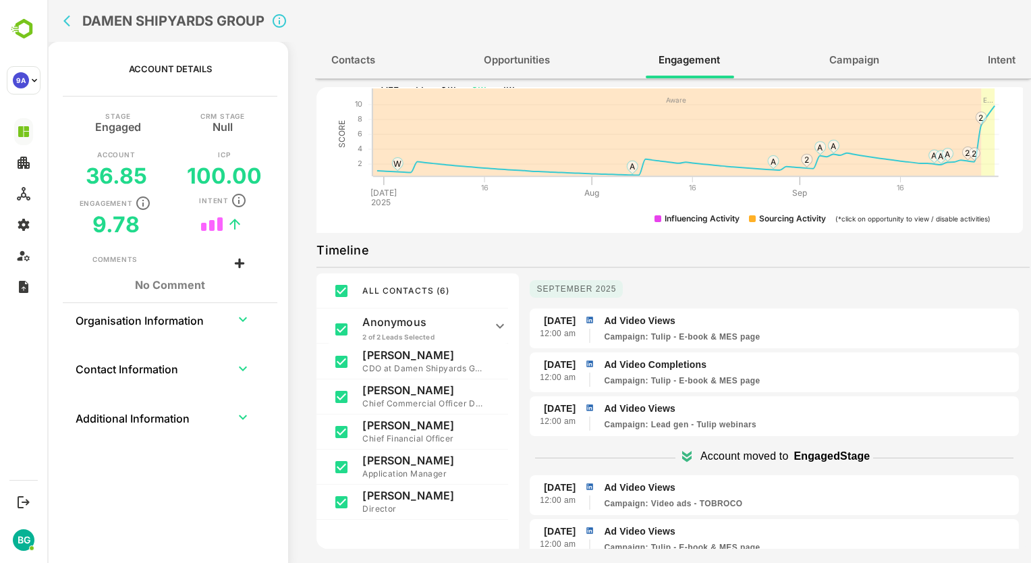
scroll to position [135, 0]
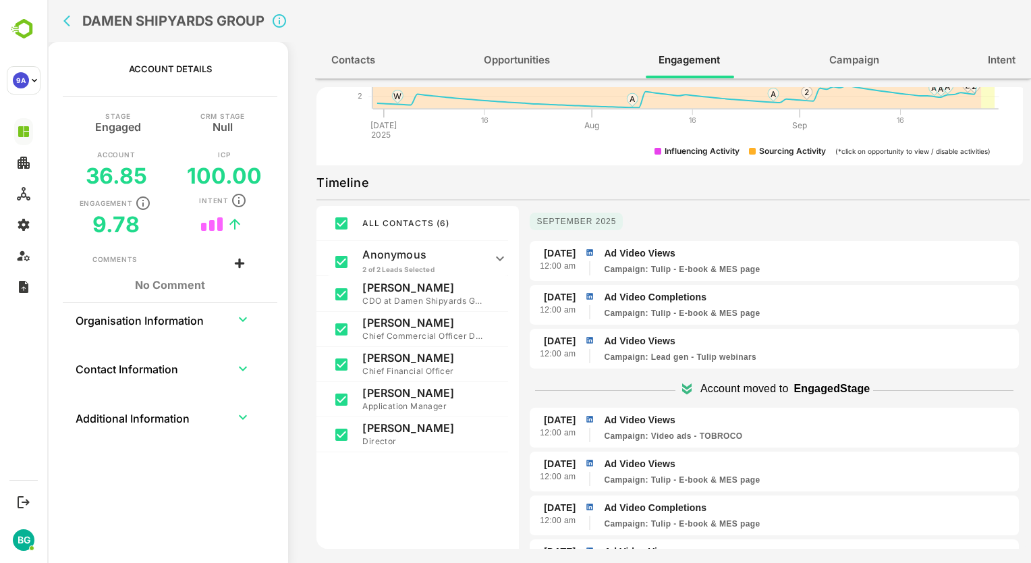
click at [429, 453] on div "ALL CONTACTS ( 6 ) Anonymous 2 of 2 Leads Selected Web Visitor 4 Others Aart Ru…" at bounding box center [418, 420] width 202 height 428
click at [491, 506] on div "ALL CONTACTS ( 6 ) Anonymous 2 of 2 Leads Selected Web Visitor 4 Others Aart Ru…" at bounding box center [418, 420] width 202 height 428
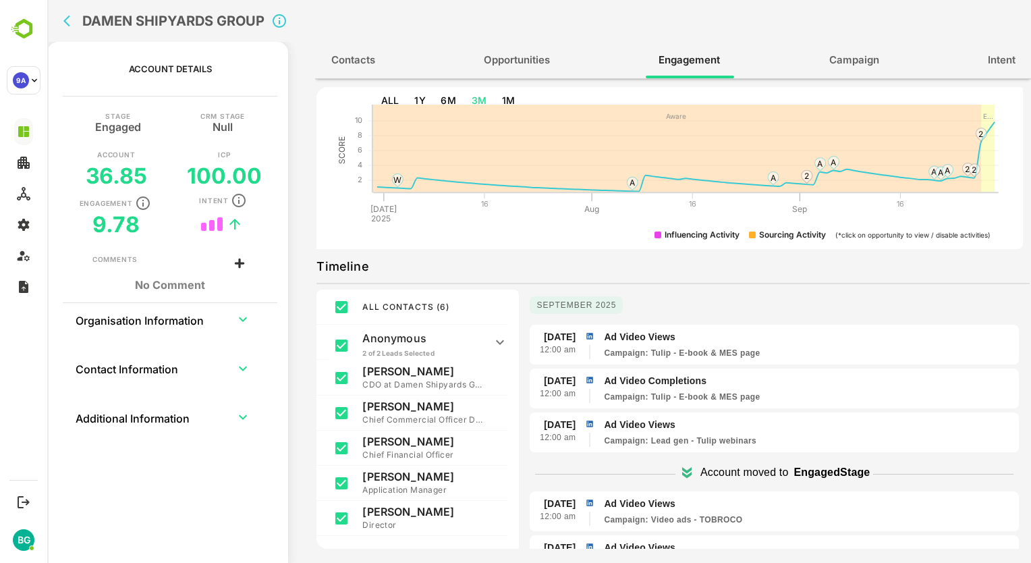
scroll to position [0, 0]
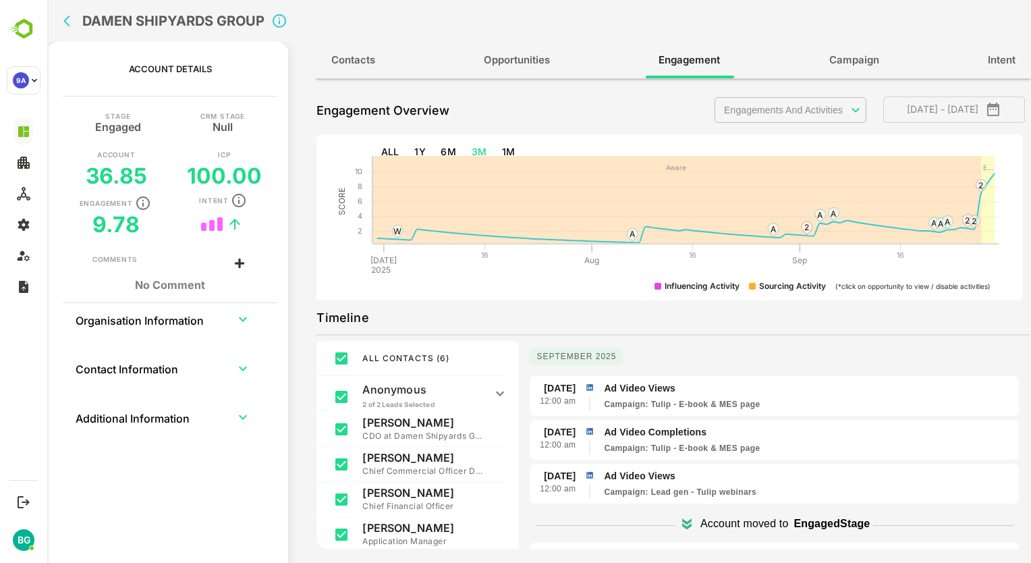
click at [364, 59] on span "Contacts" at bounding box center [353, 60] width 44 height 18
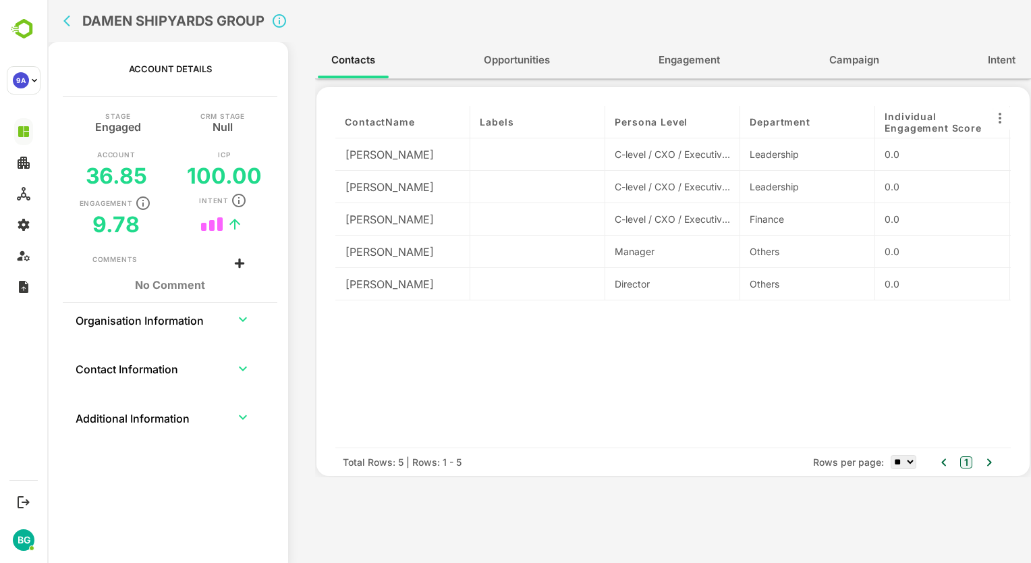
click at [63, 29] on div "DAMEN SHIPYARDS GROUP" at bounding box center [359, 21] width 603 height 42
click at [65, 19] on icon "back" at bounding box center [66, 21] width 7 height 11
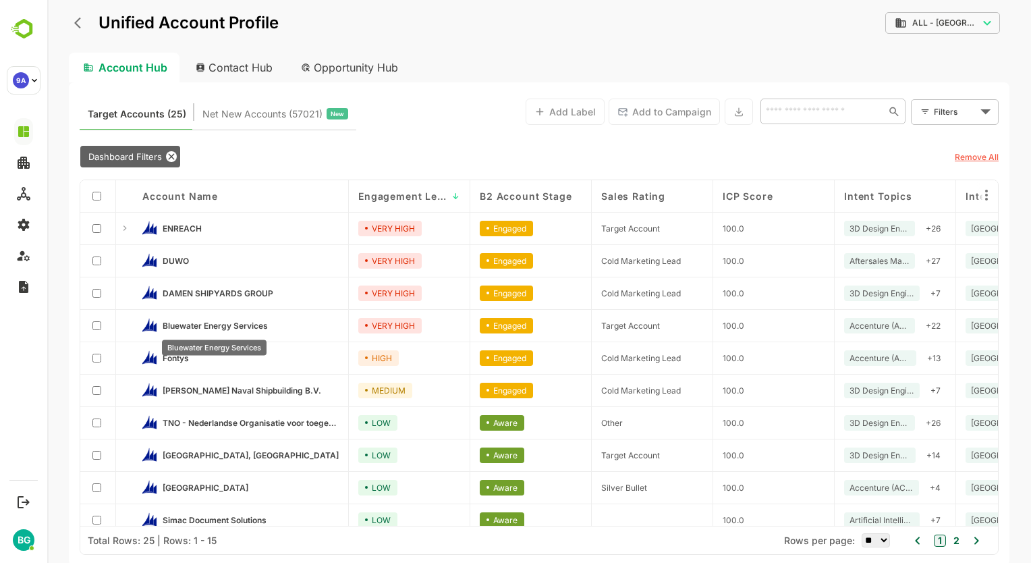
click at [192, 323] on span "Bluewater Energy Services" at bounding box center [215, 326] width 105 height 10
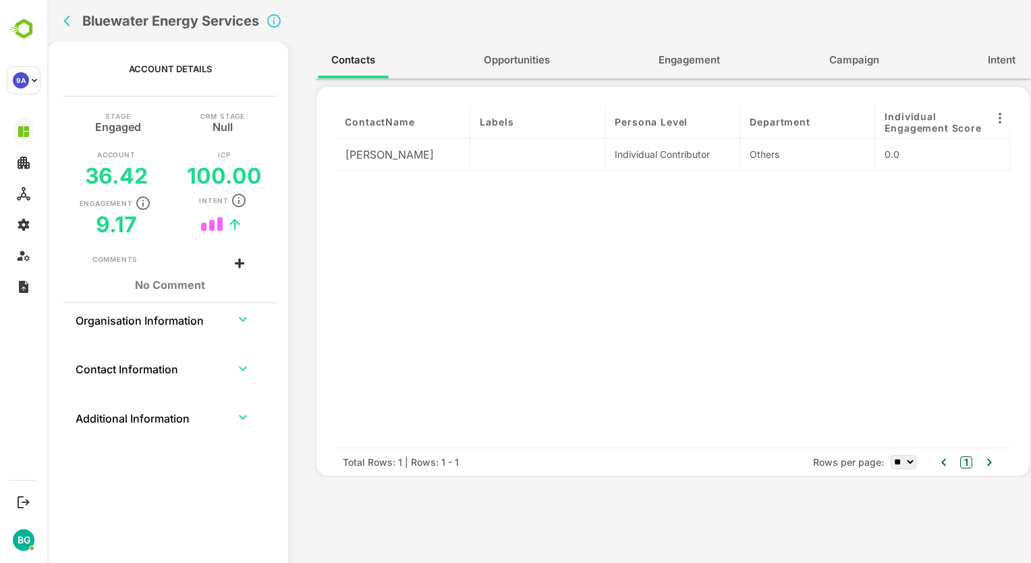
click at [531, 56] on span "Opportunities" at bounding box center [517, 60] width 66 height 18
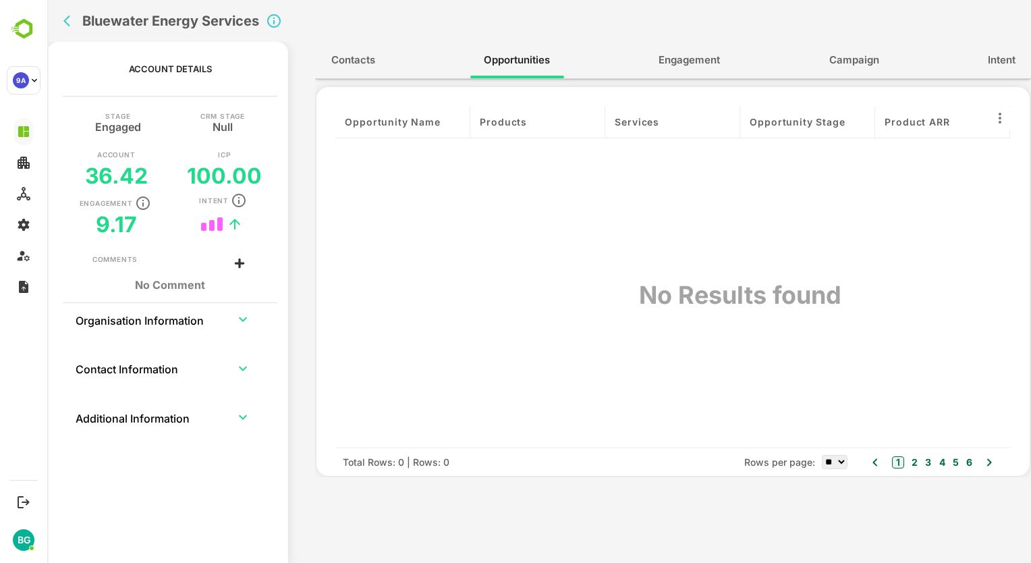
click at [697, 61] on span "Engagement" at bounding box center [689, 60] width 61 height 18
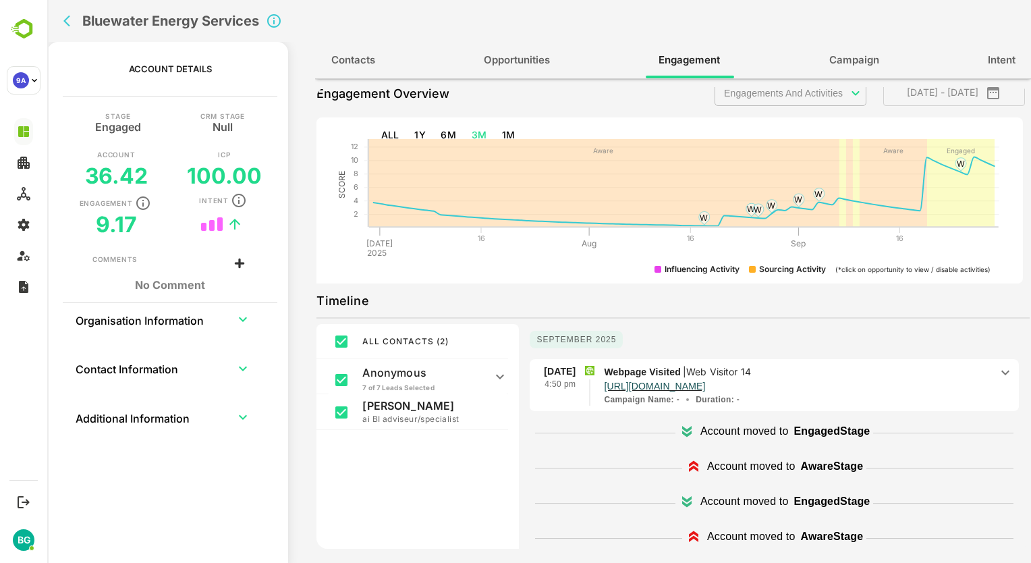
click at [498, 378] on icon at bounding box center [500, 377] width 16 height 16
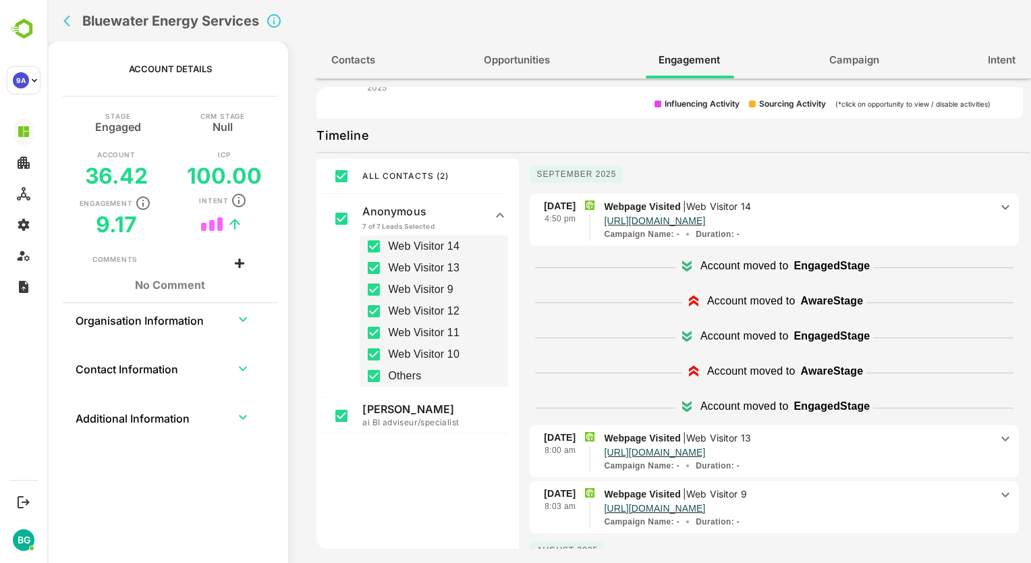
scroll to position [84, 0]
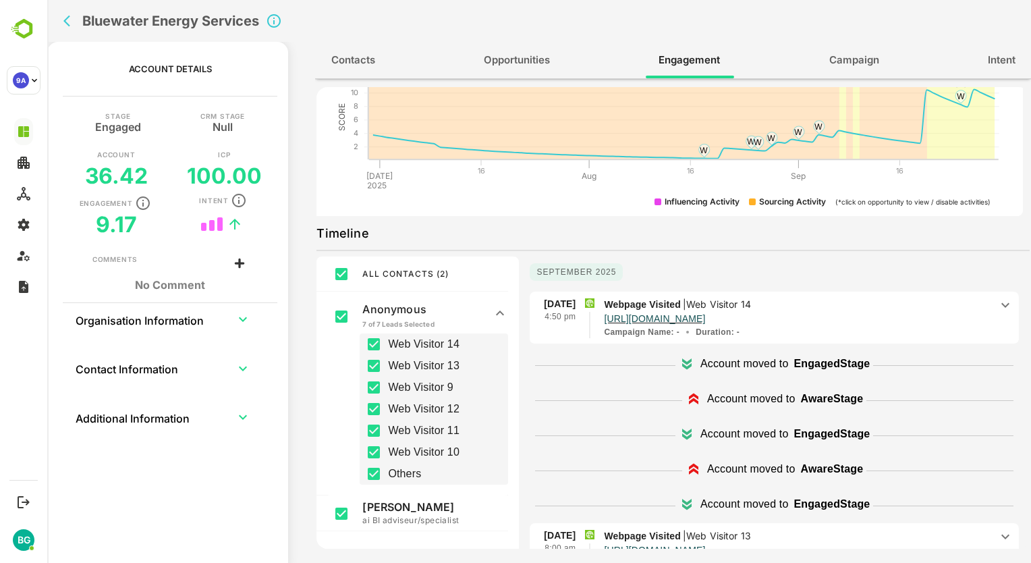
click at [494, 310] on icon at bounding box center [500, 313] width 16 height 16
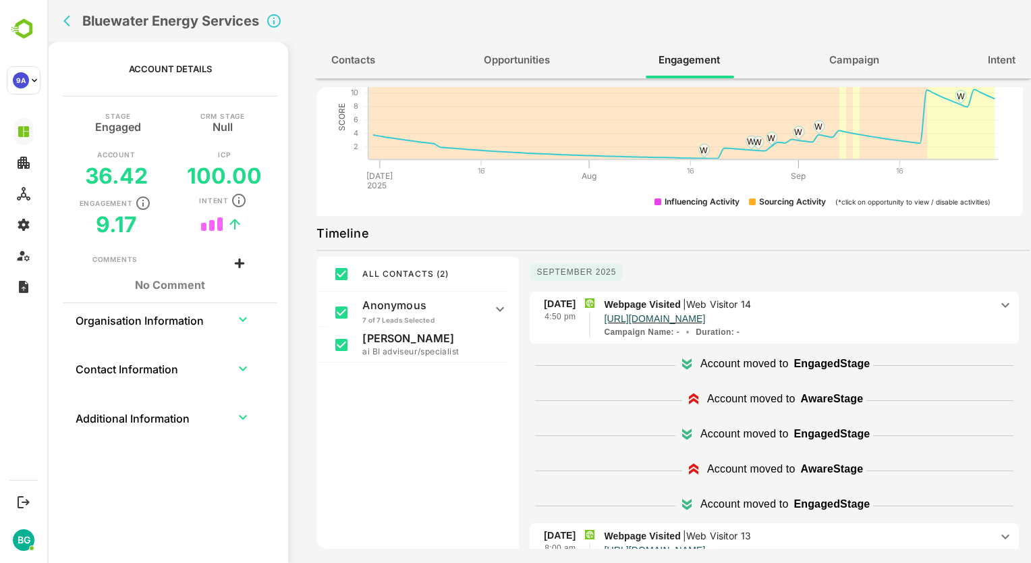
click at [435, 385] on div "ALL CONTACTS ( 2 ) Anonymous 7 of 7 Leads Selected Web Visitor 14 Web Visitor 1…" at bounding box center [418, 470] width 202 height 428
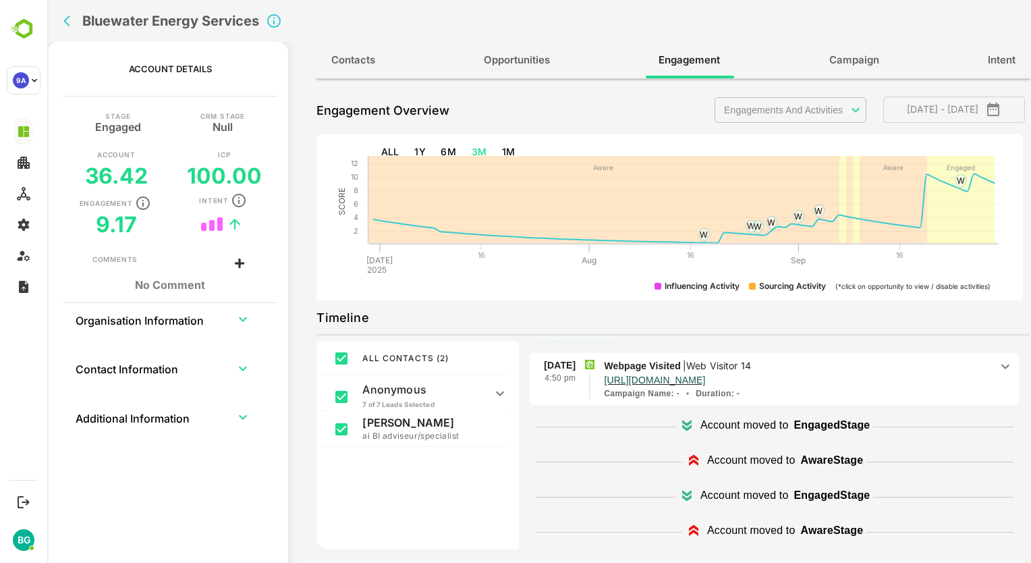
scroll to position [0, 0]
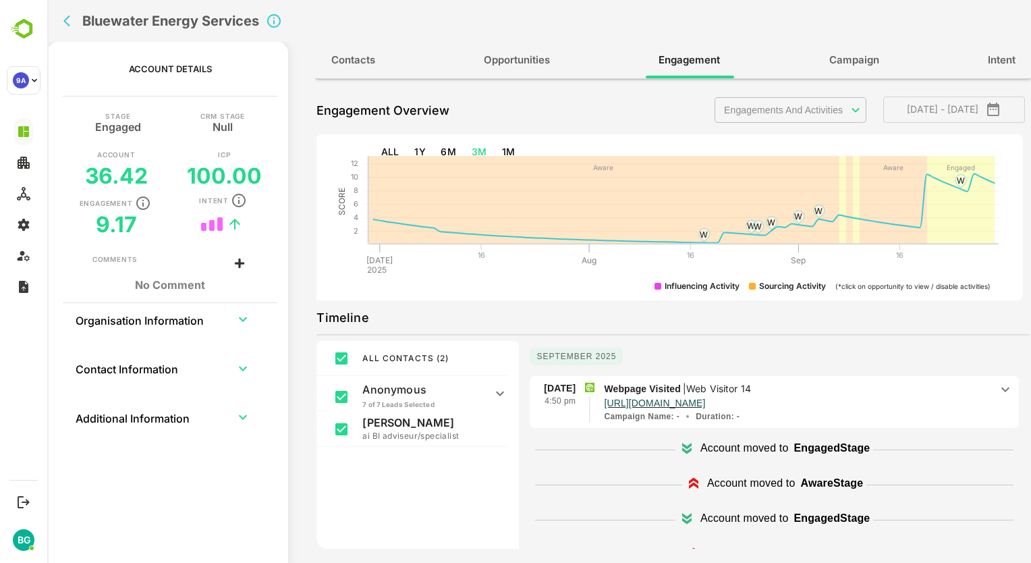
click at [1002, 387] on icon at bounding box center [1006, 389] width 8 height 5
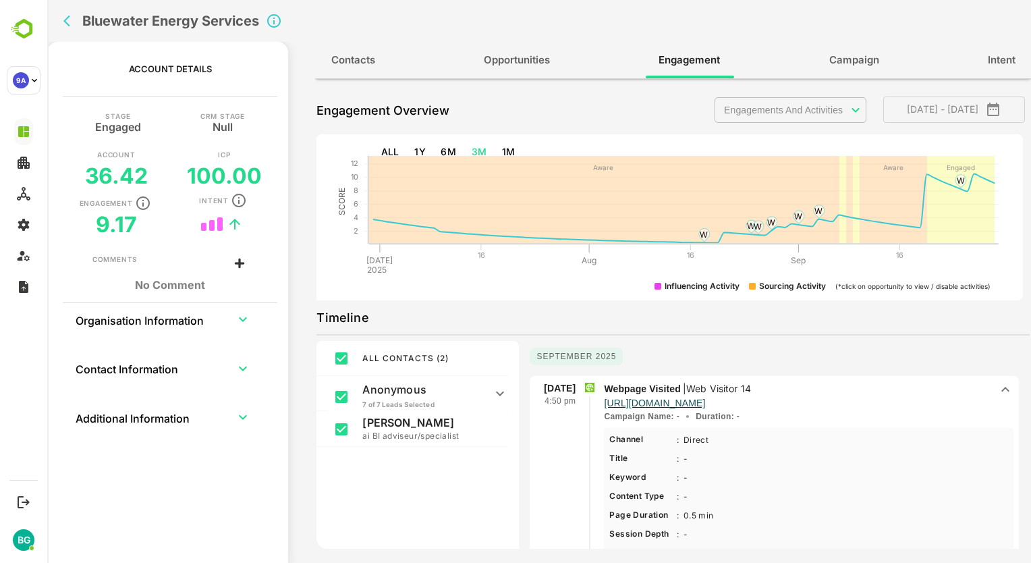
click at [1001, 387] on icon at bounding box center [1006, 389] width 16 height 16
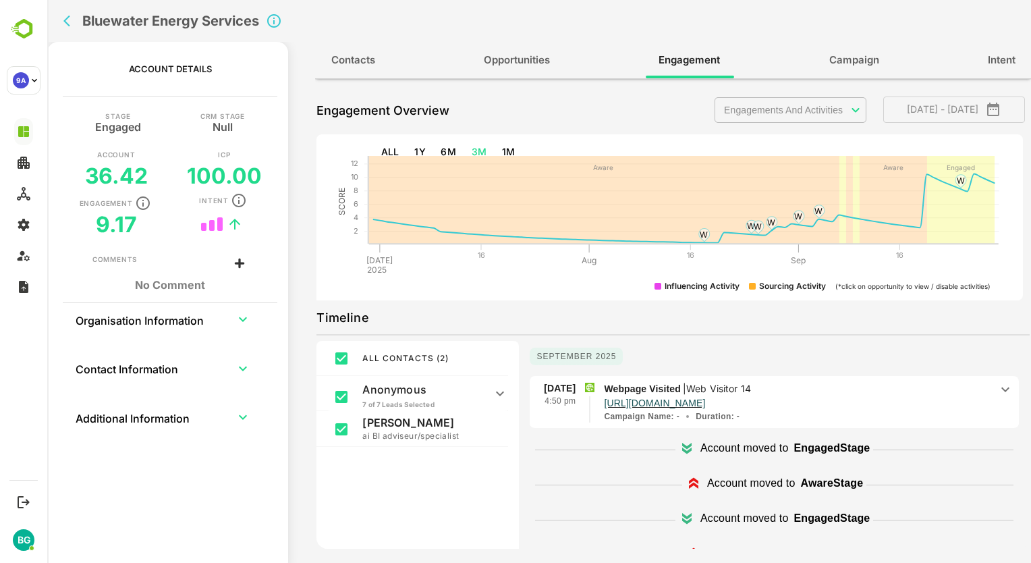
click at [1002, 387] on icon at bounding box center [1006, 389] width 8 height 5
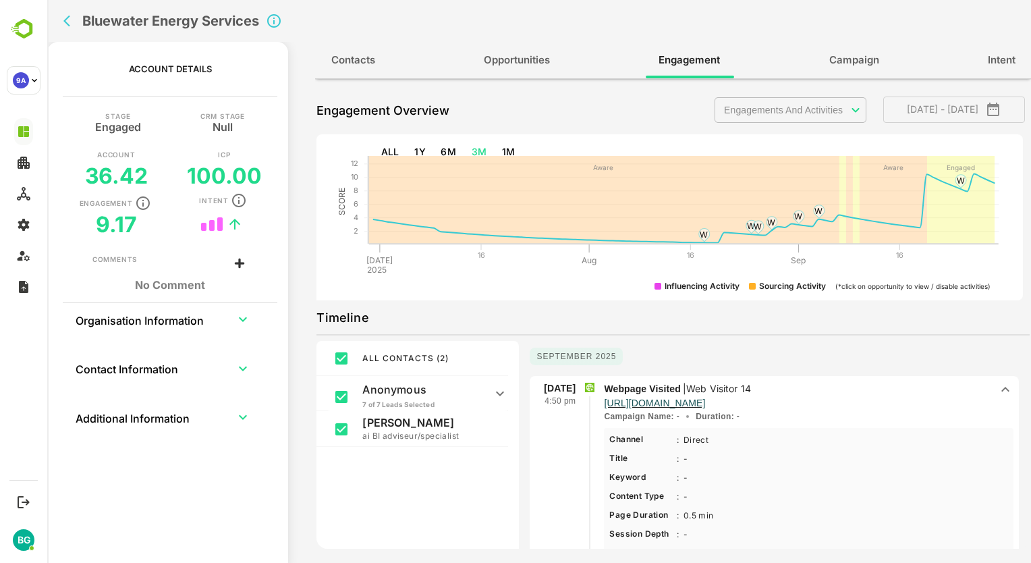
click at [1001, 387] on icon at bounding box center [1006, 389] width 16 height 16
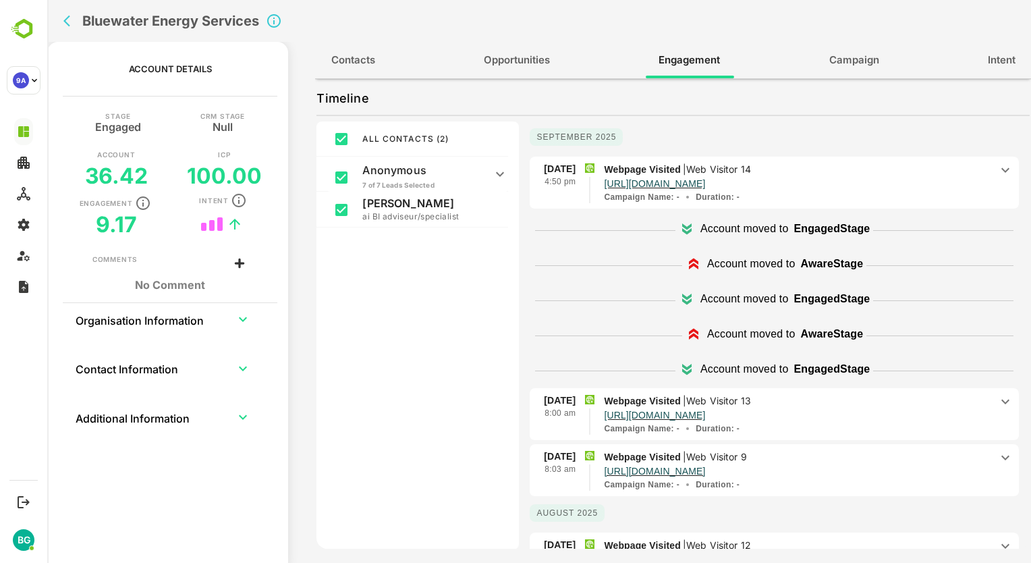
click at [999, 167] on icon at bounding box center [1006, 170] width 16 height 16
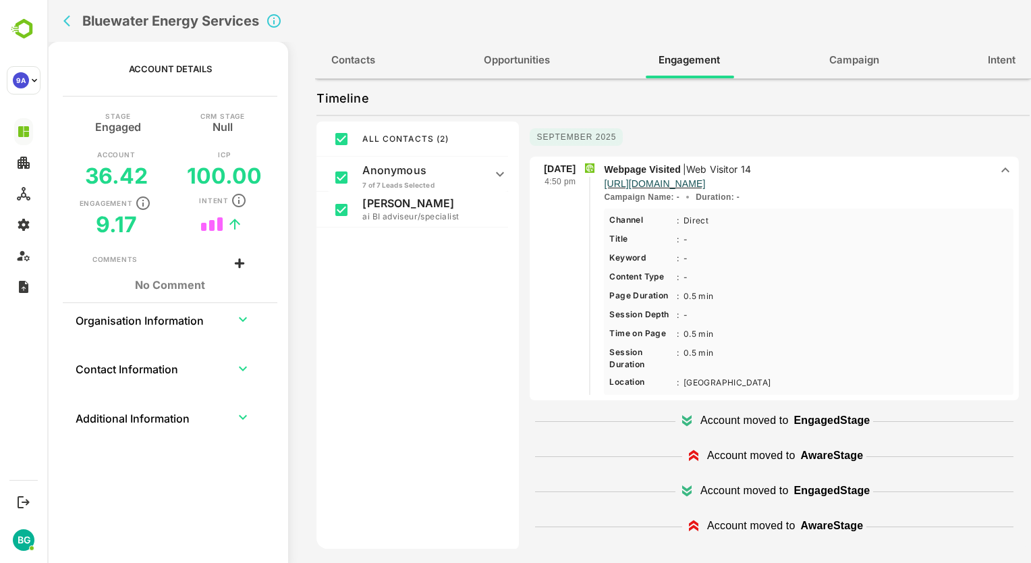
click at [998, 166] on icon at bounding box center [1006, 170] width 16 height 16
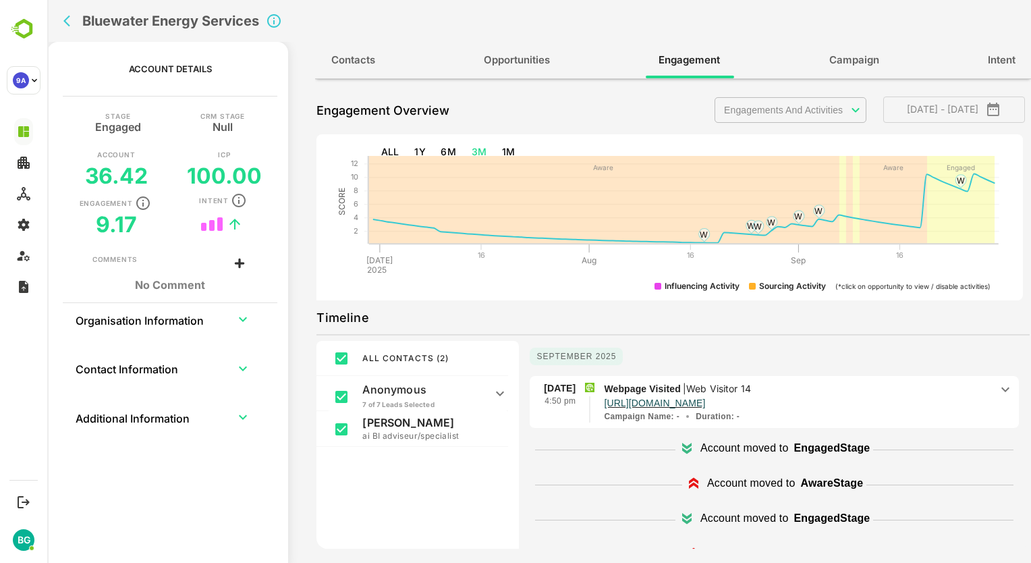
click at [998, 388] on icon at bounding box center [1006, 389] width 16 height 16
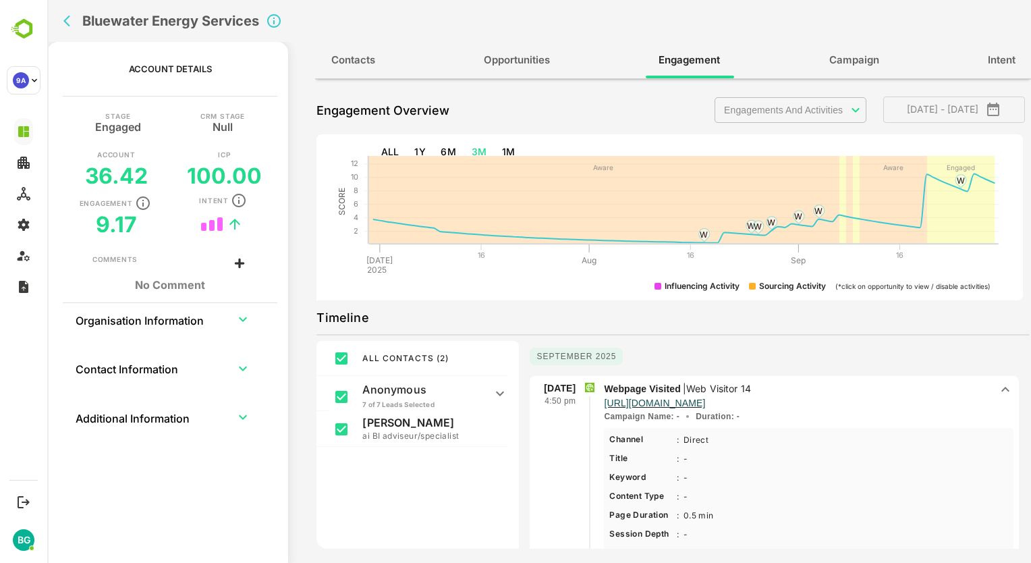
click at [1002, 388] on icon at bounding box center [1006, 389] width 8 height 5
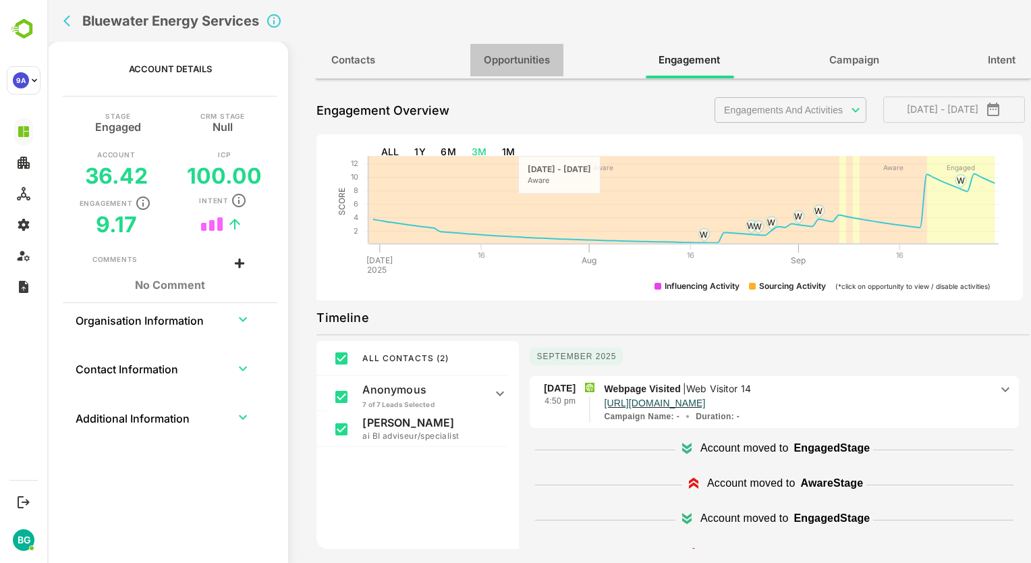
click at [526, 66] on span "Opportunities" at bounding box center [517, 60] width 66 height 18
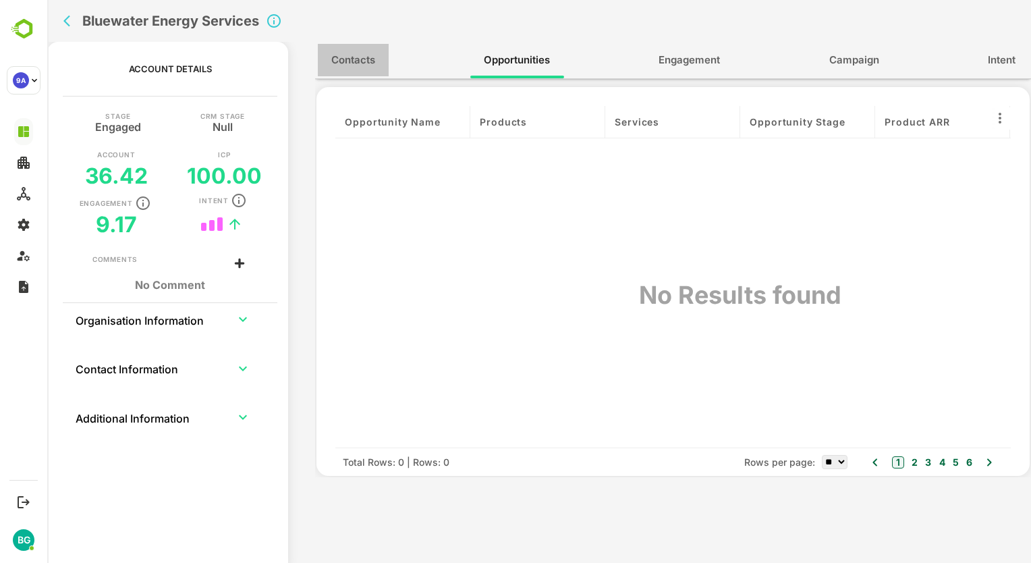
click at [364, 61] on span "Contacts" at bounding box center [353, 60] width 44 height 18
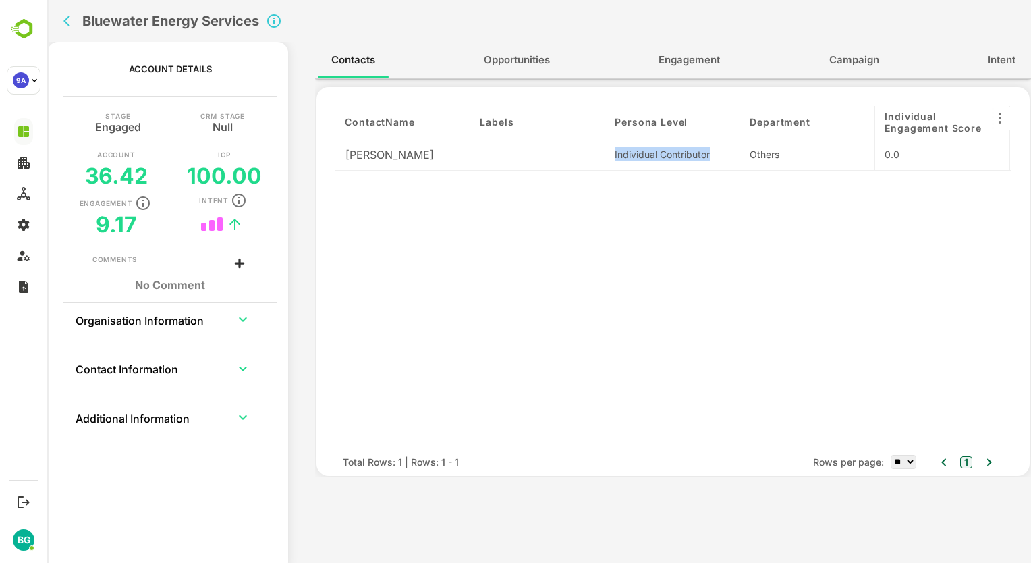
drag, startPoint x: 720, startPoint y: 151, endPoint x: 615, endPoint y: 155, distance: 105.4
click at [615, 155] on div "Individual Contributor" at bounding box center [672, 154] width 115 height 14
drag, startPoint x: 615, startPoint y: 155, endPoint x: 678, endPoint y: 201, distance: 78.3
click at [678, 201] on div at bounding box center [672, 309] width 135 height 277
click at [695, 67] on span "Engagement" at bounding box center [689, 60] width 61 height 18
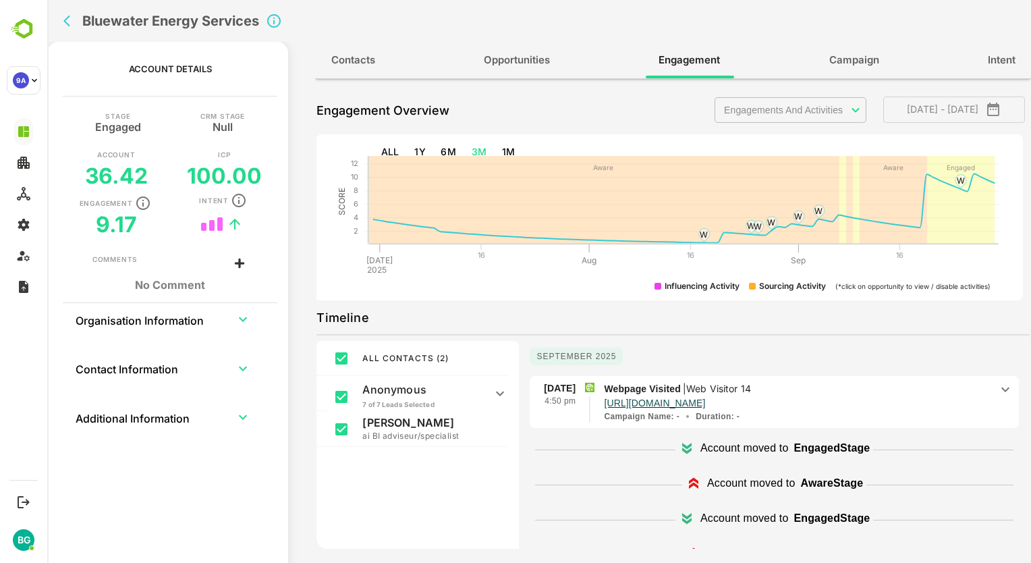
click at [520, 469] on div "ALL CONTACTS ( 2 ) Anonymous 7 of 7 Leads Selected Web Visitor 14 Web Visitor 1…" at bounding box center [673, 555] width 713 height 428
click at [362, 63] on span "Contacts" at bounding box center [353, 60] width 44 height 18
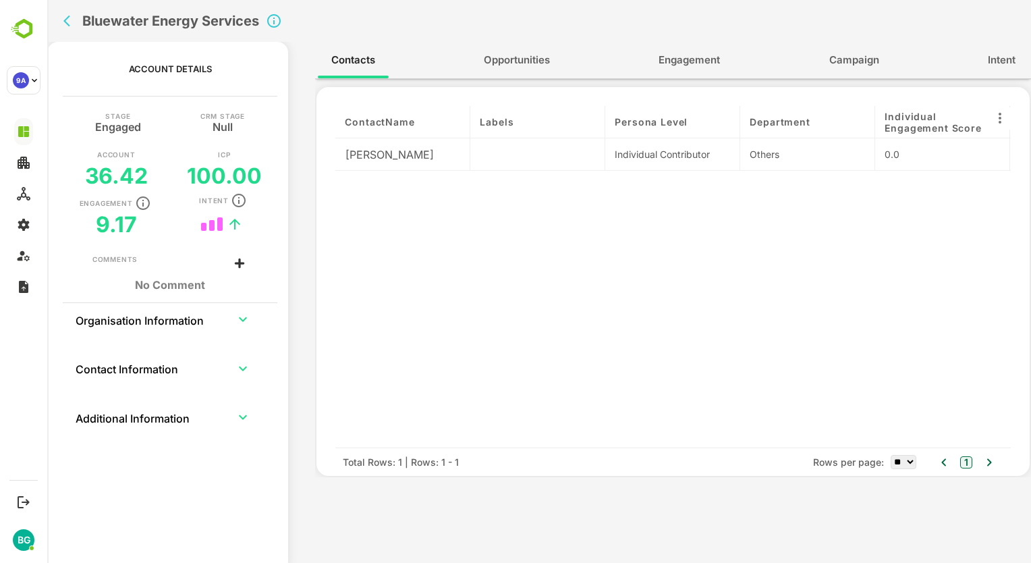
click at [513, 58] on span "Opportunities" at bounding box center [517, 60] width 66 height 18
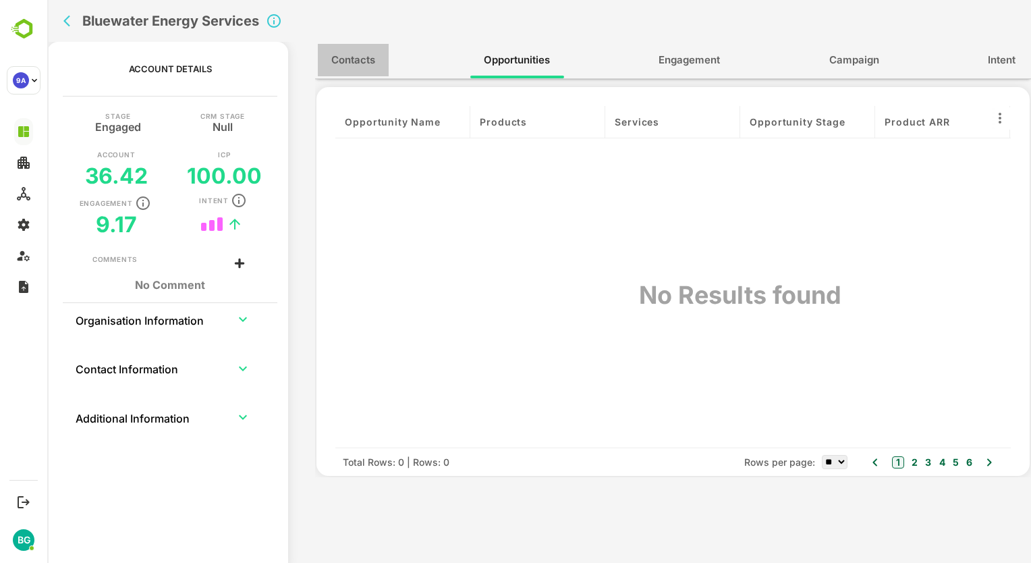
click at [346, 52] on span "Contacts" at bounding box center [353, 60] width 44 height 18
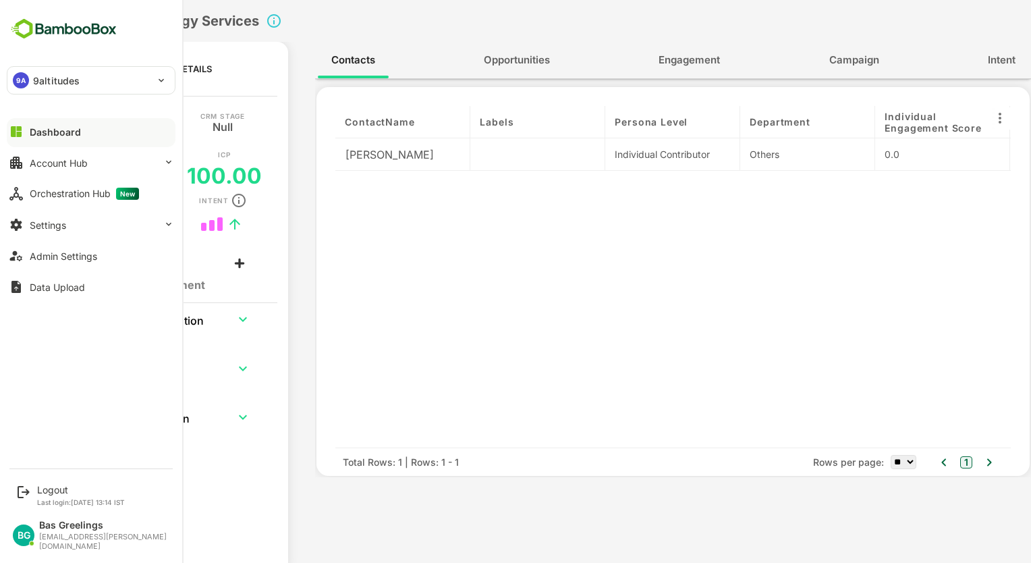
click at [62, 136] on div "Dashboard" at bounding box center [55, 131] width 51 height 11
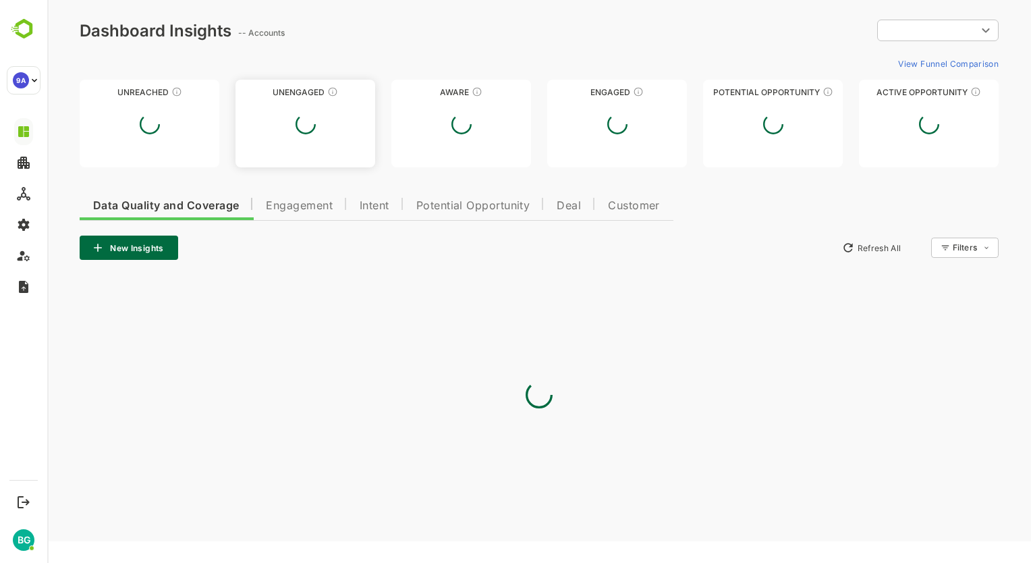
type input "**********"
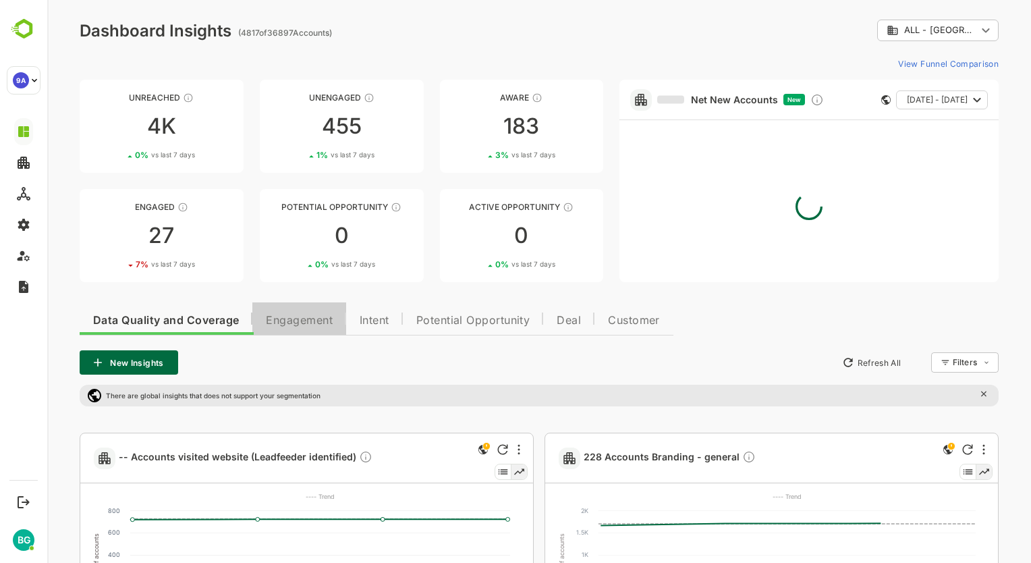
click at [321, 315] on span "Engagement" at bounding box center [299, 320] width 67 height 11
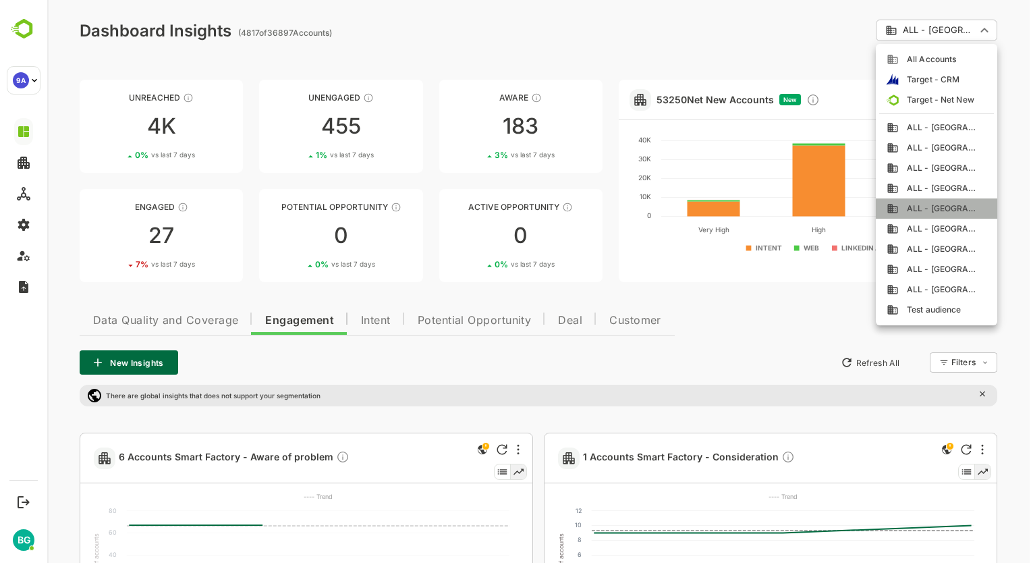
click at [940, 209] on span "ALL - [GEOGRAPHIC_DATA]" at bounding box center [939, 208] width 80 height 12
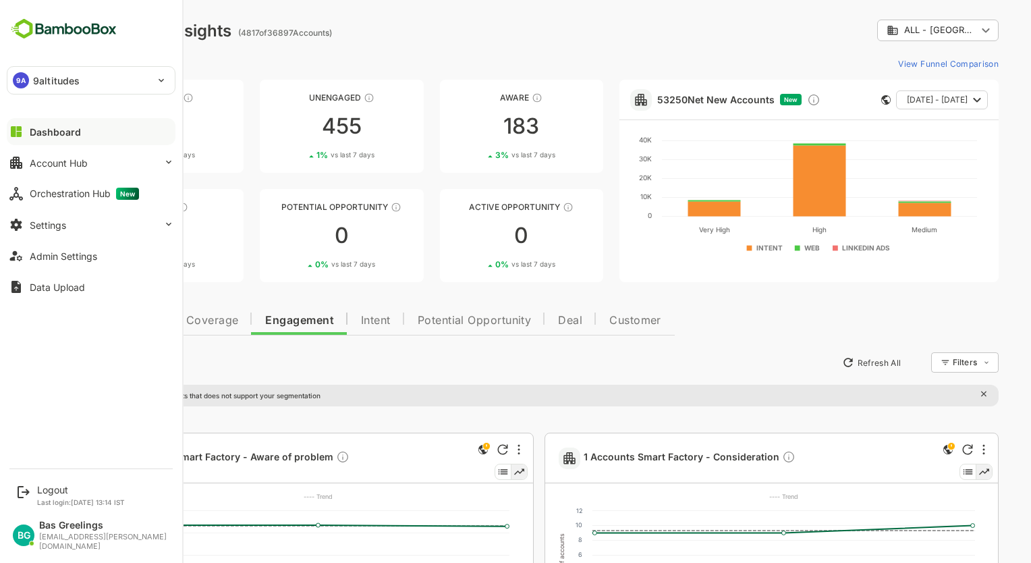
click at [59, 134] on div "Dashboard" at bounding box center [55, 131] width 51 height 11
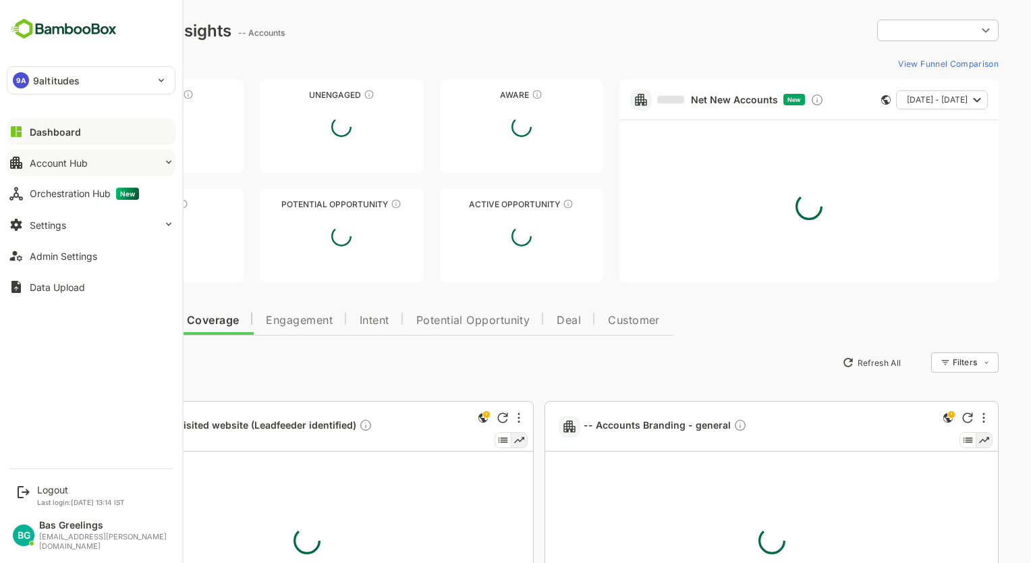
type input "**********"
click at [46, 157] on div "Account Hub" at bounding box center [59, 162] width 58 height 11
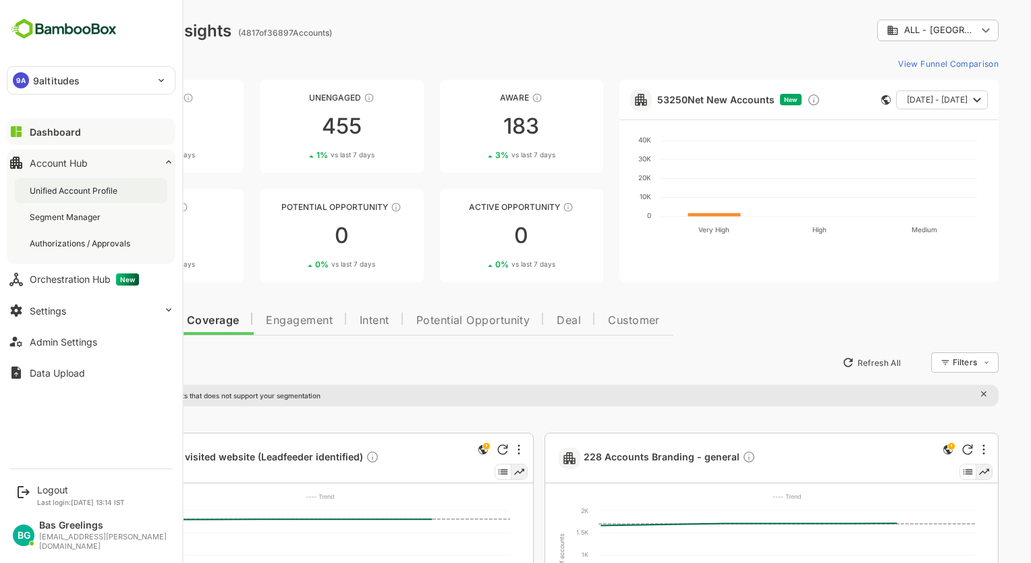
click at [65, 186] on div "Unified Account Profile" at bounding box center [75, 190] width 90 height 11
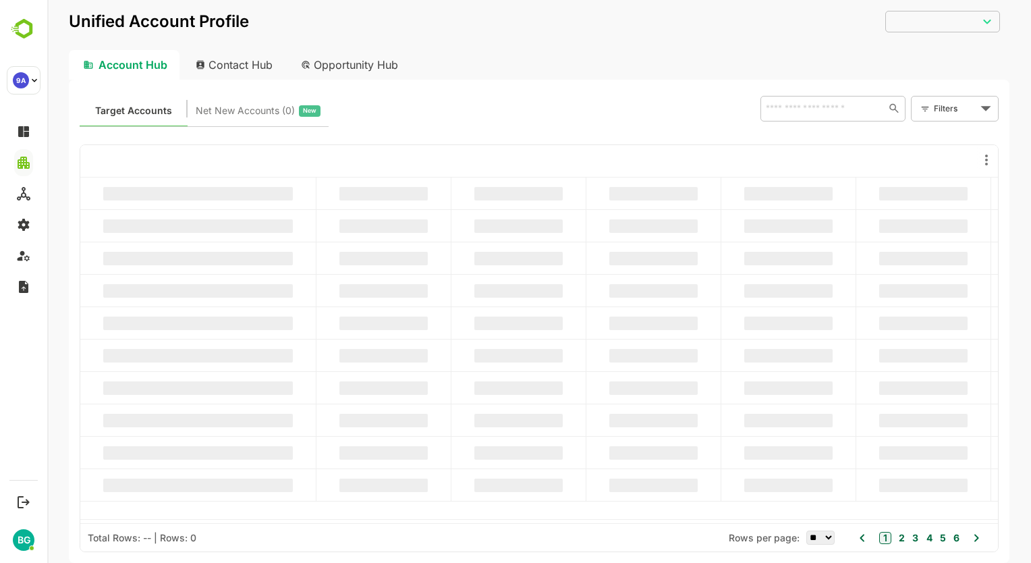
type input "**********"
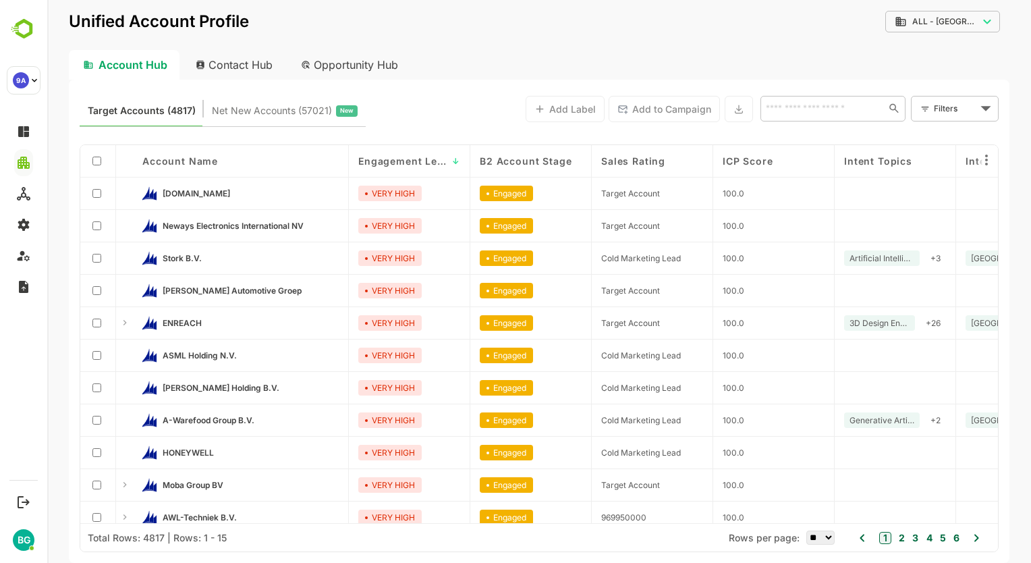
click at [288, 196] on link "[DOMAIN_NAME]" at bounding box center [251, 193] width 176 height 15
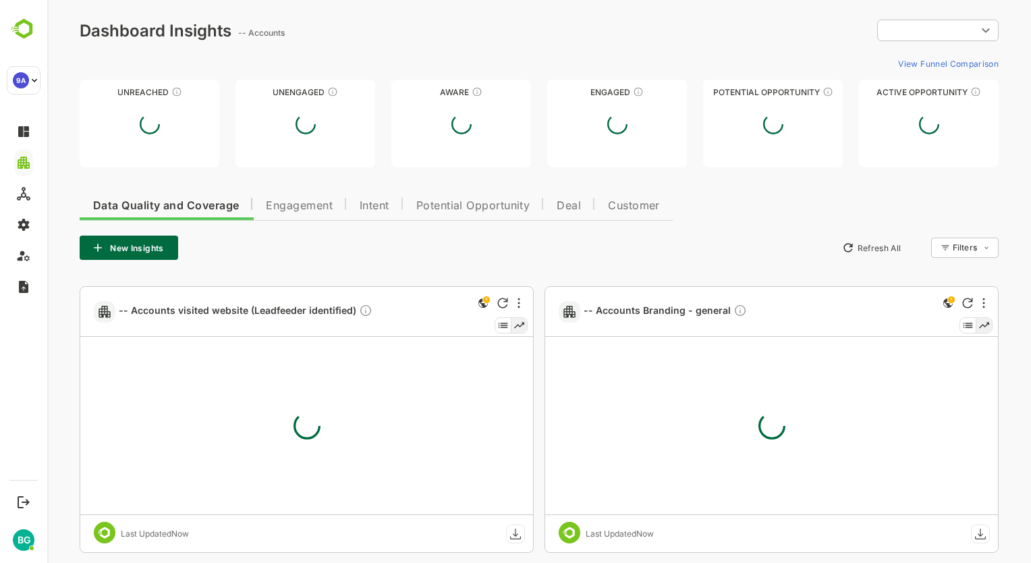
type input "**********"
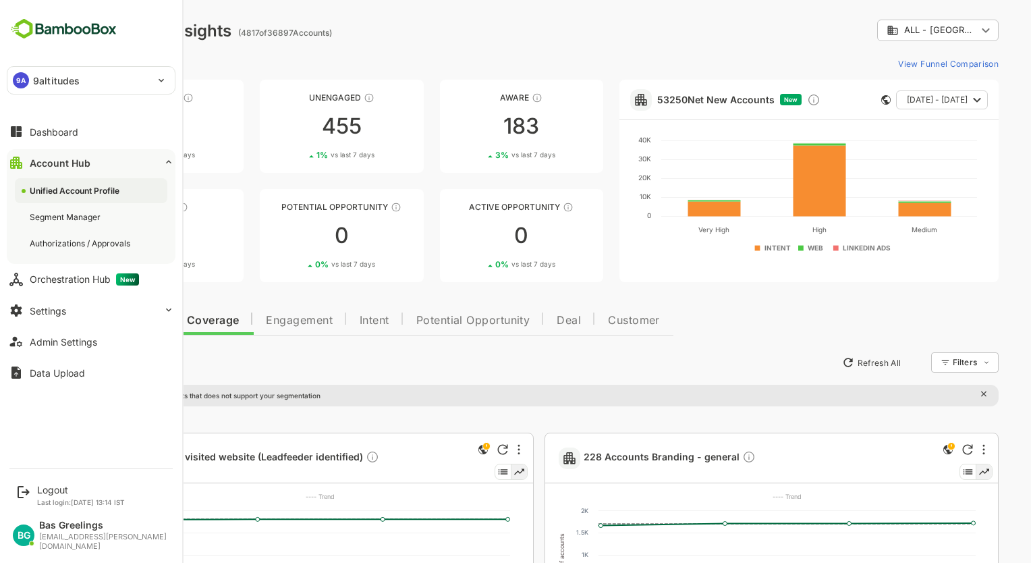
click at [74, 185] on div "Unified Account Profile" at bounding box center [76, 190] width 92 height 11
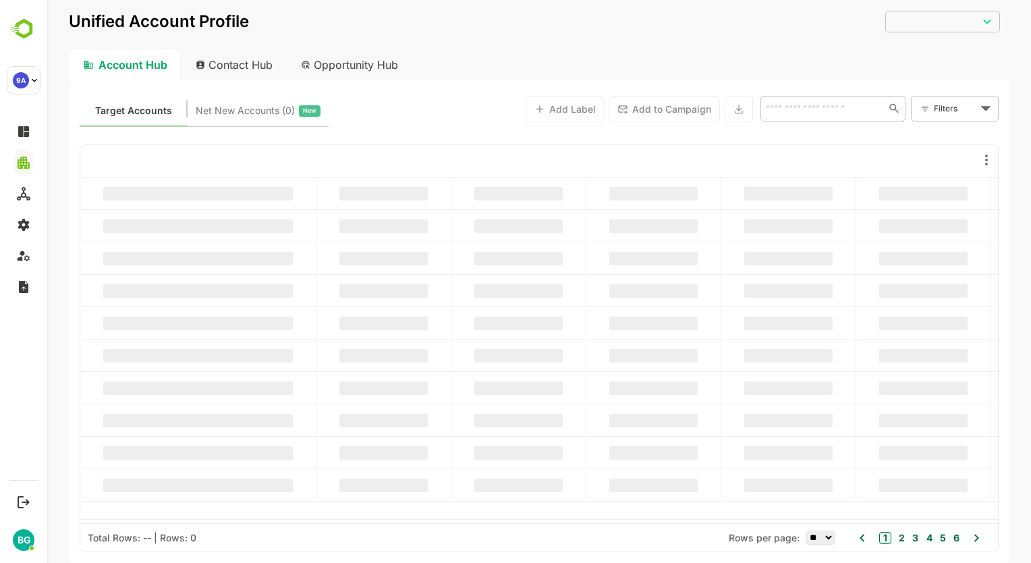
type input "**********"
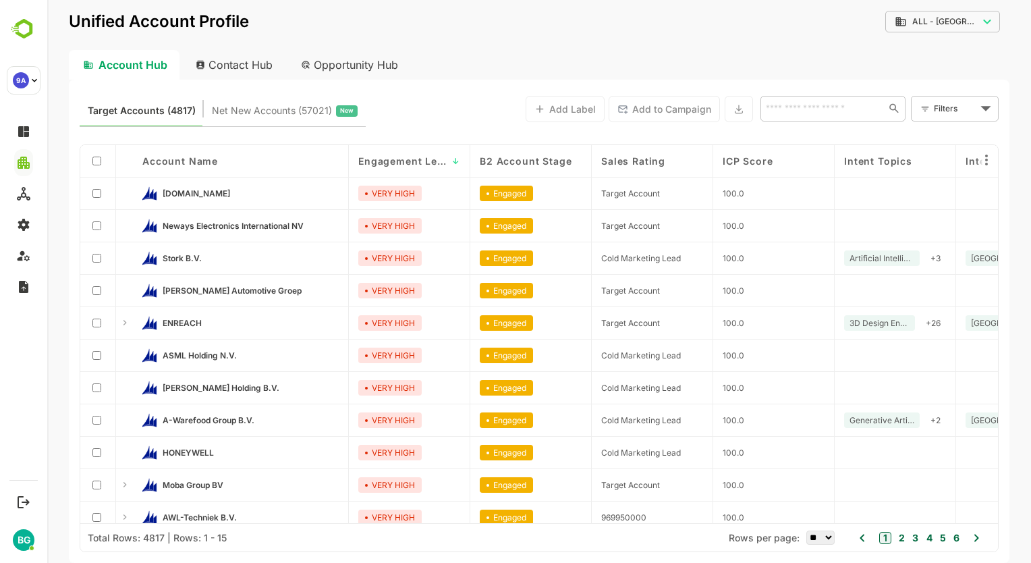
click at [965, 19] on body "**********" at bounding box center [539, 281] width 984 height 563
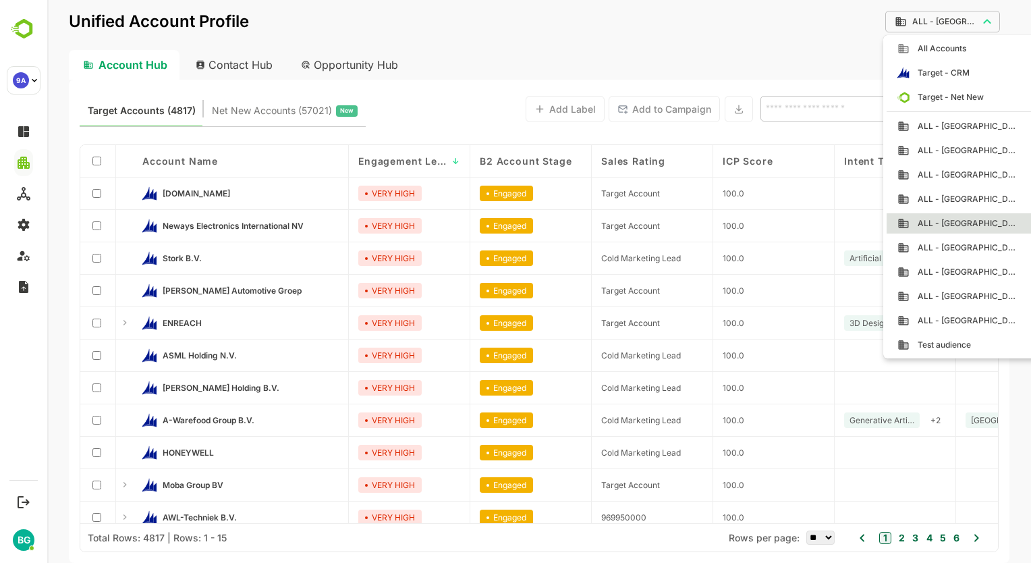
click at [412, 108] on div at bounding box center [539, 281] width 984 height 563
click at [999, 13] on body "**********" at bounding box center [539, 281] width 984 height 563
click at [950, 221] on span "ALL - [GEOGRAPHIC_DATA]" at bounding box center [964, 223] width 109 height 12
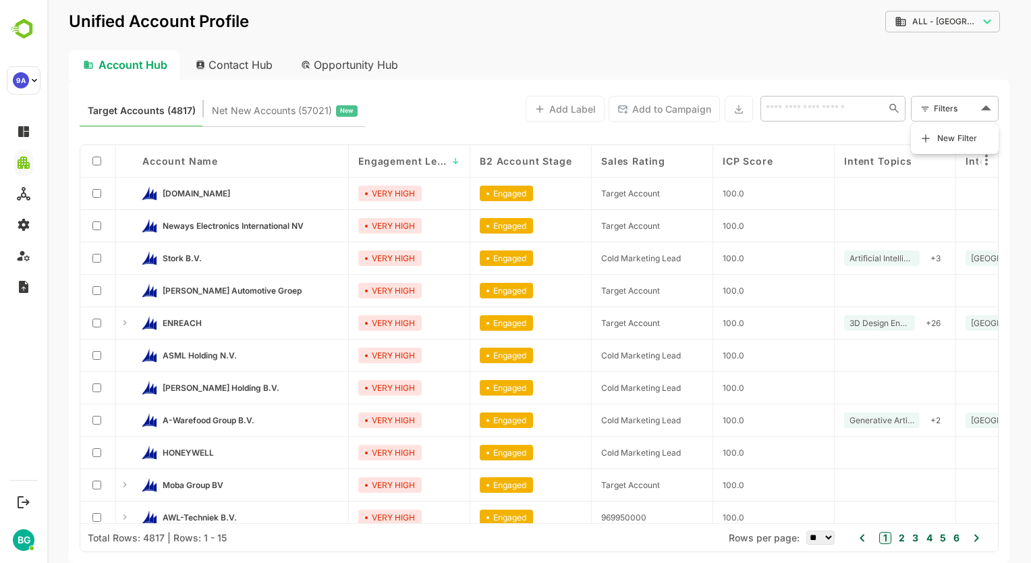
click at [980, 108] on body "**********" at bounding box center [539, 281] width 984 height 563
click at [980, 108] on div at bounding box center [539, 281] width 984 height 563
click at [450, 97] on div "Target Accounts (4817) Net New Accounts ( 57021 ) New Add Label Add to Campaign…" at bounding box center [539, 108] width 919 height 36
click at [227, 193] on span "[DOMAIN_NAME]" at bounding box center [196, 193] width 67 height 10
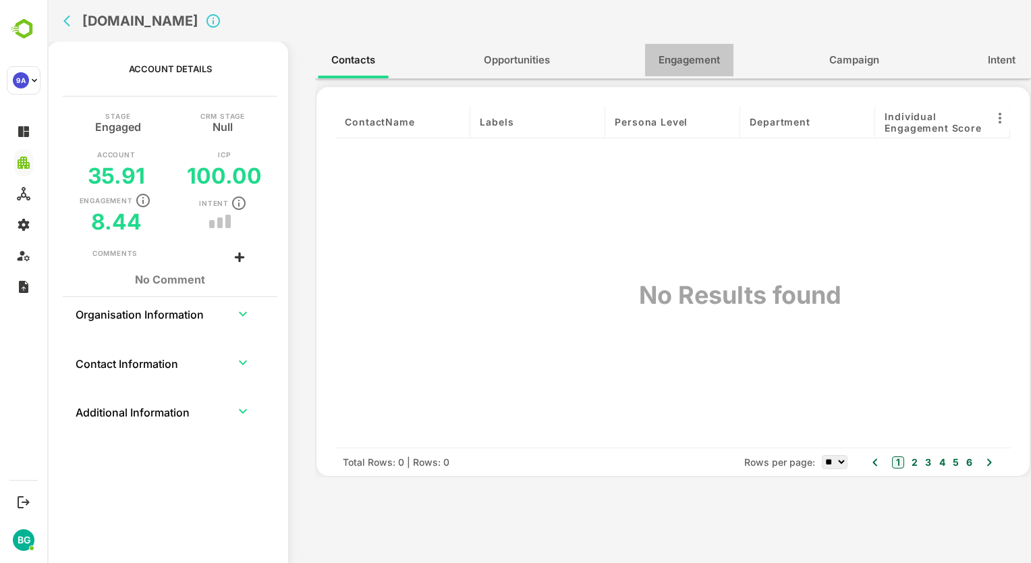
click at [676, 48] on button "Engagement" at bounding box center [689, 60] width 88 height 32
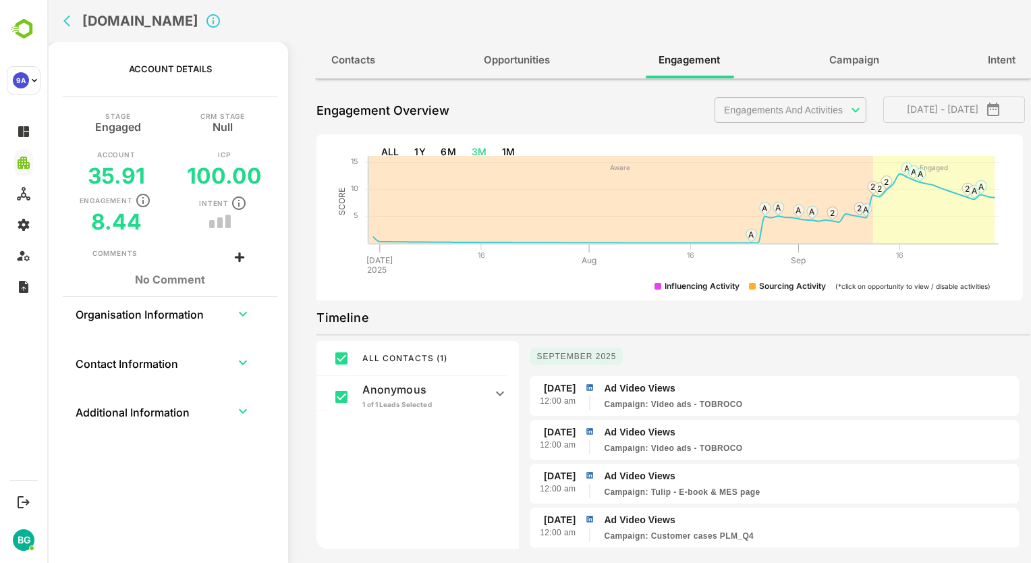
click at [505, 391] on icon at bounding box center [500, 393] width 16 height 16
click at [505, 391] on icon at bounding box center [500, 397] width 16 height 16
click at [450, 461] on div "ALL CONTACTS ( 1 ) Anonymous 1 of 1 Leads Selected Others" at bounding box center [418, 555] width 202 height 428
click at [231, 304] on td "collapsible table" at bounding box center [243, 313] width 46 height 32
click at [245, 315] on icon "expand row" at bounding box center [243, 314] width 16 height 16
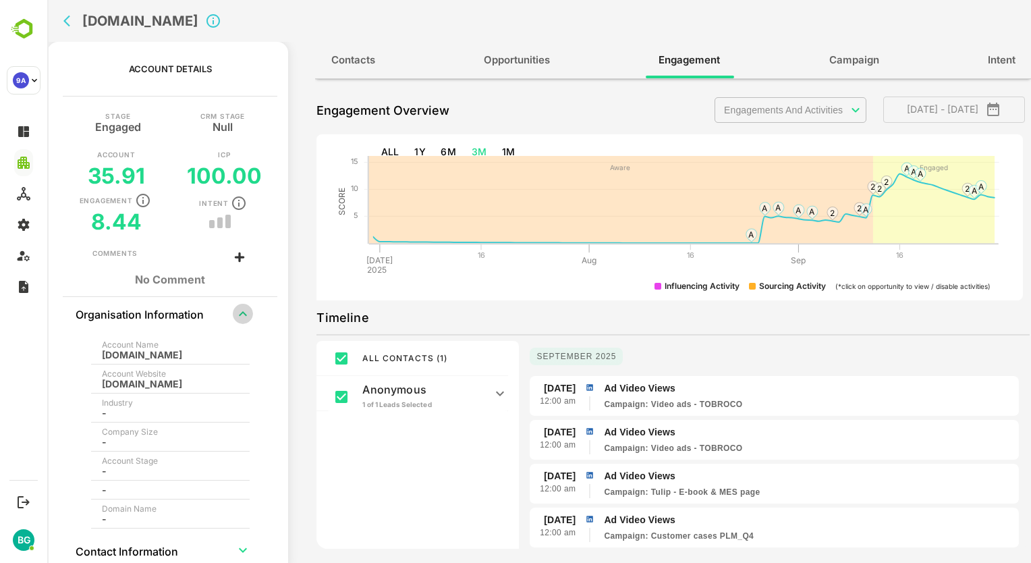
click at [245, 315] on icon "expand row" at bounding box center [243, 314] width 16 height 16
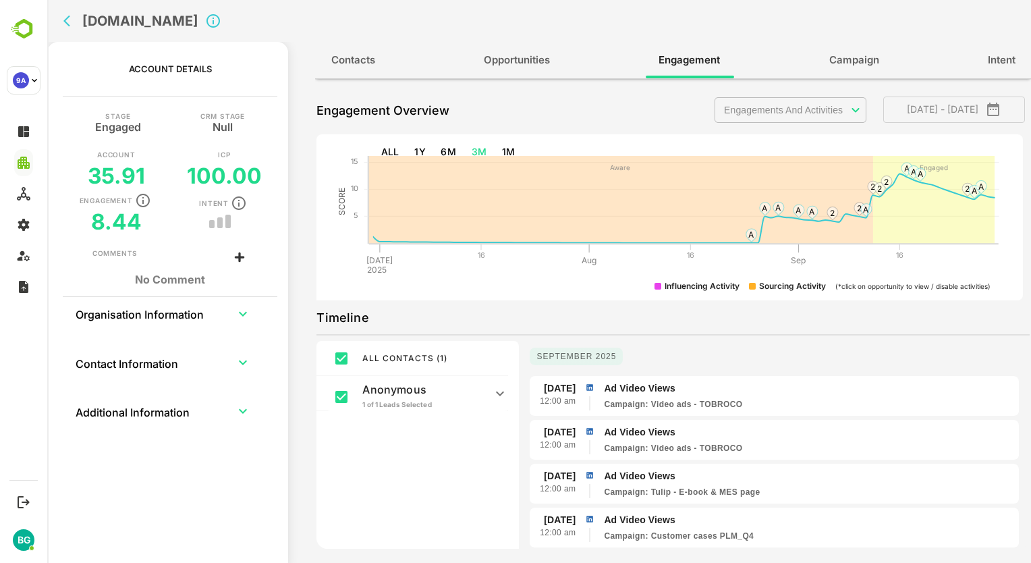
click at [244, 360] on icon "expand row" at bounding box center [243, 362] width 16 height 16
click at [240, 408] on icon "expand row" at bounding box center [243, 411] width 16 height 16
click at [243, 415] on icon "expand row" at bounding box center [243, 411] width 16 height 16
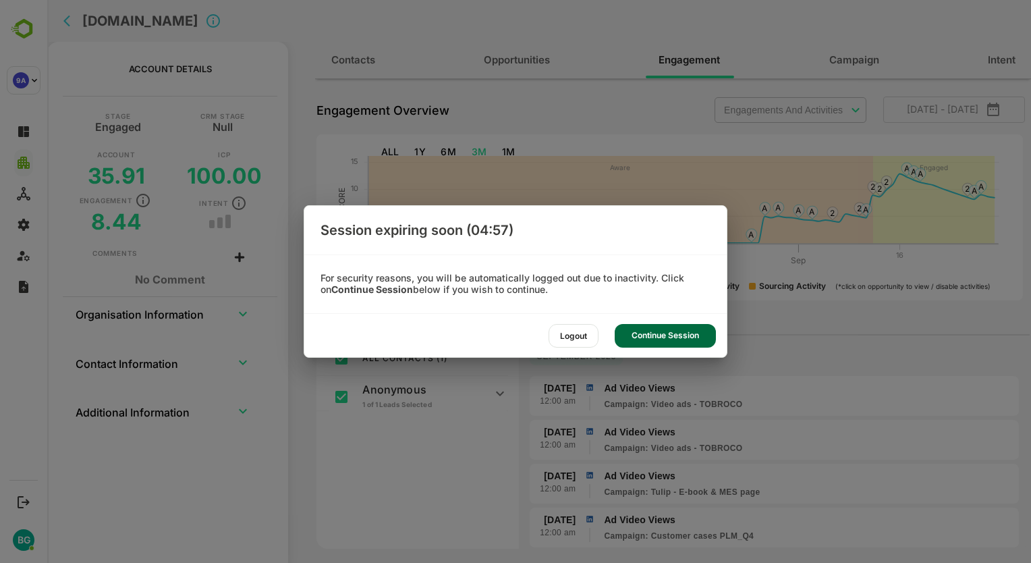
click at [691, 342] on div "Continue Session" at bounding box center [665, 336] width 101 height 24
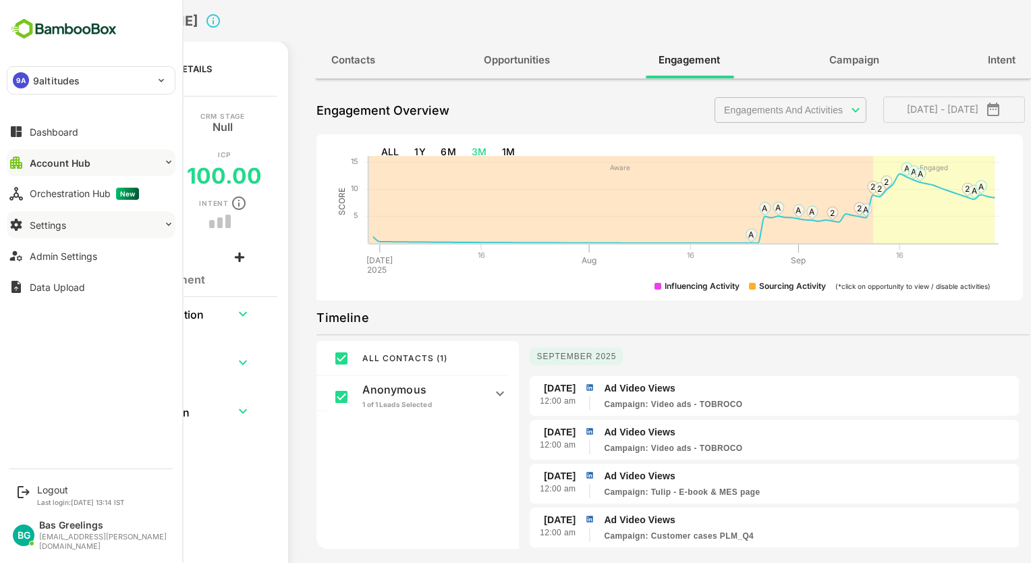
click at [67, 225] on button "Settings" at bounding box center [91, 224] width 169 height 27
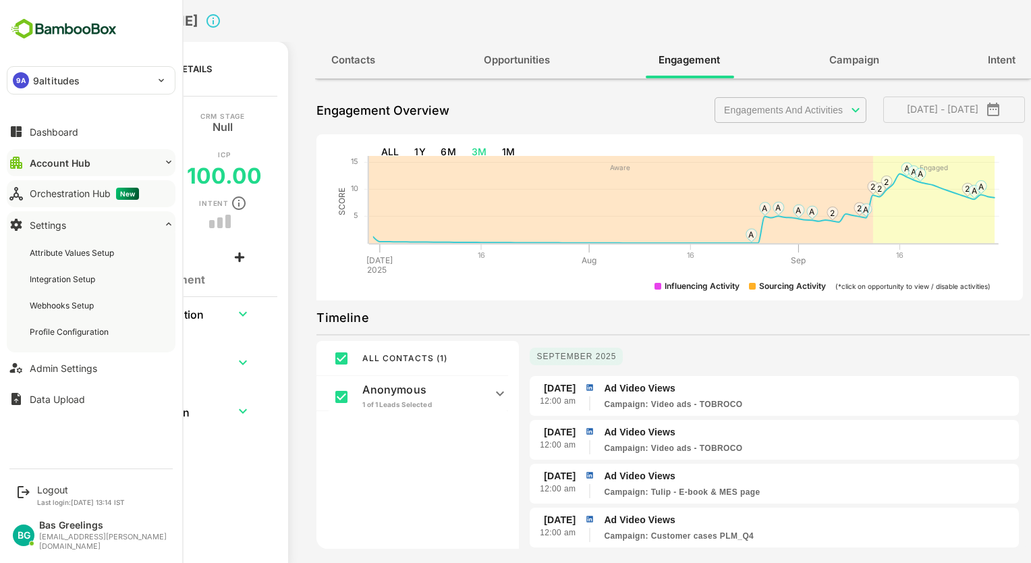
click at [91, 197] on div "Orchestration Hub New" at bounding box center [84, 194] width 109 height 12
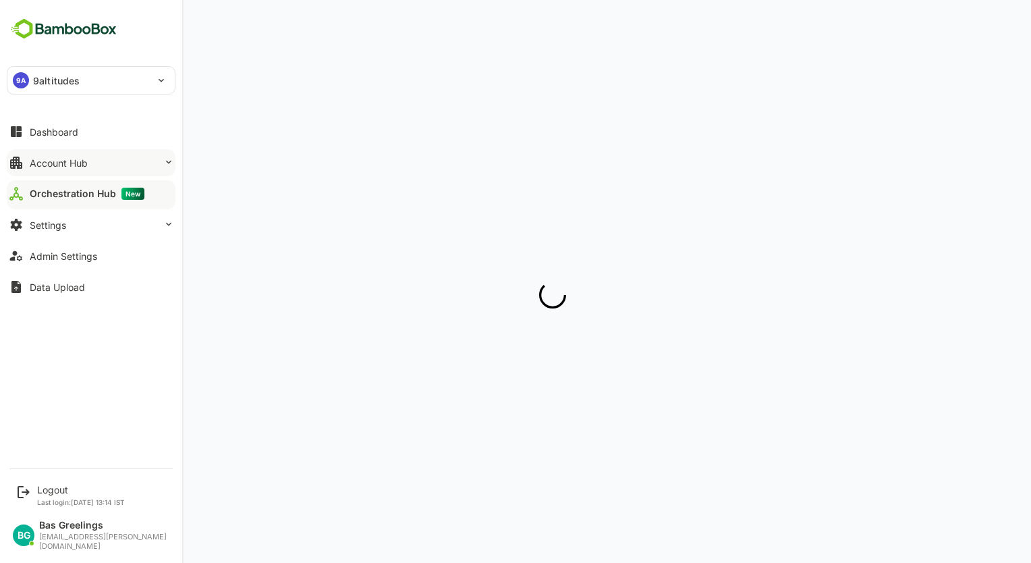
click at [83, 157] on div "Account Hub" at bounding box center [59, 162] width 58 height 11
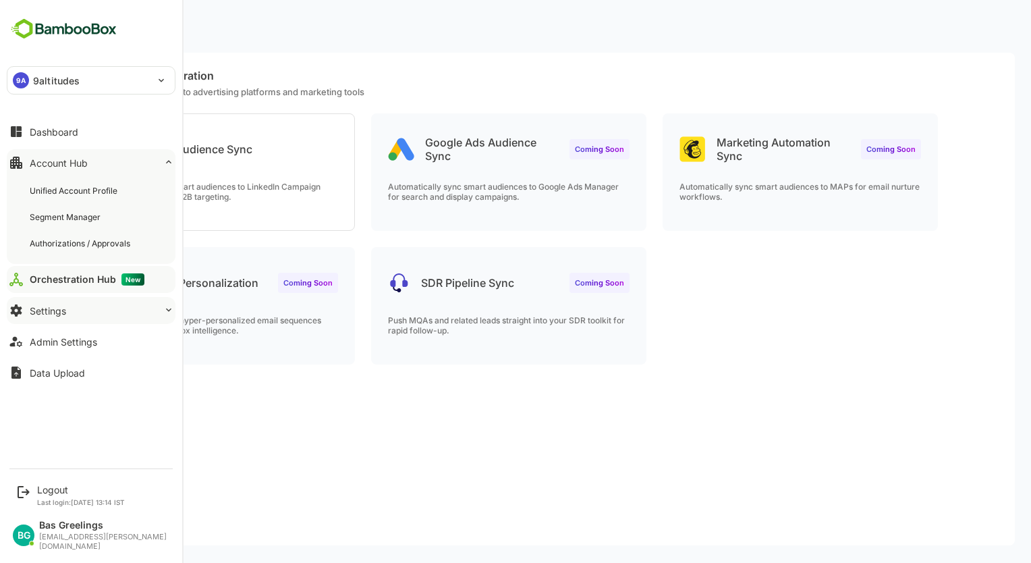
click at [61, 307] on div "Settings" at bounding box center [48, 310] width 36 height 11
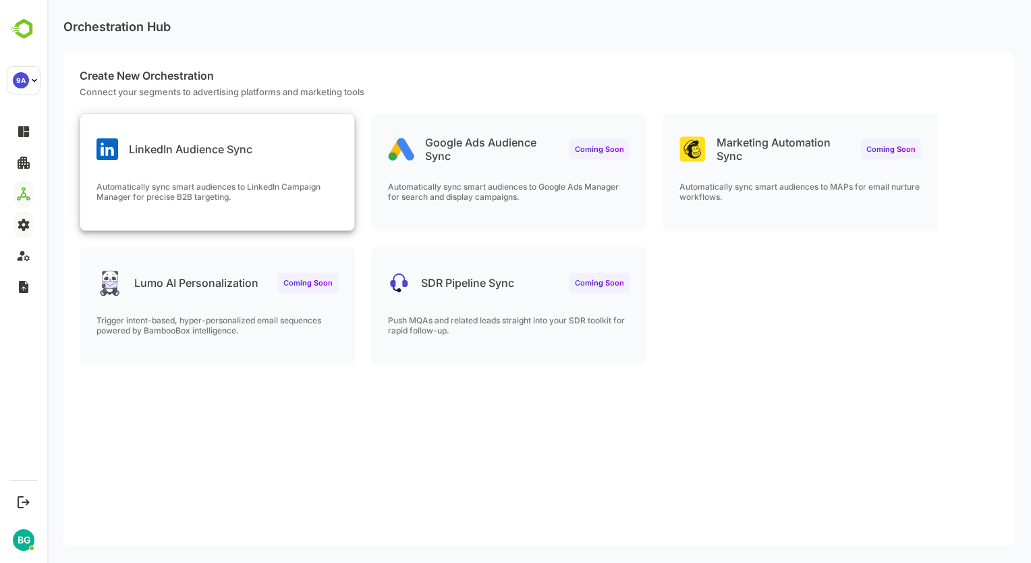
click at [186, 177] on div "LinkedIn Audience Sync Automatically sync smart audiences to LinkedIn Campaign …" at bounding box center [217, 172] width 274 height 116
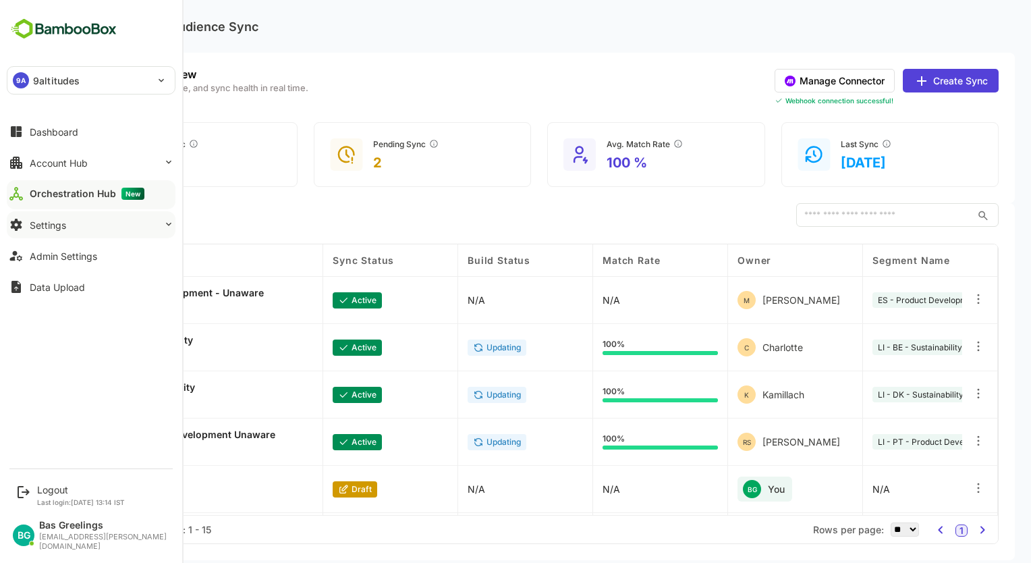
click at [59, 221] on div "Settings" at bounding box center [48, 224] width 36 height 11
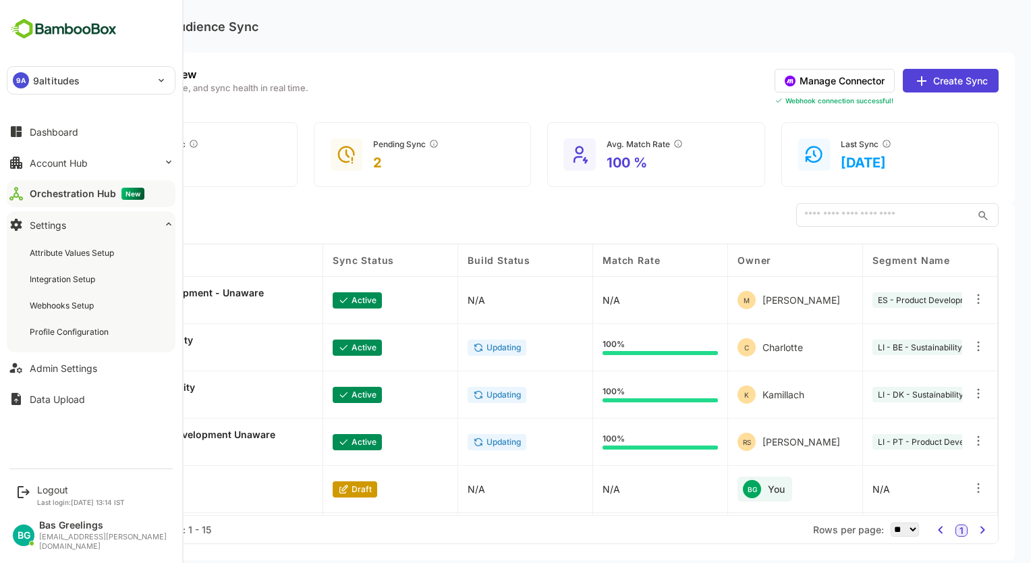
click at [63, 217] on button "Settings" at bounding box center [91, 224] width 169 height 27
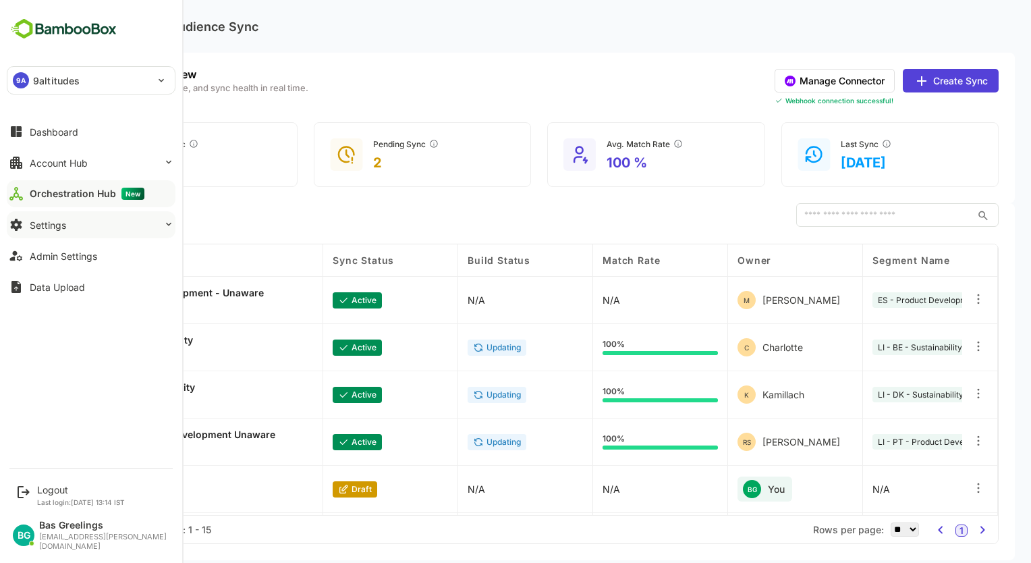
click at [65, 222] on button "Settings" at bounding box center [91, 224] width 169 height 27
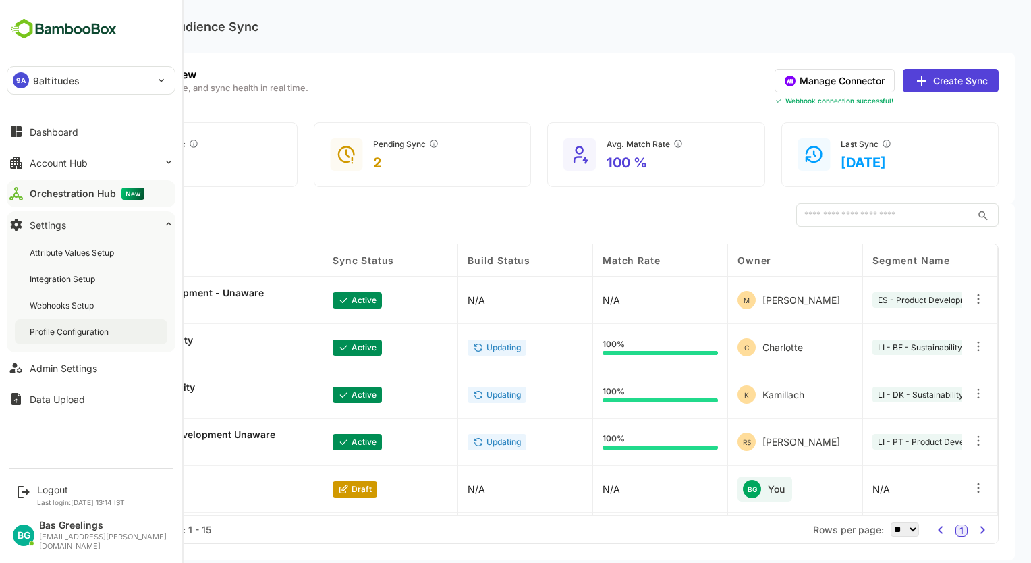
click at [82, 330] on div "Profile Configuration" at bounding box center [71, 331] width 82 height 11
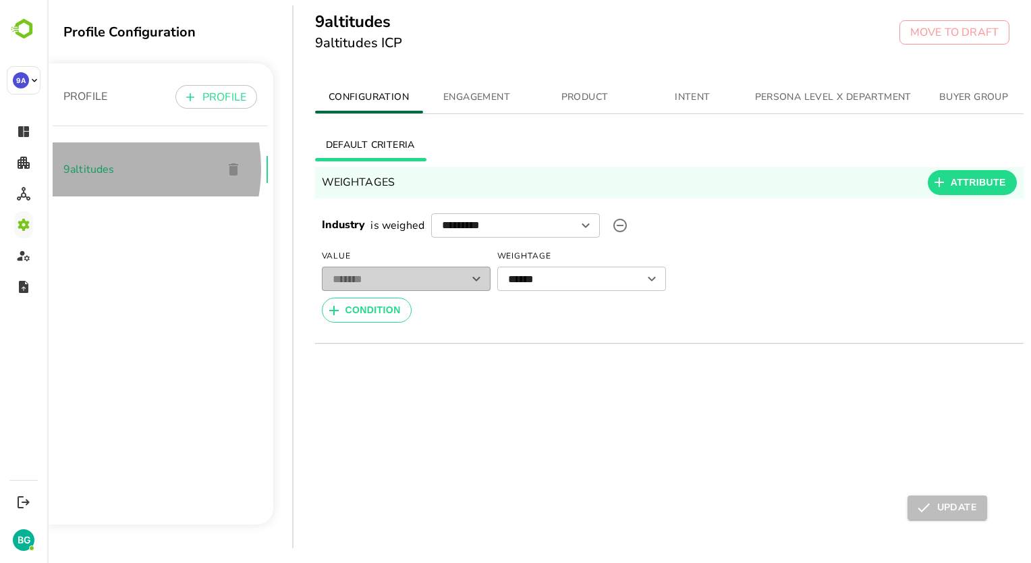
click at [97, 168] on span "9altitudes" at bounding box center [137, 169] width 148 height 16
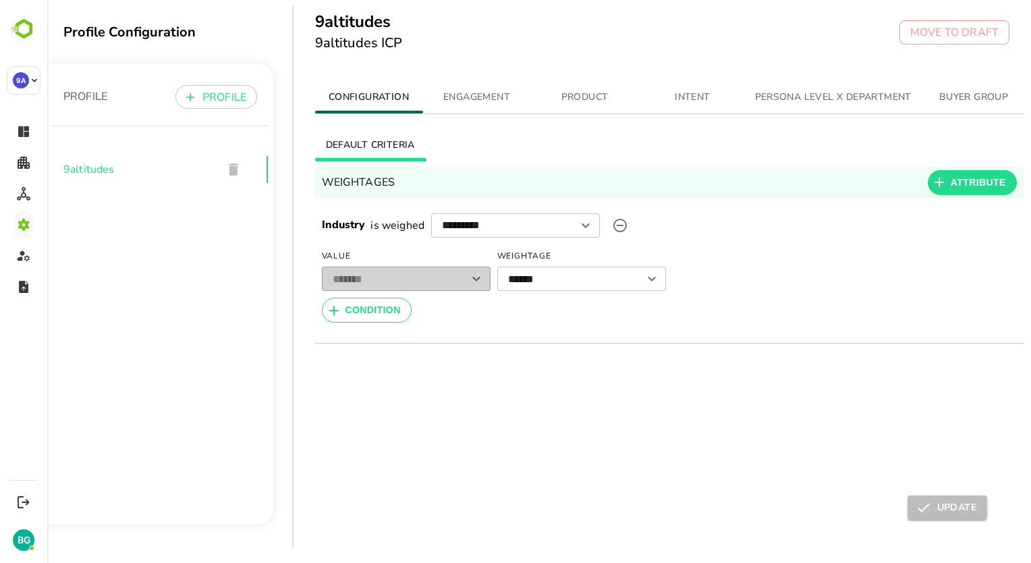
click at [464, 86] on button "ENGAGEMENT" at bounding box center [477, 97] width 108 height 32
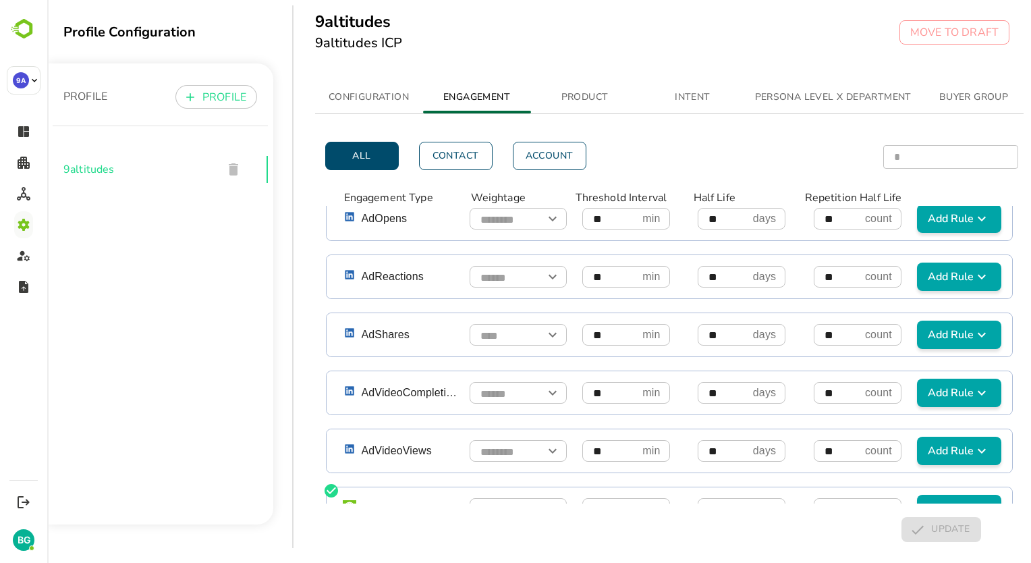
scroll to position [755, 0]
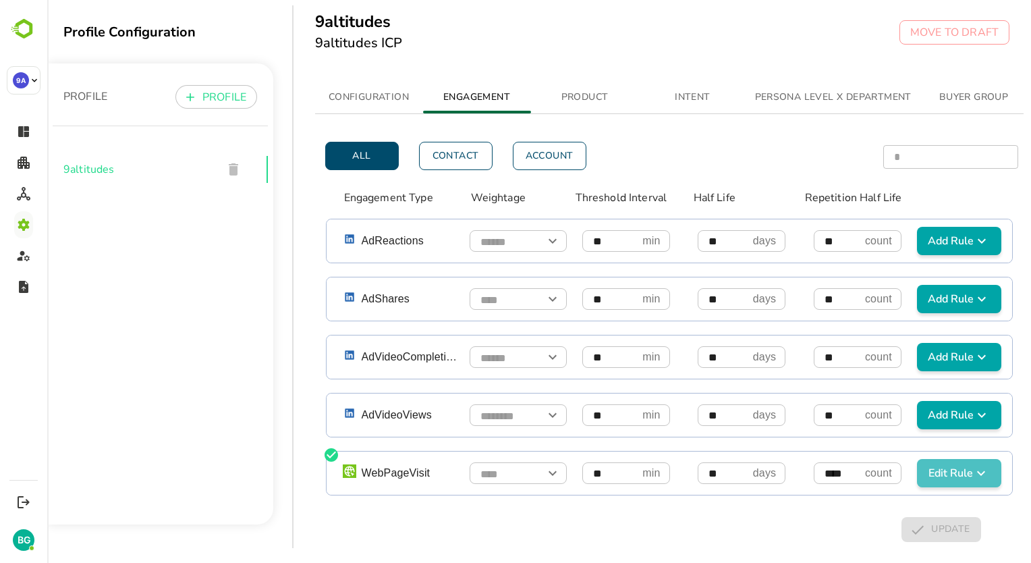
click at [977, 471] on icon "simple table" at bounding box center [981, 473] width 8 height 5
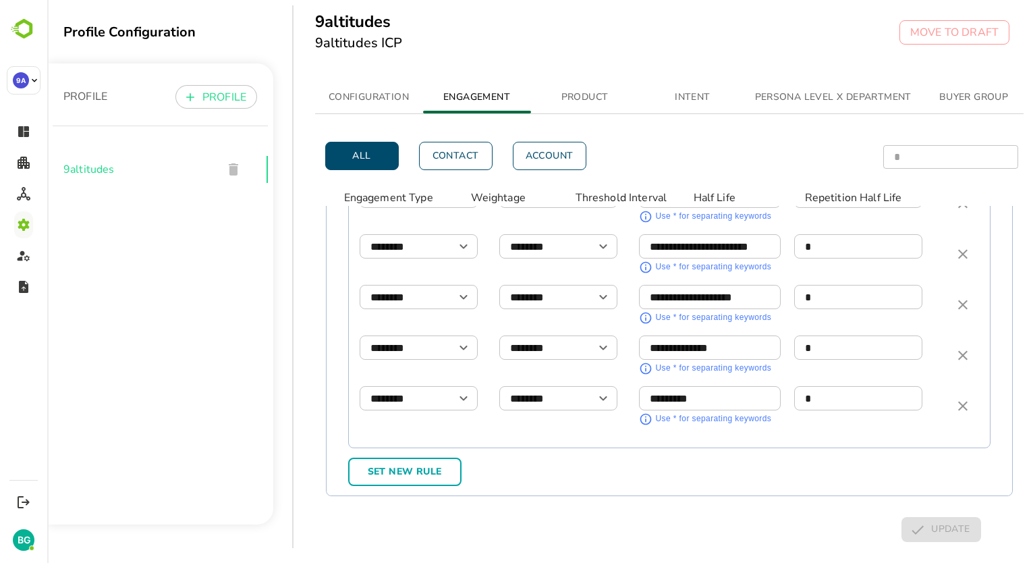
scroll to position [30, 0]
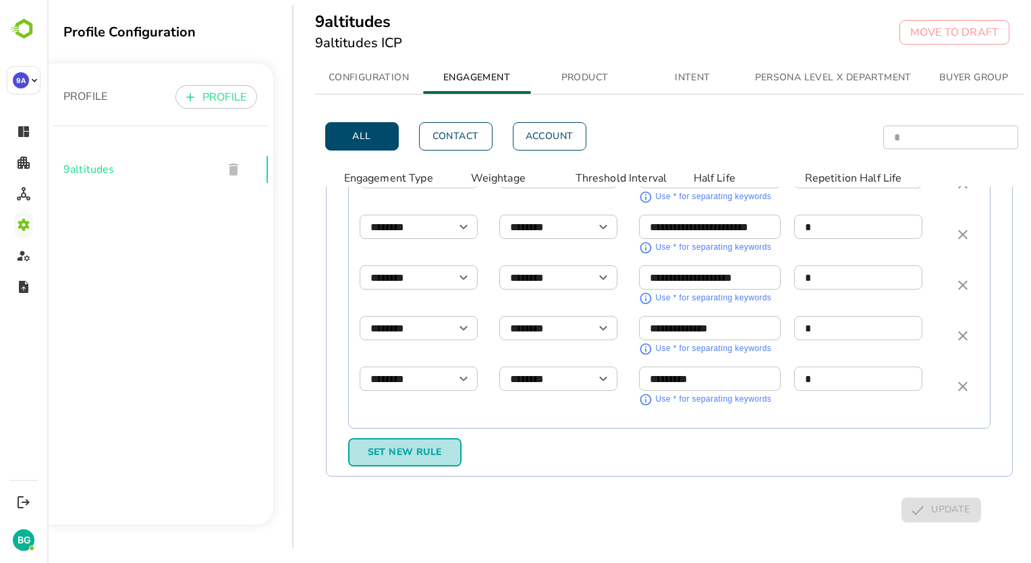
click at [429, 444] on span "Set New Rule" at bounding box center [405, 452] width 90 height 17
click at [464, 426] on icon "Open" at bounding box center [464, 434] width 16 height 16
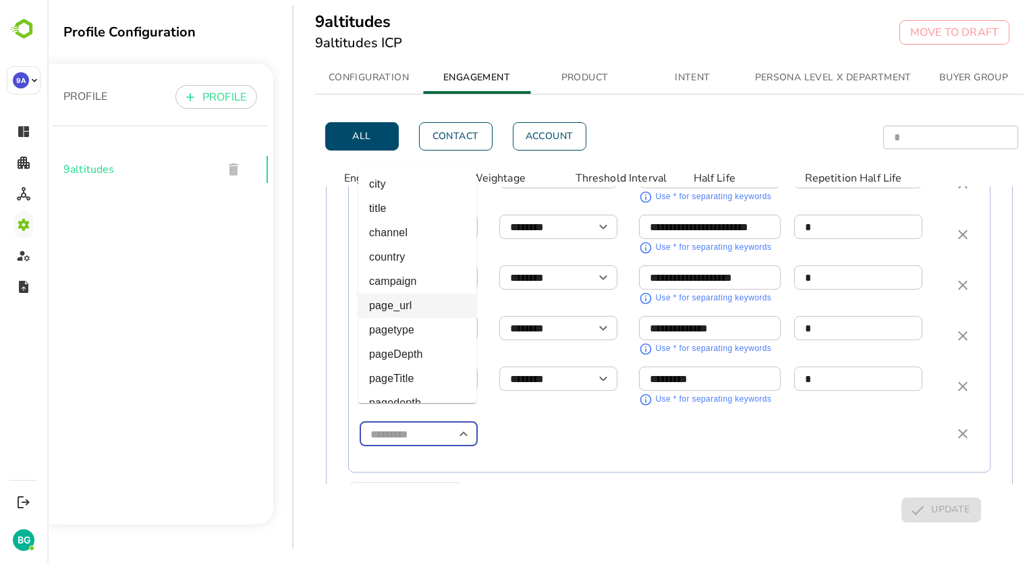
click at [414, 312] on li "page_url" at bounding box center [417, 306] width 118 height 24
type input "********"
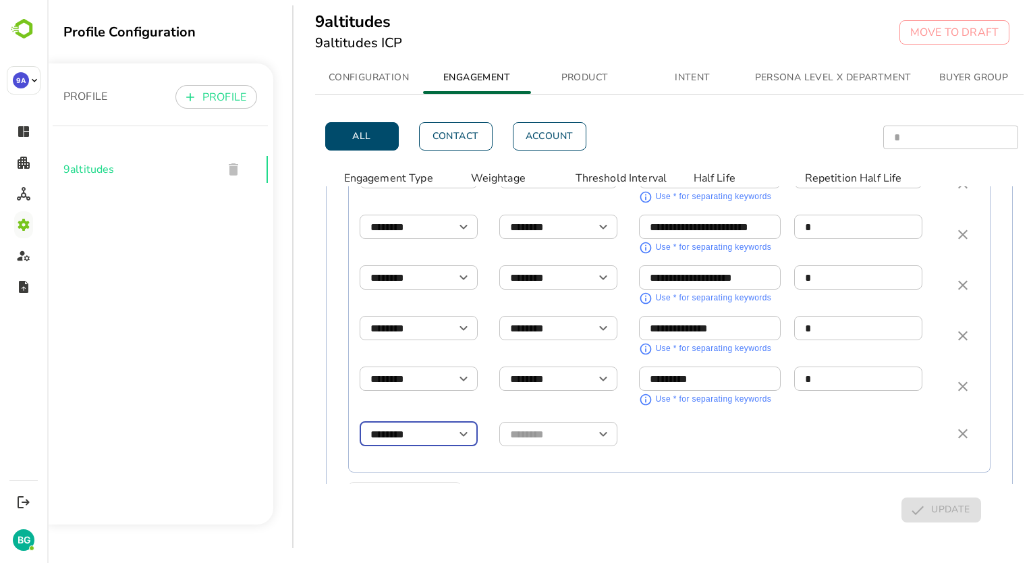
click at [607, 426] on icon "Open" at bounding box center [603, 434] width 16 height 16
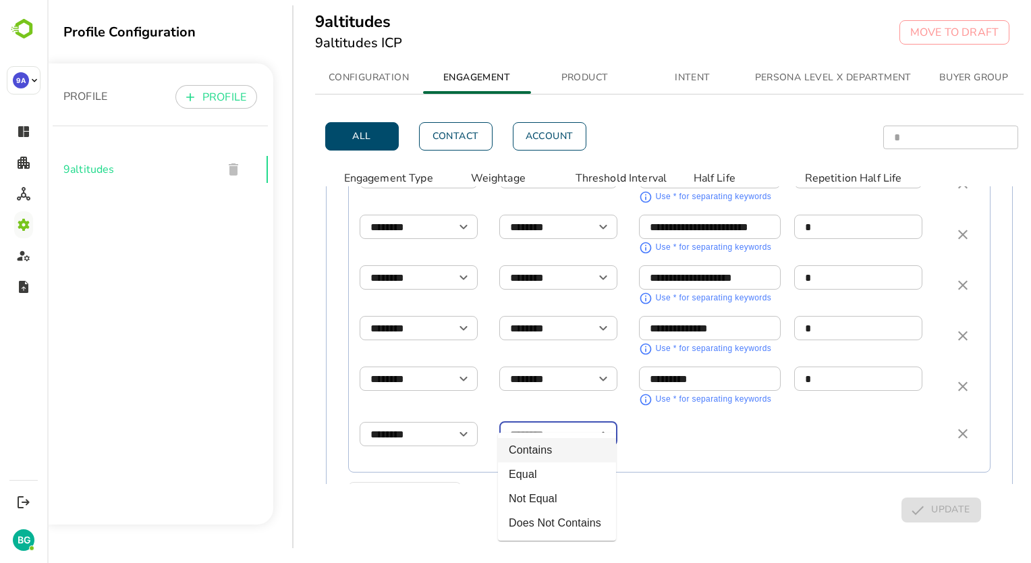
click at [564, 450] on li "Contains" at bounding box center [557, 450] width 118 height 24
type input "********"
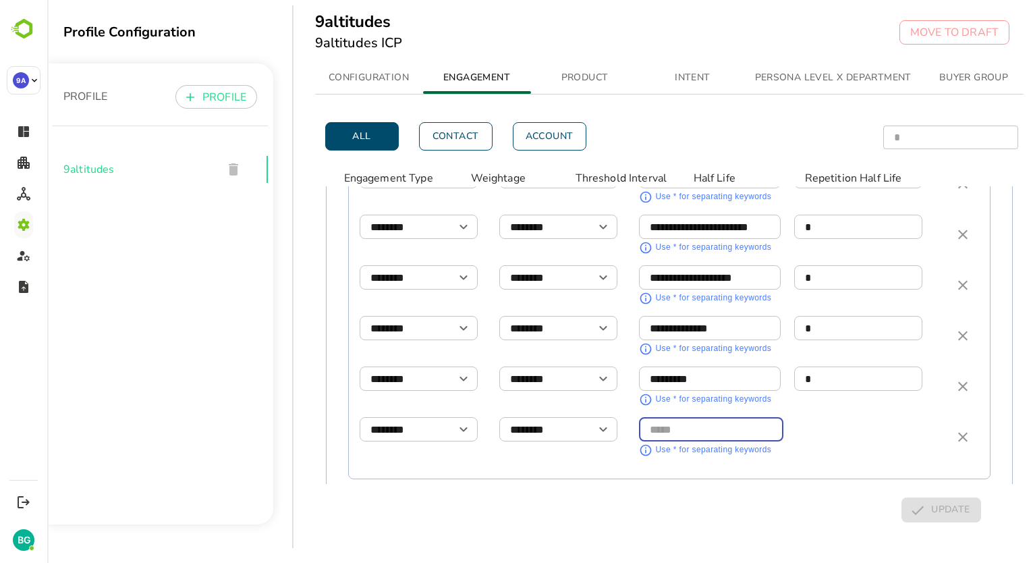
click at [708, 420] on input "simple table" at bounding box center [711, 430] width 144 height 24
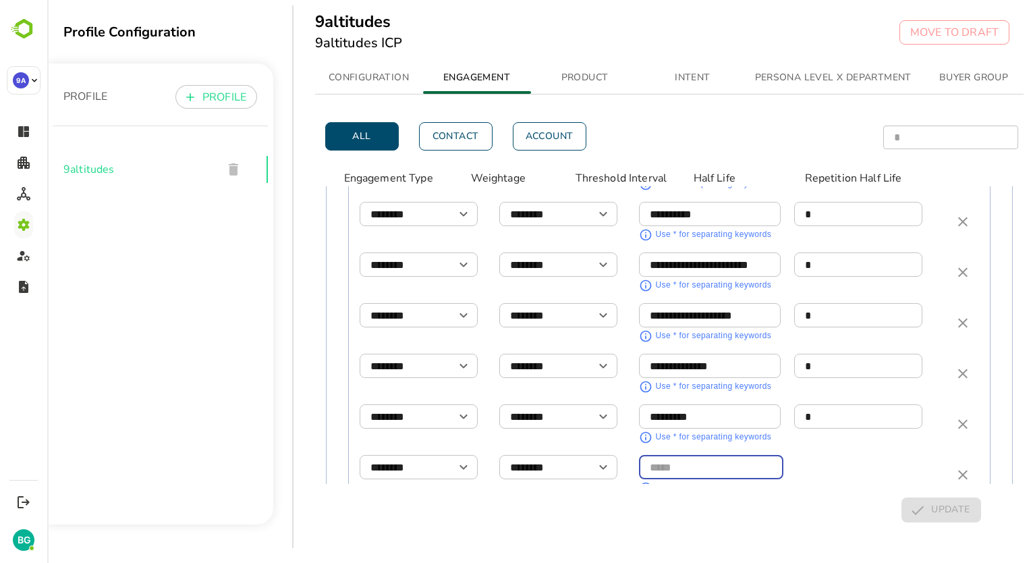
scroll to position [1312, 0]
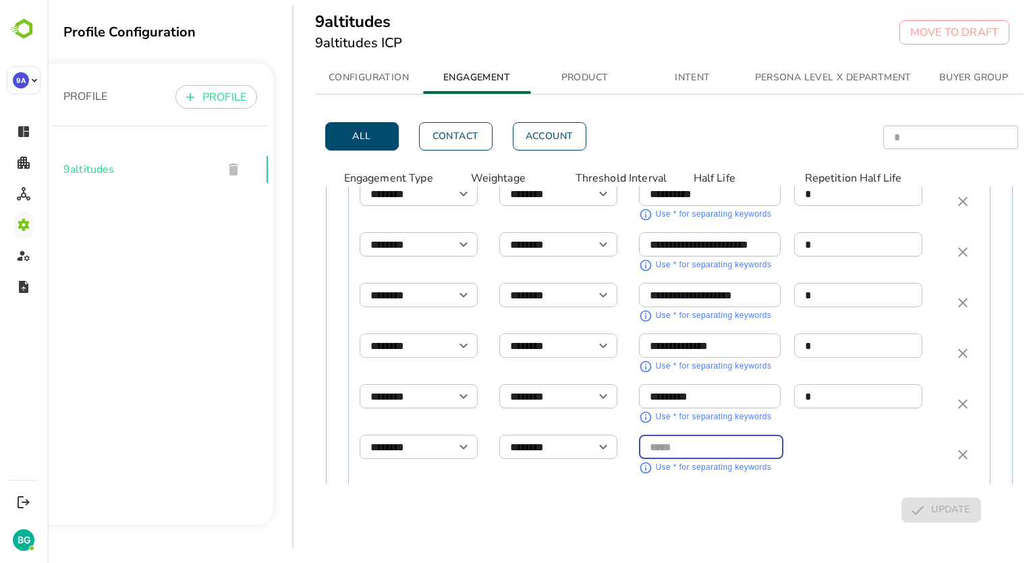
click at [722, 435] on input "simple table" at bounding box center [711, 447] width 144 height 24
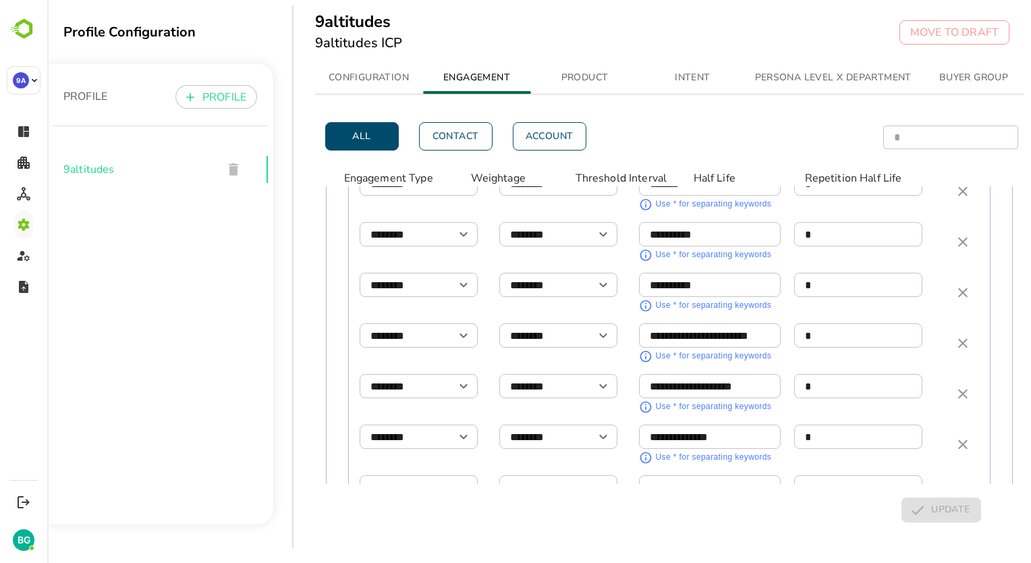
scroll to position [1245, 0]
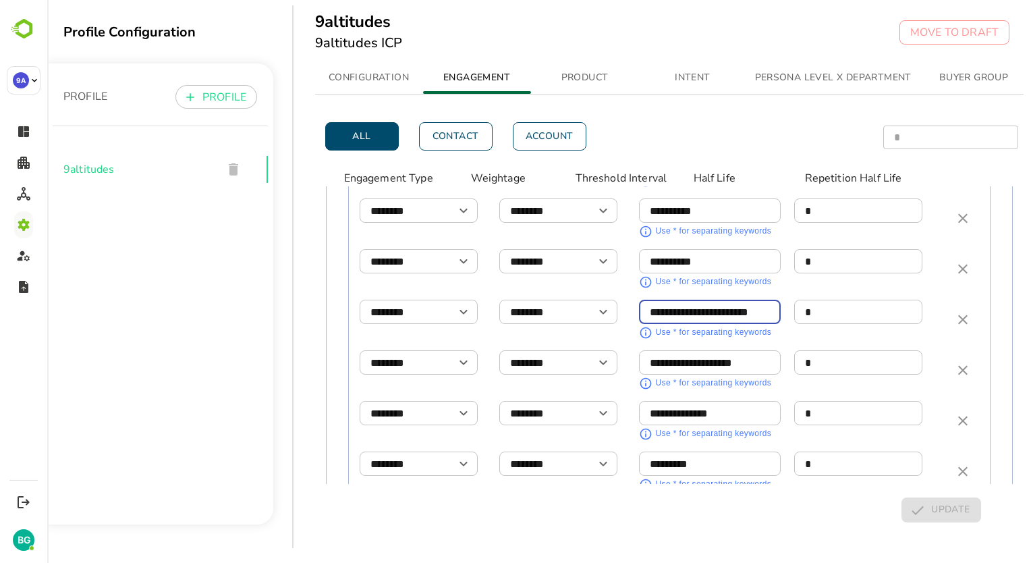
click at [709, 300] on input "**********" at bounding box center [710, 312] width 142 height 24
click at [649, 300] on input "**********" at bounding box center [710, 312] width 142 height 24
drag, startPoint x: 649, startPoint y: 298, endPoint x: 765, endPoint y: 297, distance: 116.1
click at [765, 300] on div "**********" at bounding box center [787, 320] width 297 height 40
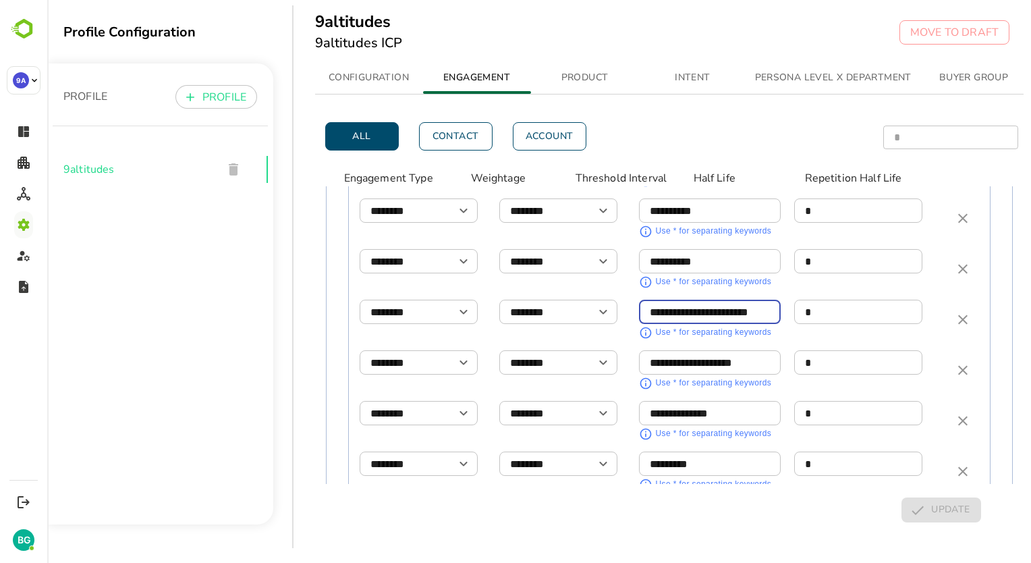
click at [700, 300] on input "**********" at bounding box center [702, 312] width 126 height 24
click at [695, 351] on input "**********" at bounding box center [710, 363] width 142 height 24
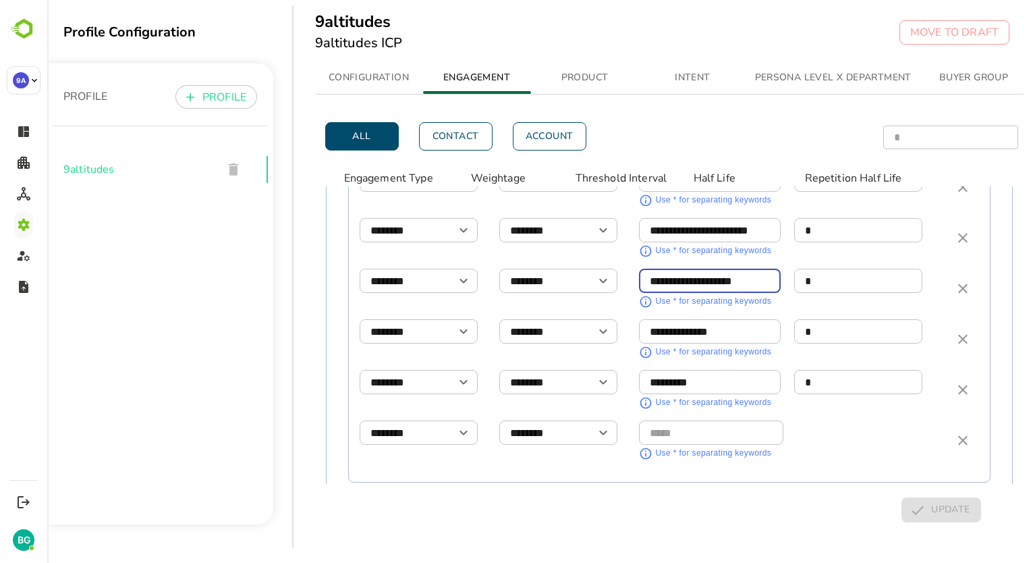
scroll to position [1380, 0]
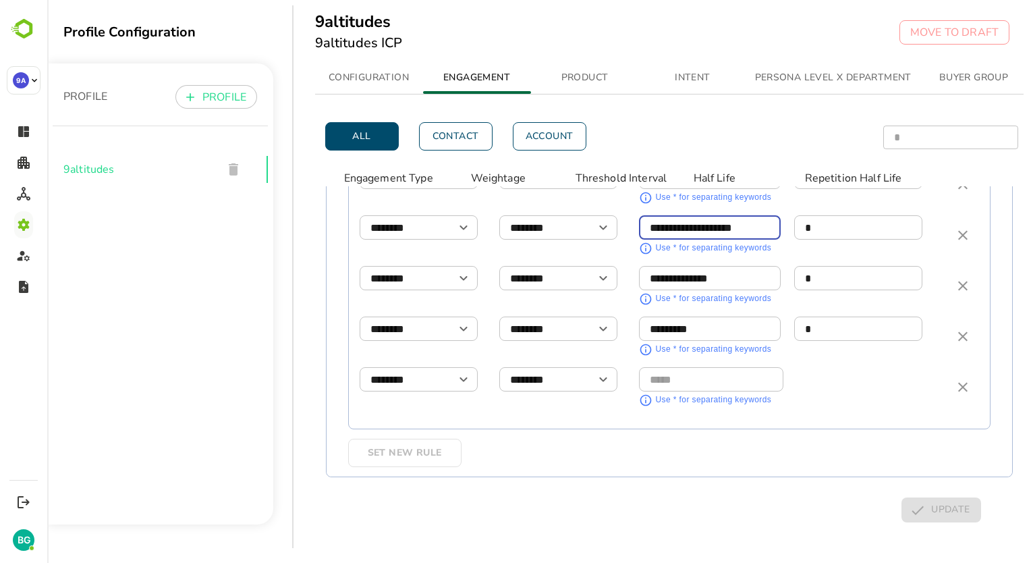
click at [691, 368] on input "simple table" at bounding box center [711, 380] width 144 height 24
